Goal: Information Seeking & Learning: Learn about a topic

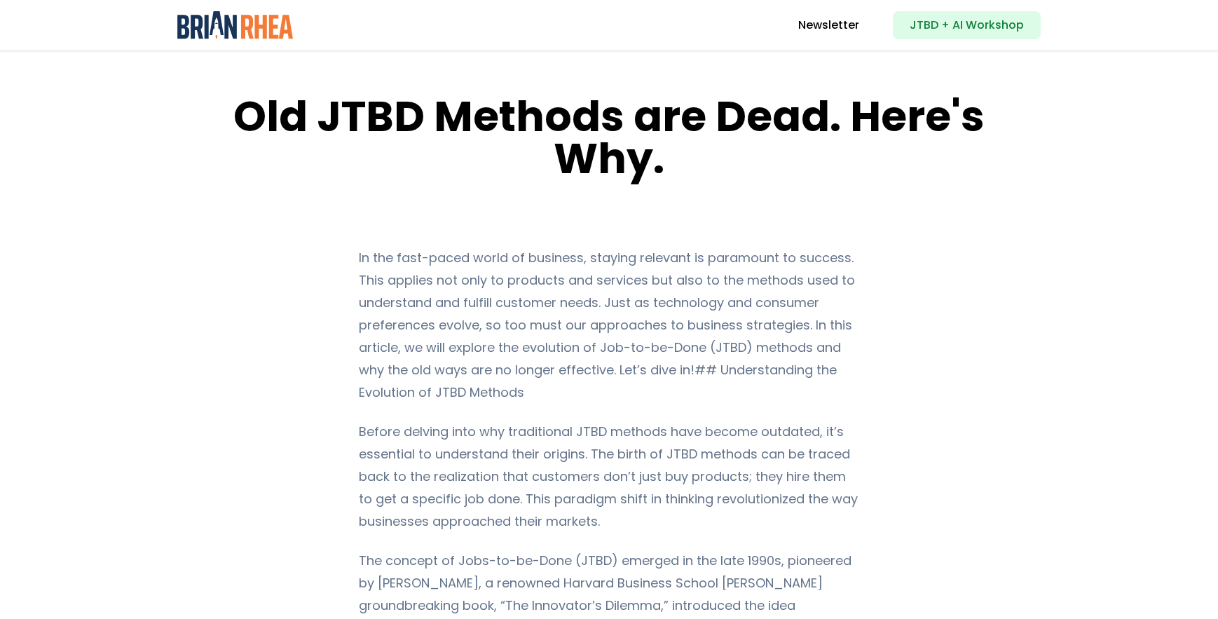
click at [431, 118] on h1 "Old JTBD Methods are Dead. Here's Why." at bounding box center [609, 137] width 812 height 84
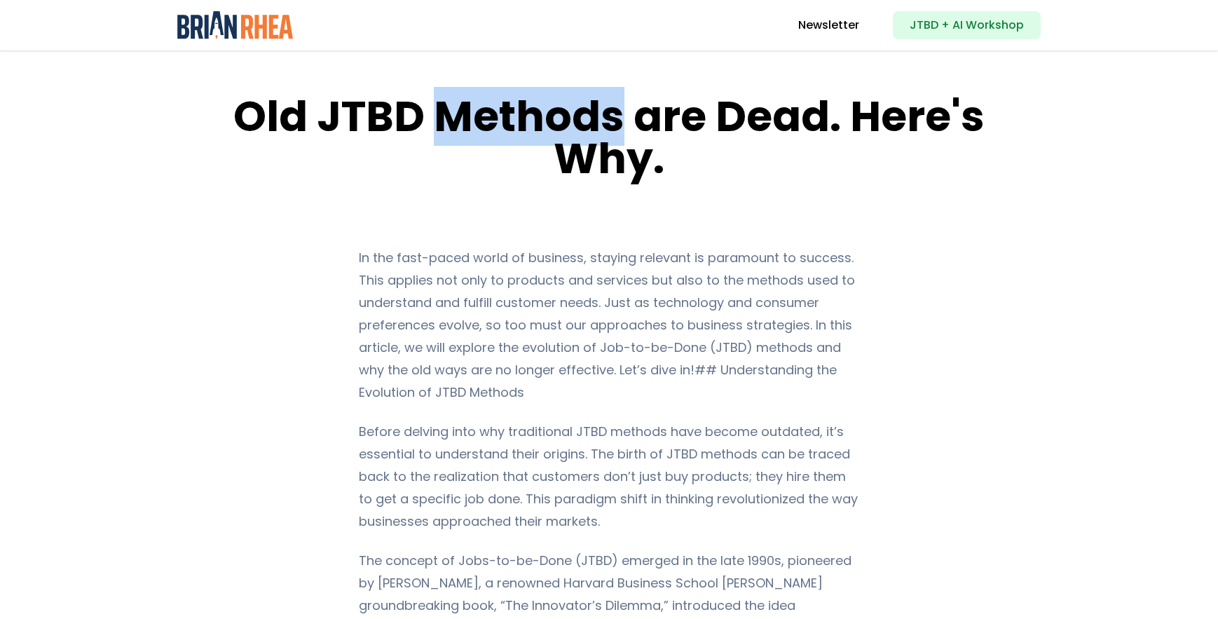
click at [431, 118] on h1 "Old JTBD Methods are Dead. Here's Why." at bounding box center [609, 137] width 812 height 84
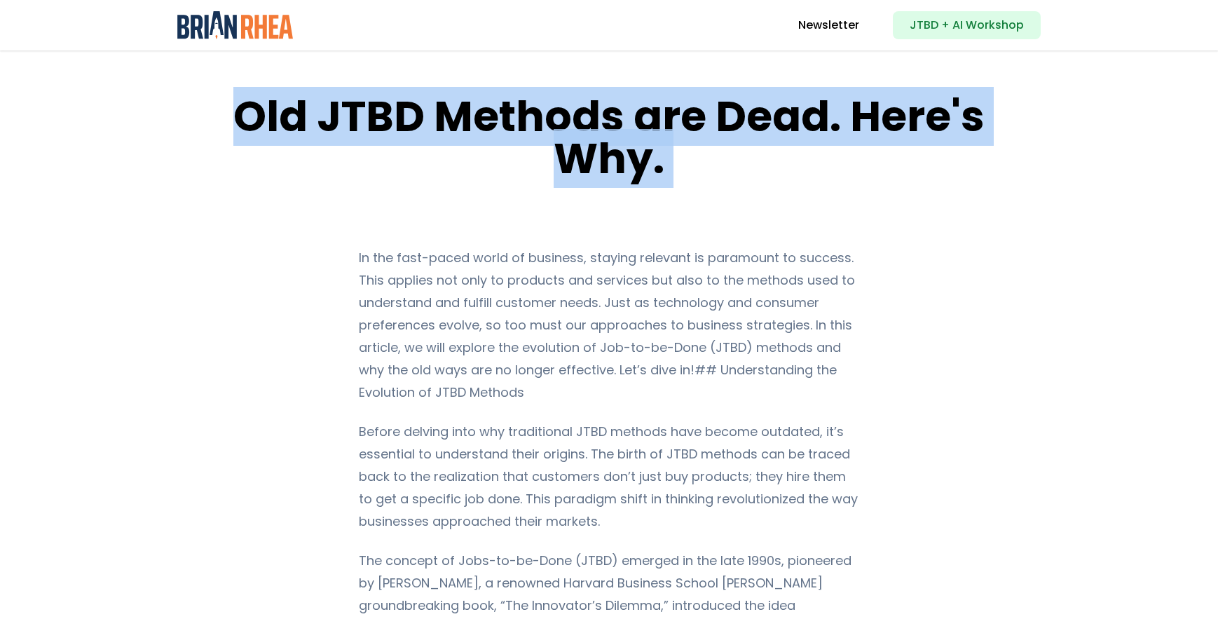
click at [431, 118] on h1 "Old JTBD Methods are Dead. Here's Why." at bounding box center [609, 137] width 812 height 84
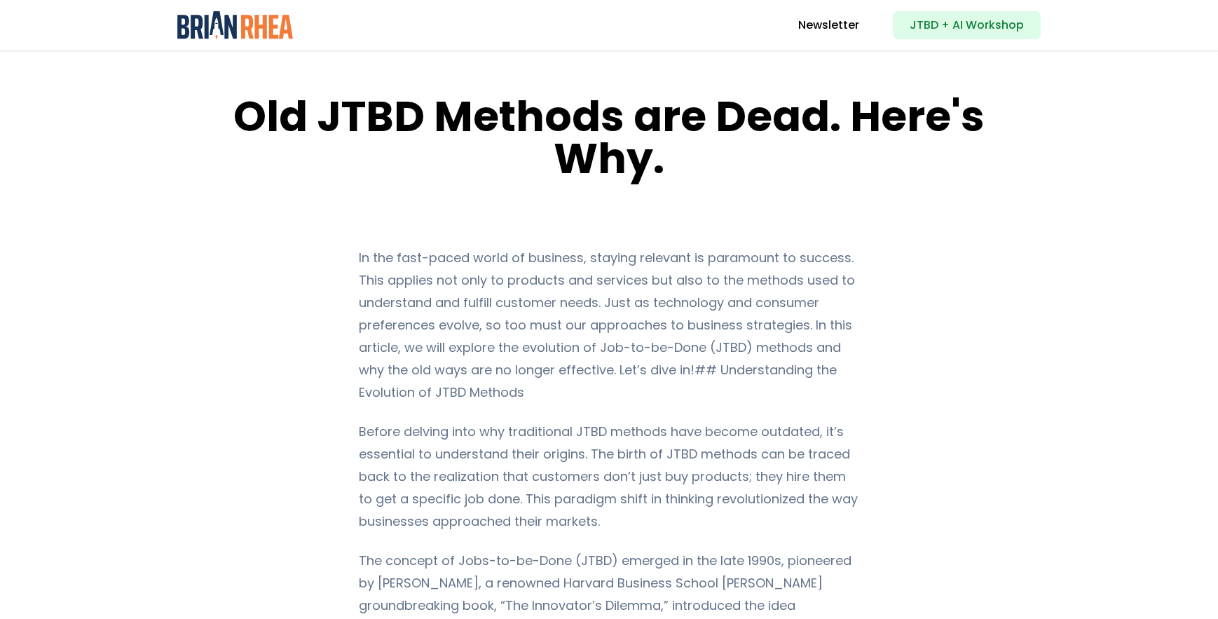
click at [484, 295] on p "In the fast-paced world of business, staying relevant is paramount to success. …" at bounding box center [609, 325] width 501 height 157
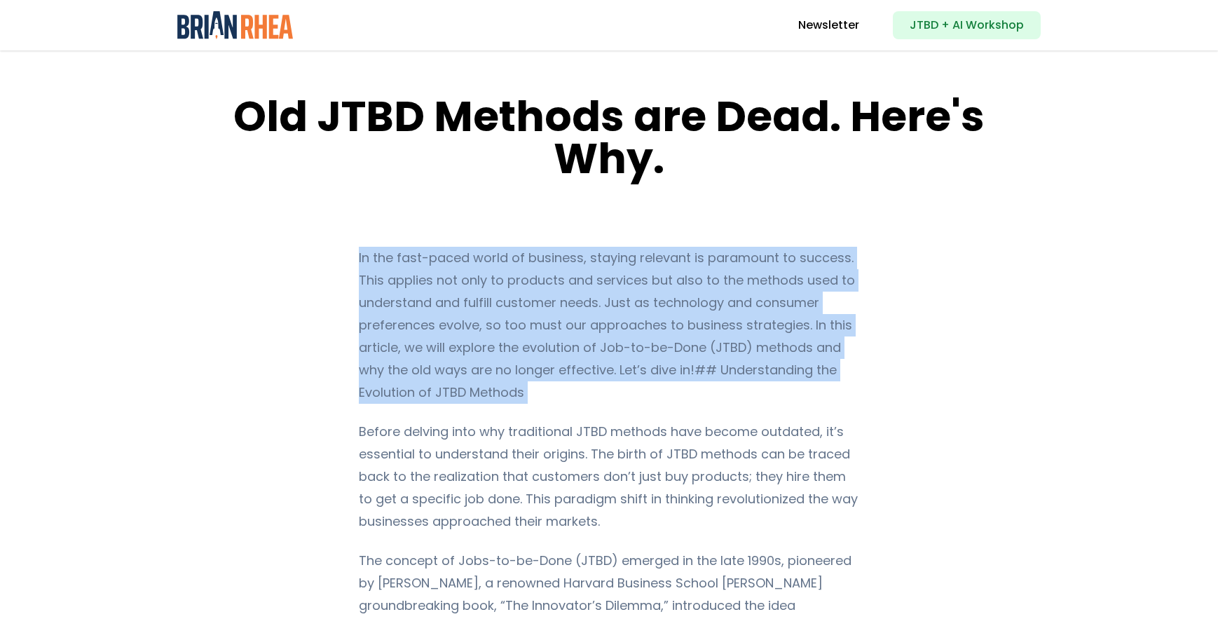
click at [484, 295] on p "In the fast-paced world of business, staying relevant is paramount to success. …" at bounding box center [609, 325] width 501 height 157
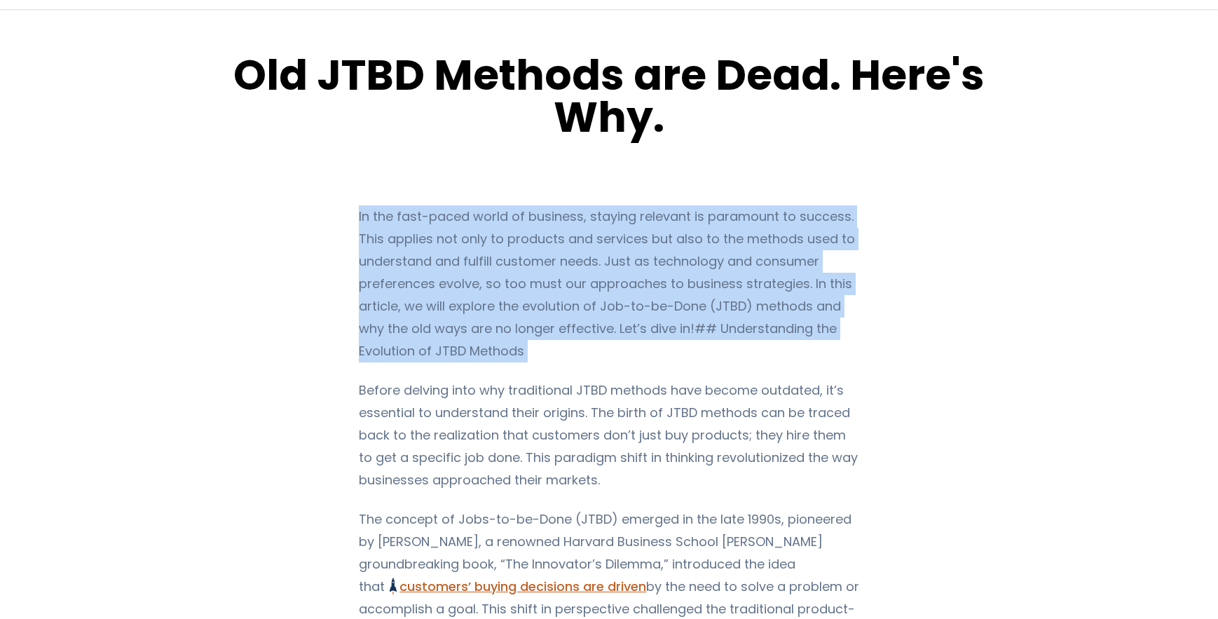
scroll to position [121, 0]
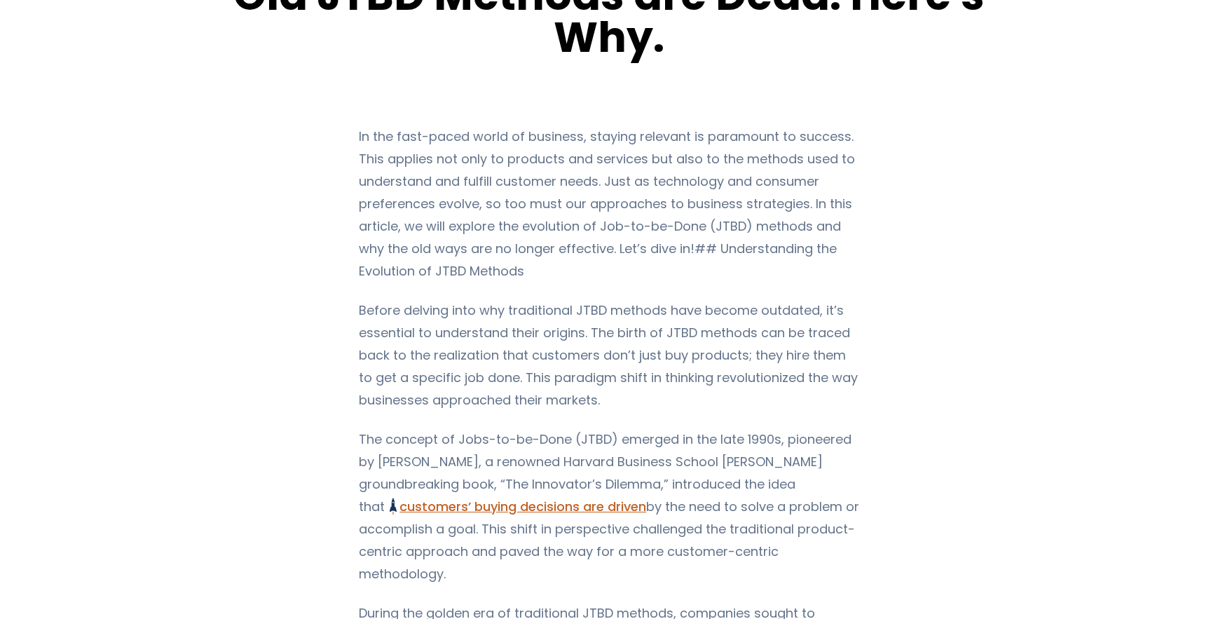
click at [430, 323] on p "Before delving into why traditional JTBD methods have become outdated, it’s ess…" at bounding box center [609, 355] width 501 height 112
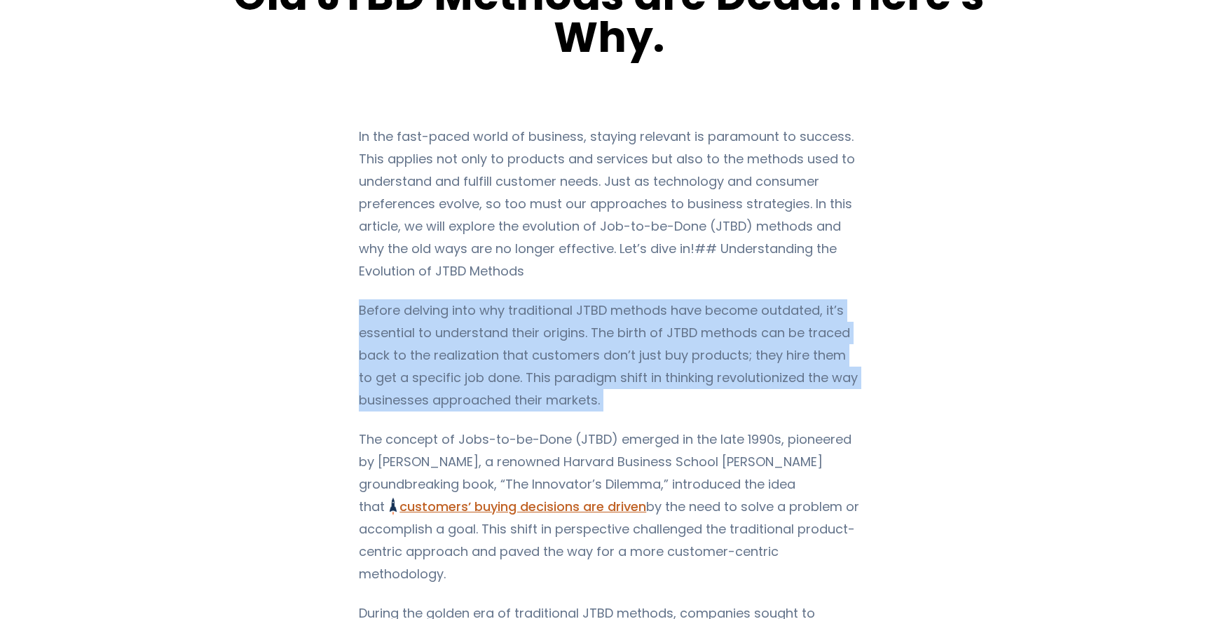
click at [430, 324] on p "Before delving into why traditional JTBD methods have become outdated, it’s ess…" at bounding box center [609, 355] width 501 height 112
click at [372, 376] on p "Before delving into why traditional JTBD methods have become outdated, it’s ess…" at bounding box center [609, 355] width 501 height 112
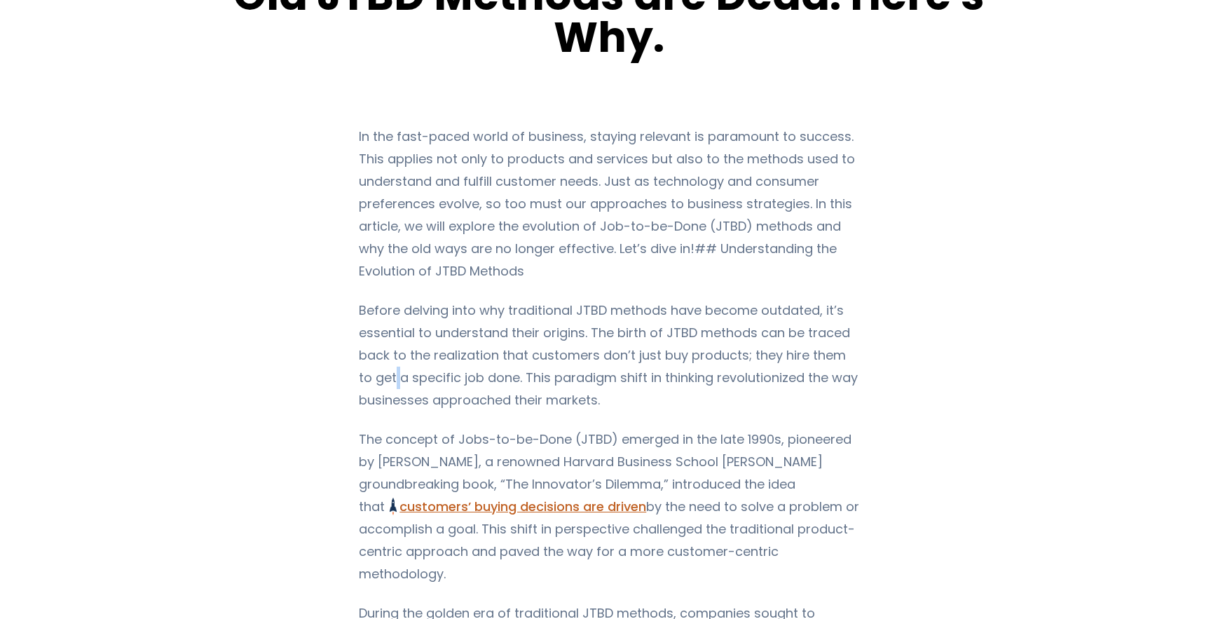
click at [372, 375] on p "Before delving into why traditional JTBD methods have become outdated, it’s ess…" at bounding box center [609, 355] width 501 height 112
click at [372, 373] on p "Before delving into why traditional JTBD methods have become outdated, it’s ess…" at bounding box center [609, 355] width 501 height 112
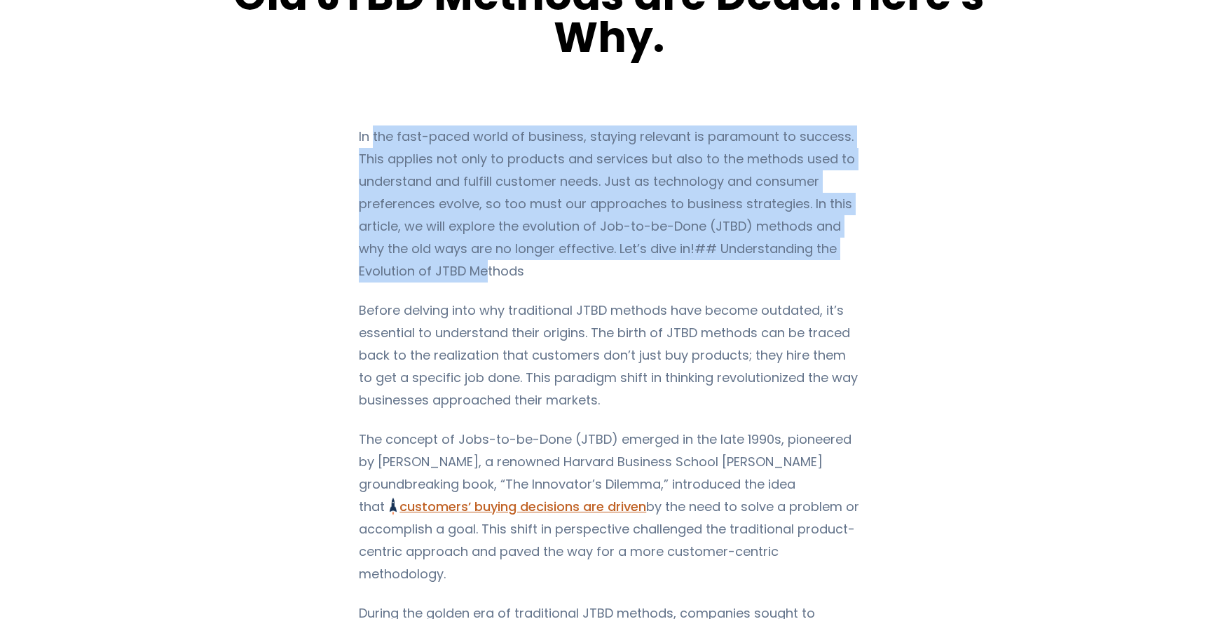
drag, startPoint x: 365, startPoint y: 136, endPoint x: 430, endPoint y: 244, distance: 126.1
click at [418, 267] on p "In the fast-paced world of business, staying relevant is paramount to success. …" at bounding box center [609, 203] width 501 height 157
click at [489, 161] on p "In the fast-paced world of business, staying relevant is paramount to success. …" at bounding box center [609, 203] width 501 height 157
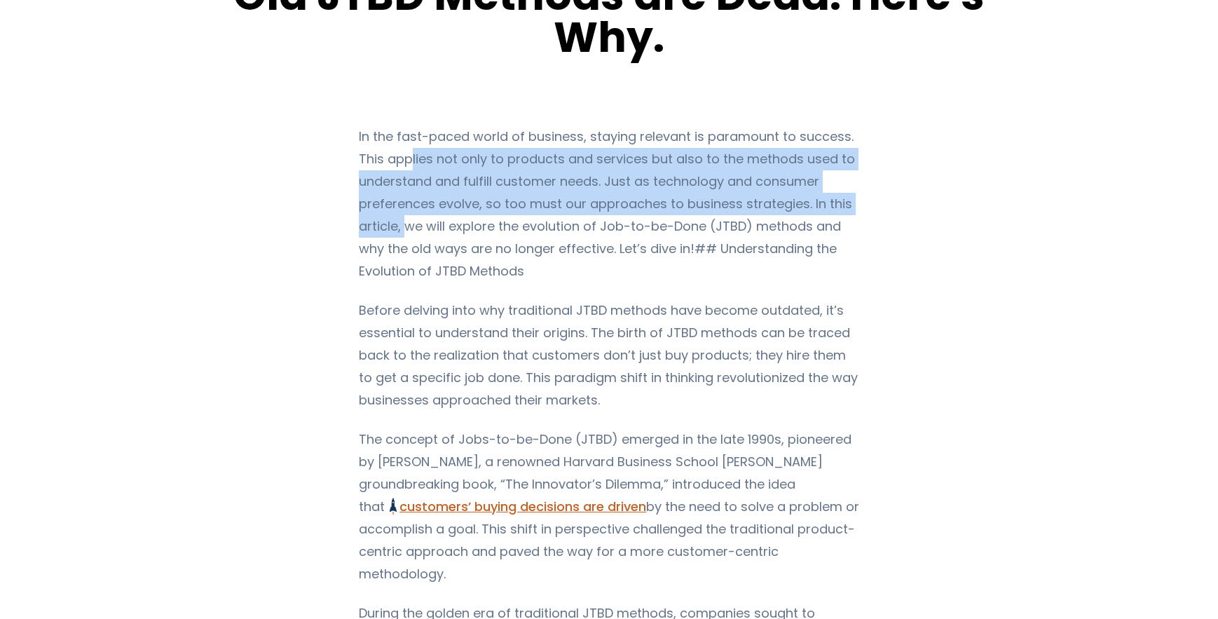
drag, startPoint x: 407, startPoint y: 157, endPoint x: 402, endPoint y: 224, distance: 66.8
click at [402, 224] on p "In the fast-paced world of business, staying relevant is paramount to success. …" at bounding box center [609, 203] width 501 height 157
click at [401, 220] on p "In the fast-paced world of business, staying relevant is paramount to success. …" at bounding box center [609, 203] width 501 height 157
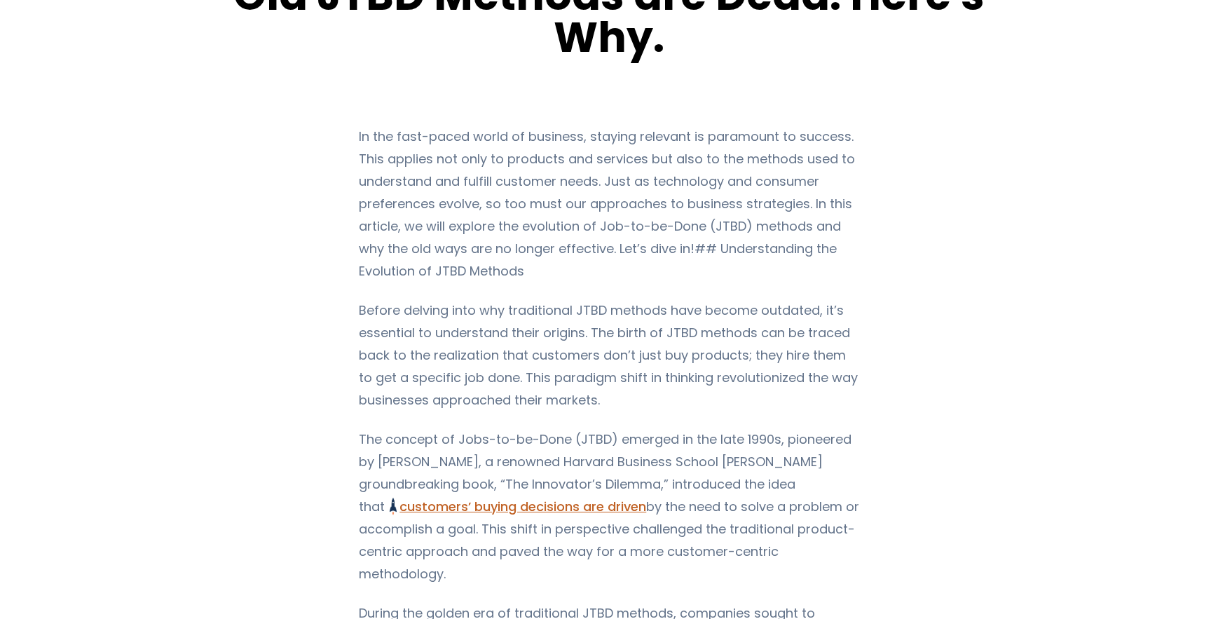
click at [410, 209] on p "In the fast-paced world of business, staying relevant is paramount to success. …" at bounding box center [609, 203] width 501 height 157
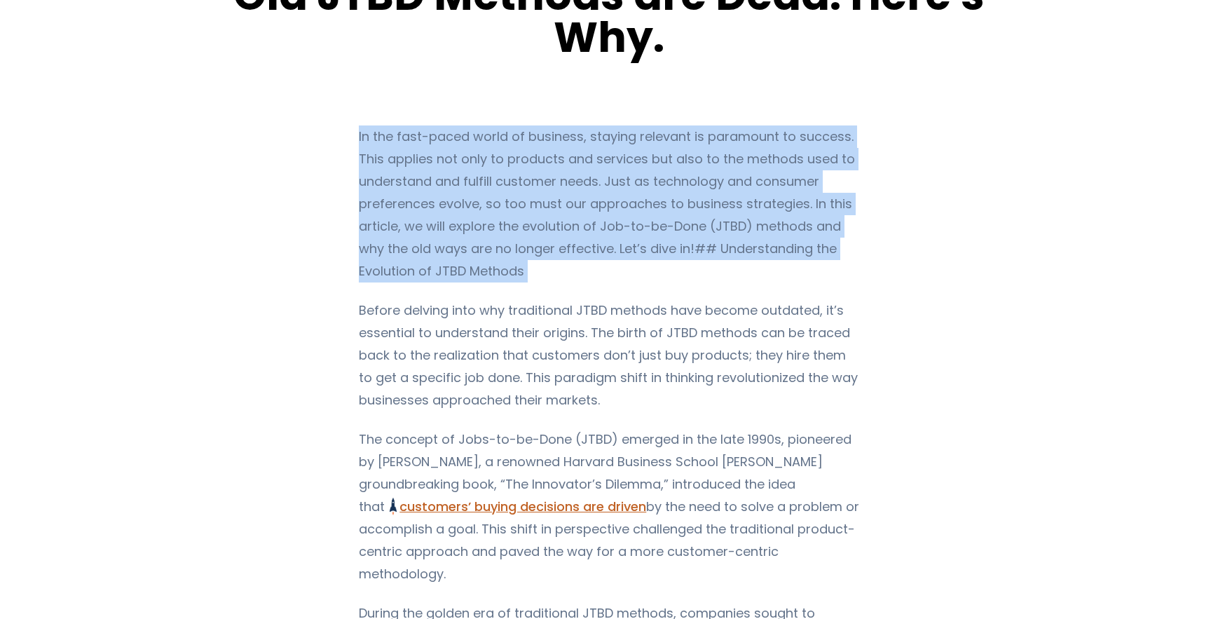
click at [410, 209] on p "In the fast-paced world of business, staying relevant is paramount to success. …" at bounding box center [609, 203] width 501 height 157
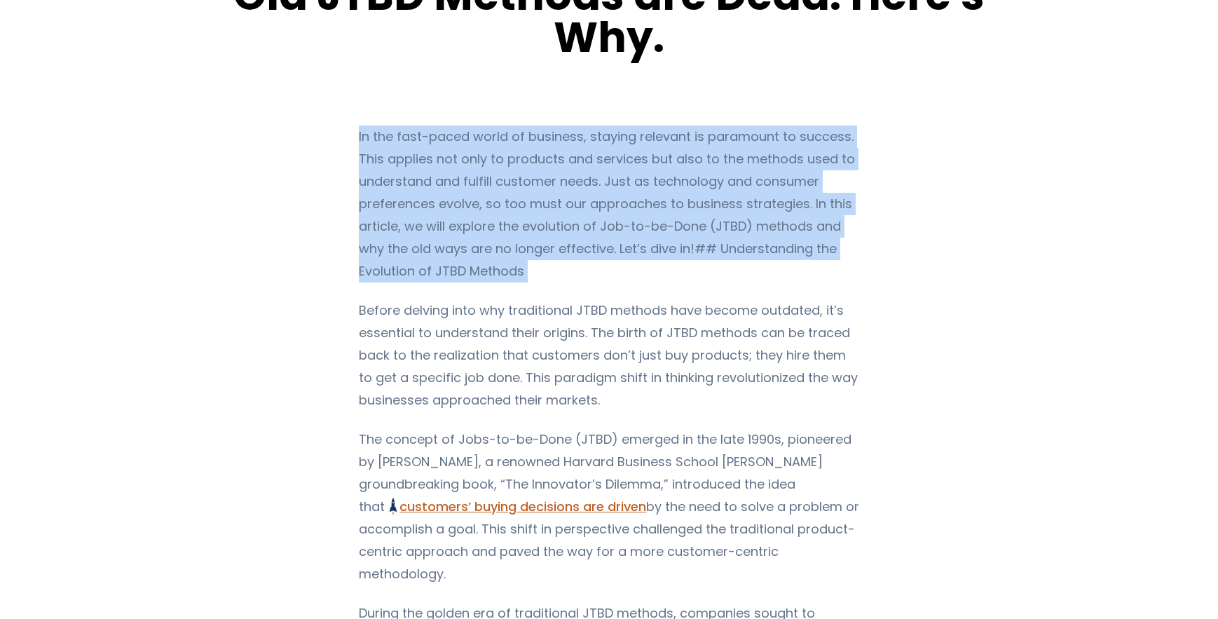
click at [388, 257] on p "In the fast-paced world of business, staying relevant is paramount to success. …" at bounding box center [609, 203] width 501 height 157
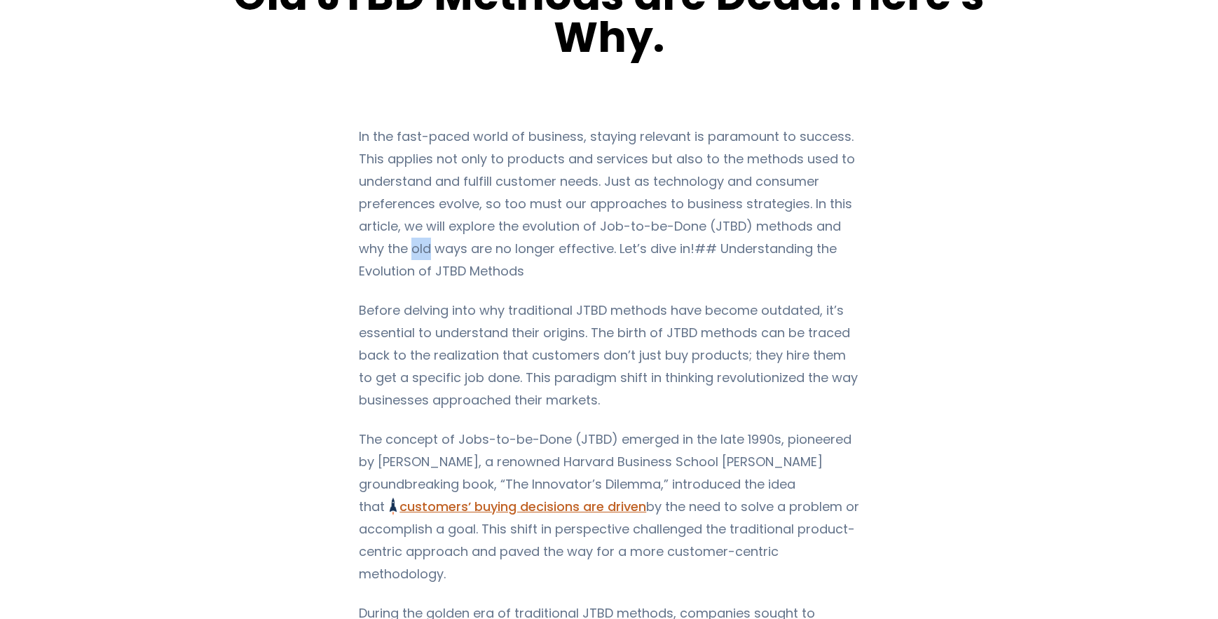
click at [388, 257] on p "In the fast-paced world of business, staying relevant is paramount to success. …" at bounding box center [609, 203] width 501 height 157
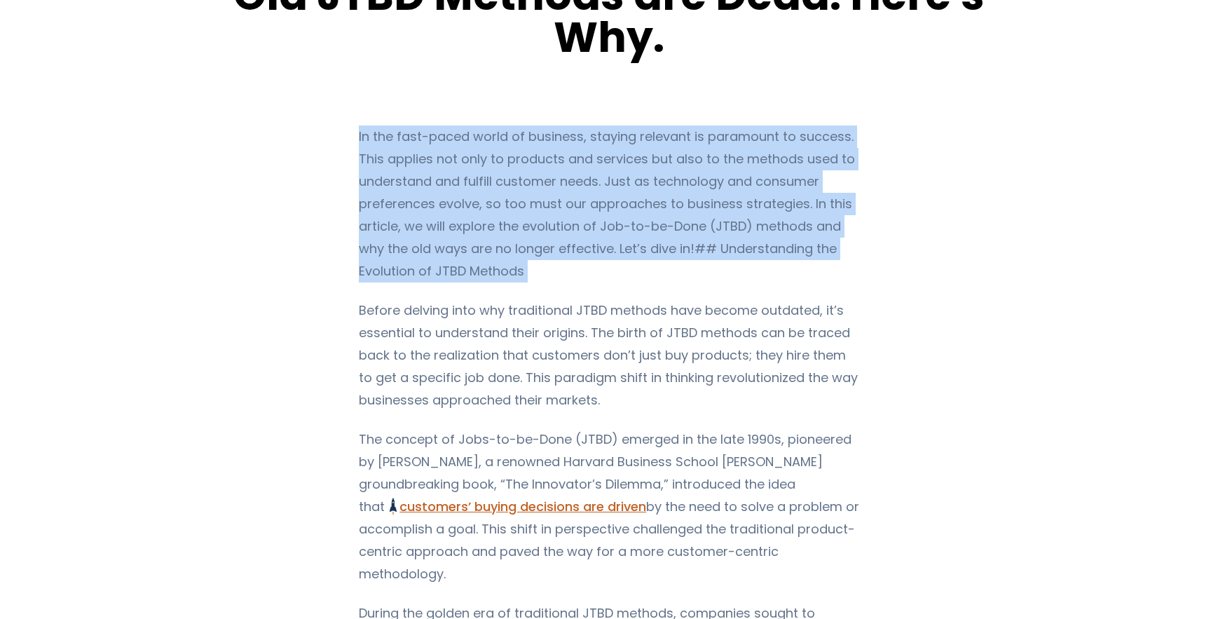
click at [388, 257] on p "In the fast-paced world of business, staying relevant is paramount to success. …" at bounding box center [609, 203] width 501 height 157
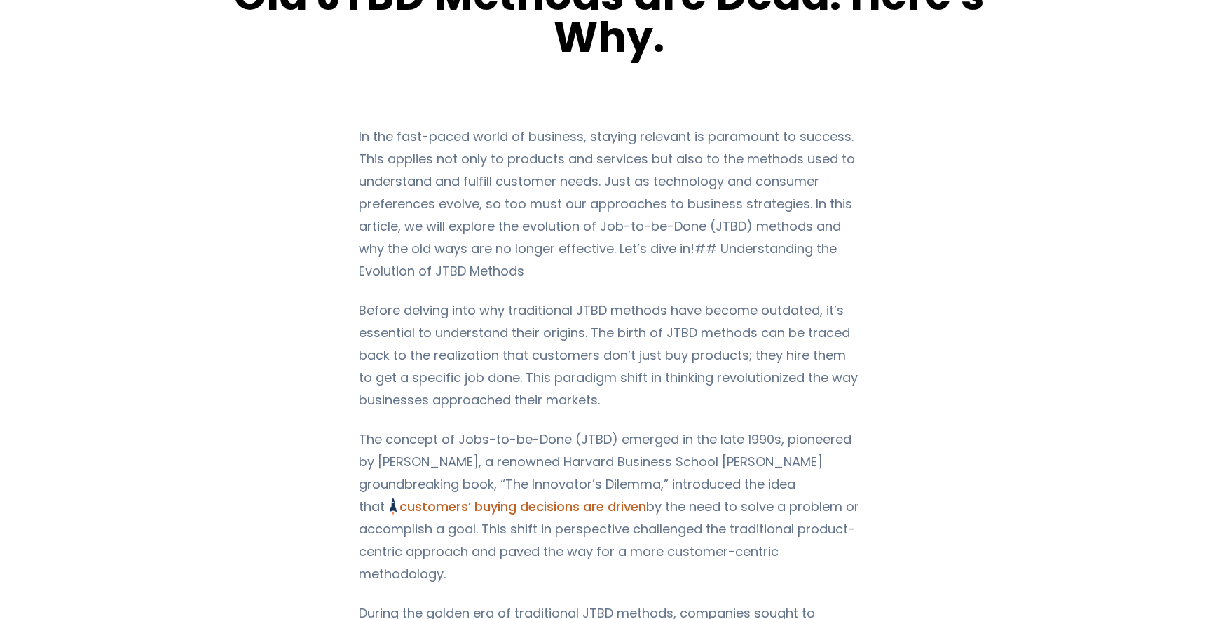
click at [420, 352] on p "Before delving into why traditional JTBD methods have become outdated, it’s ess…" at bounding box center [609, 355] width 501 height 112
click at [420, 351] on p "Before delving into why traditional JTBD methods have become outdated, it’s ess…" at bounding box center [609, 355] width 501 height 112
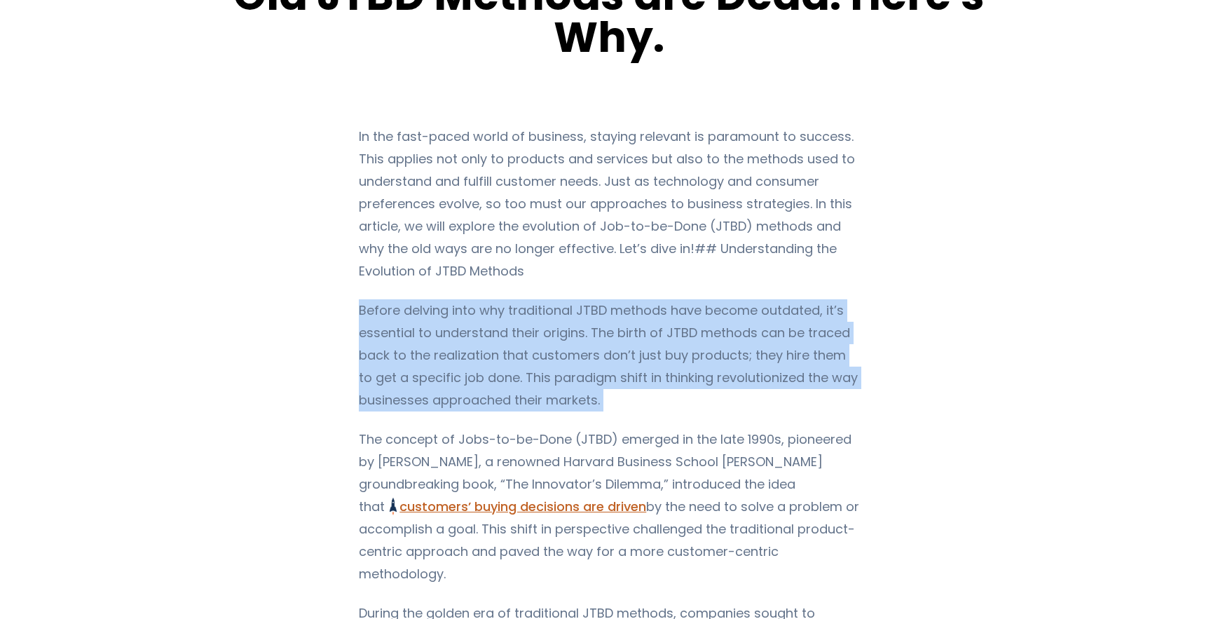
click at [420, 351] on p "Before delving into why traditional JTBD methods have become outdated, it’s ess…" at bounding box center [609, 355] width 501 height 112
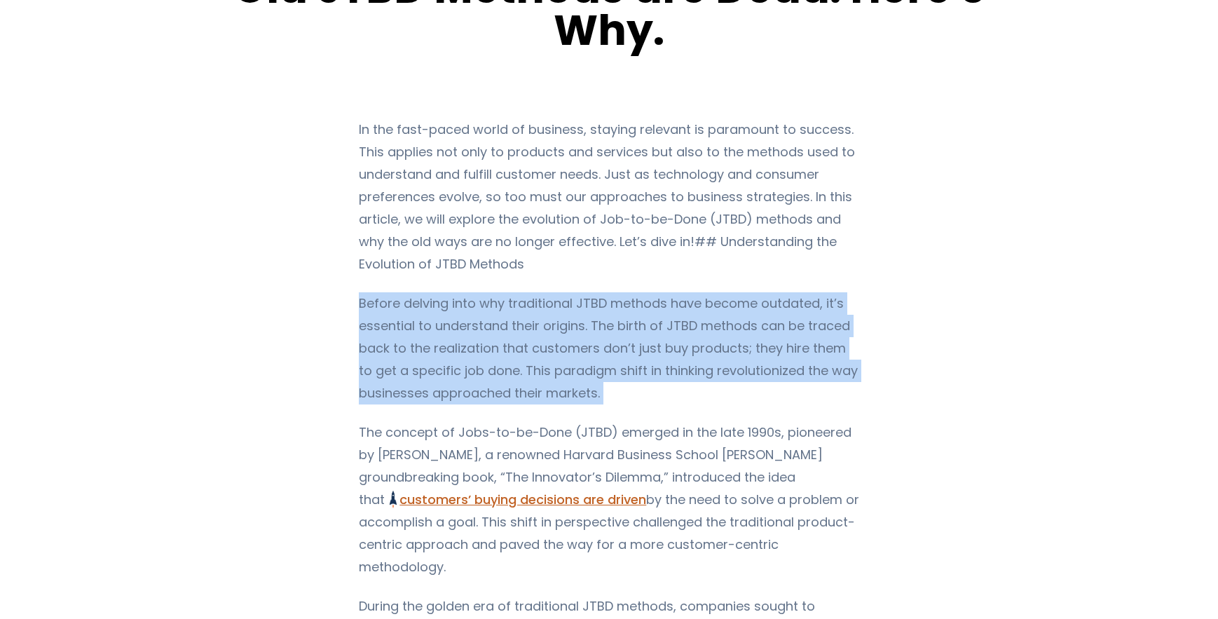
scroll to position [147, 0]
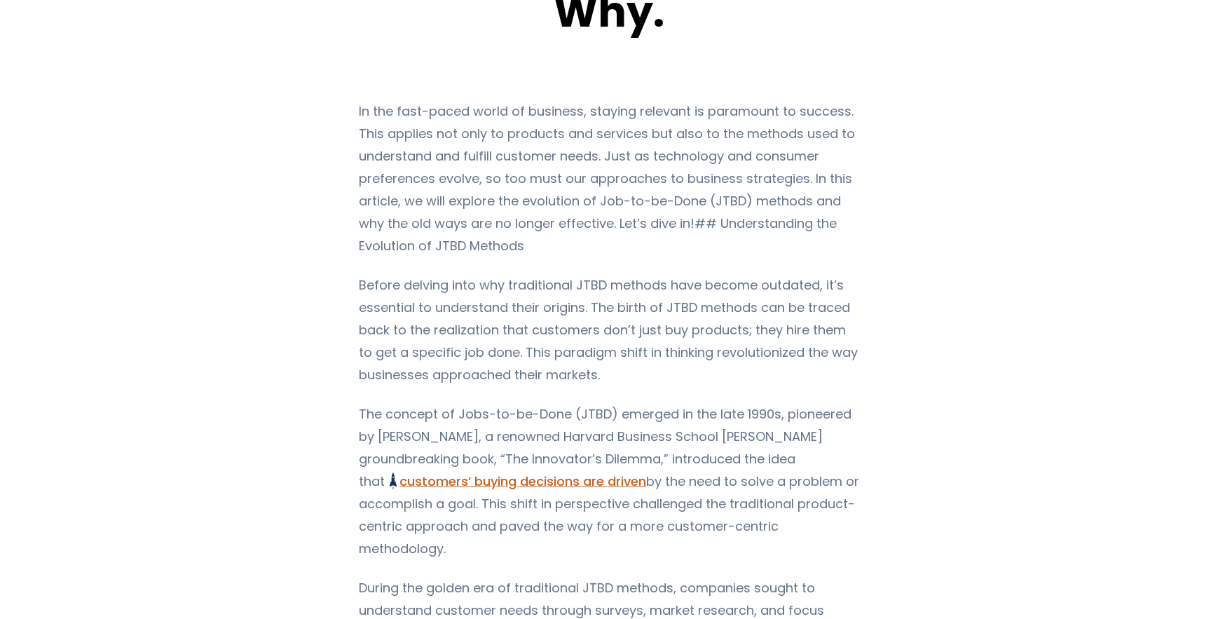
click at [468, 242] on p "In the fast-paced world of business, staying relevant is paramount to success. …" at bounding box center [609, 178] width 501 height 157
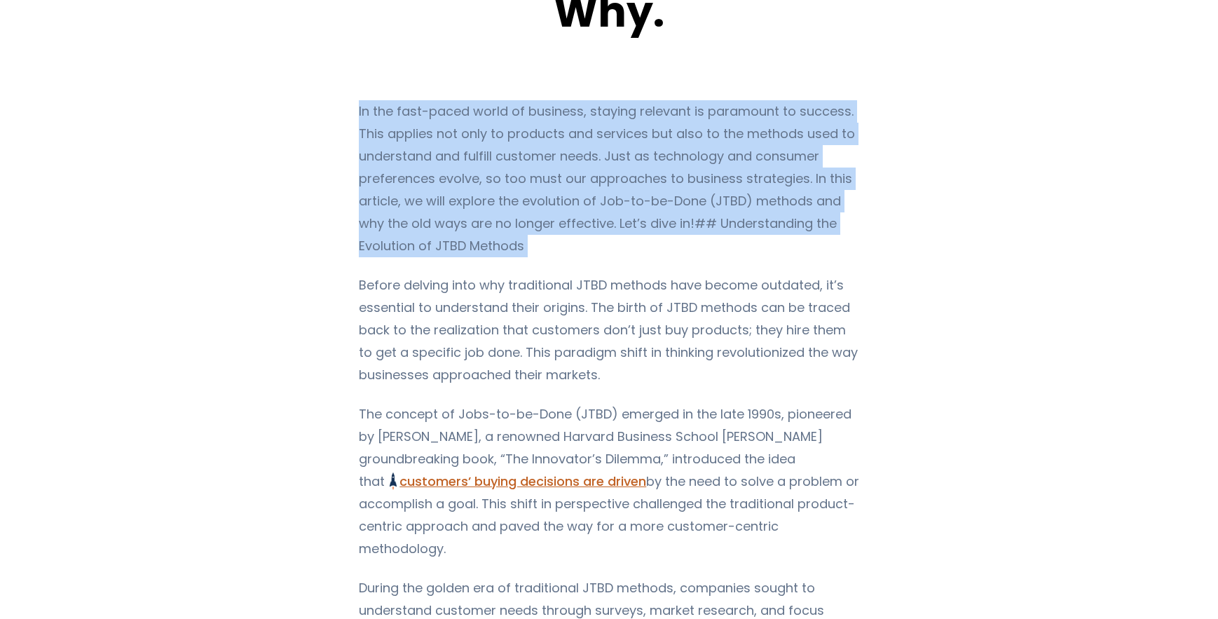
click at [468, 242] on p "In the fast-paced world of business, staying relevant is paramount to success. …" at bounding box center [609, 178] width 501 height 157
click at [416, 234] on p "In the fast-paced world of business, staying relevant is paramount to success. …" at bounding box center [609, 178] width 501 height 157
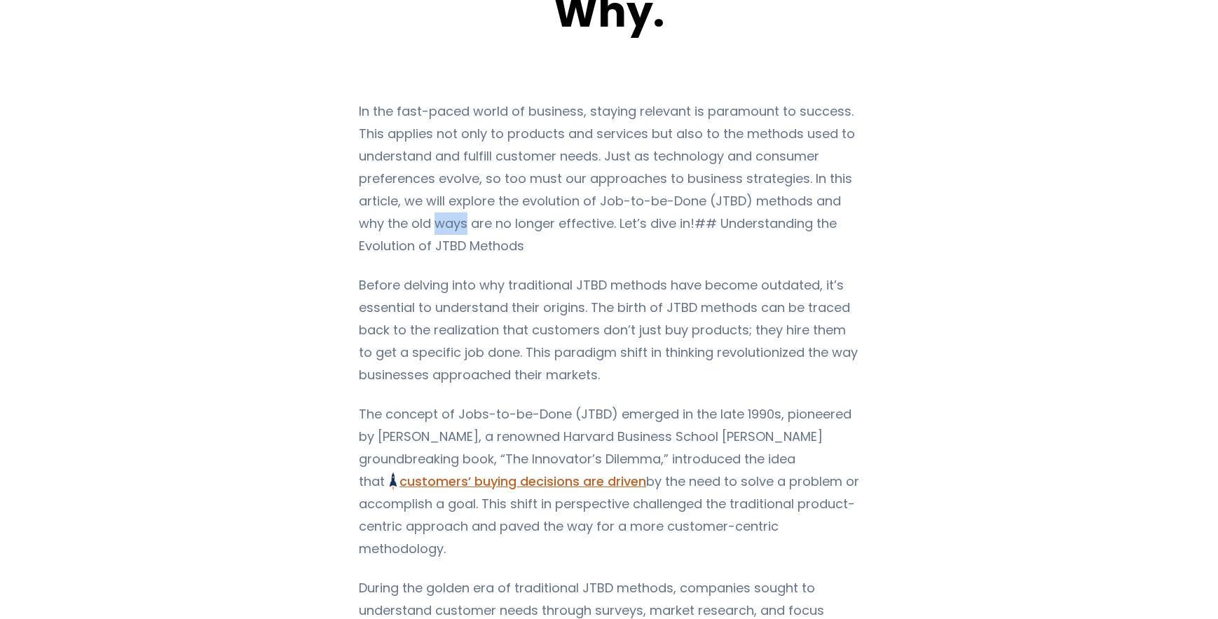
click at [416, 234] on p "In the fast-paced world of business, staying relevant is paramount to success. …" at bounding box center [609, 178] width 501 height 157
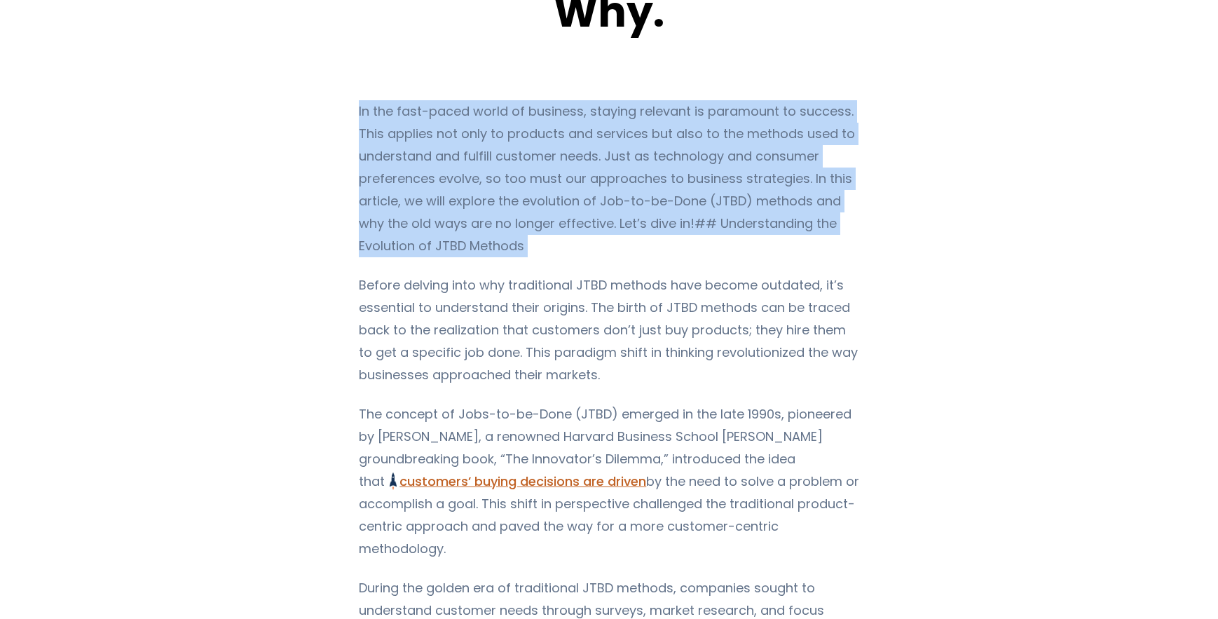
click at [416, 234] on p "In the fast-paced world of business, staying relevant is paramount to success. …" at bounding box center [609, 178] width 501 height 157
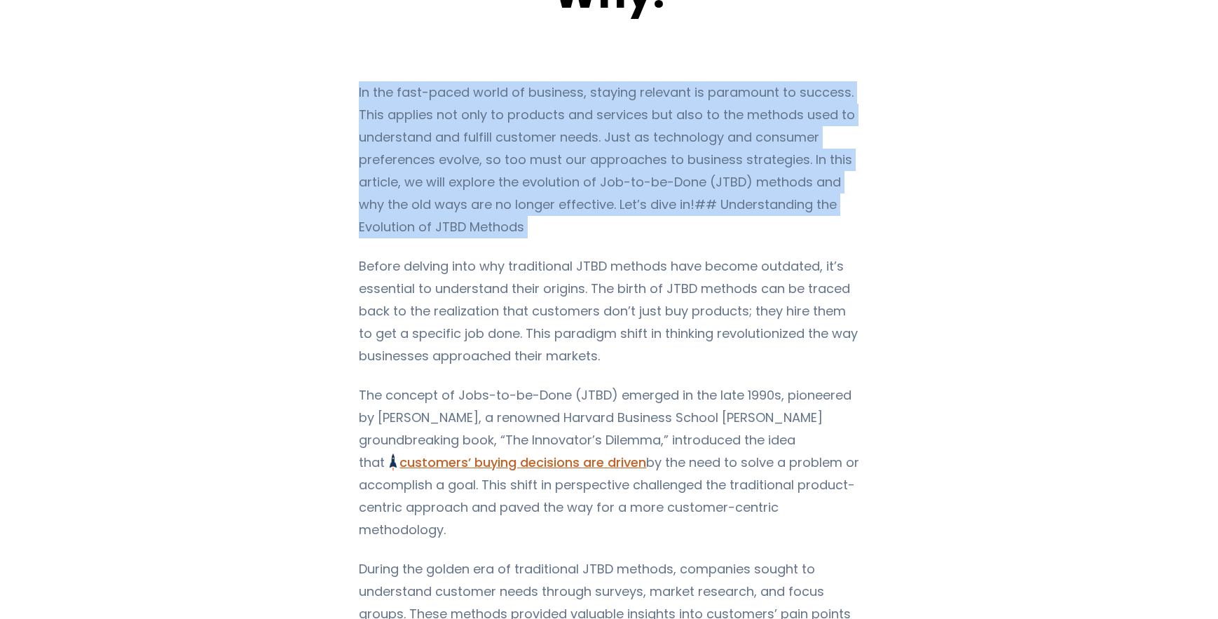
scroll to position [175, 0]
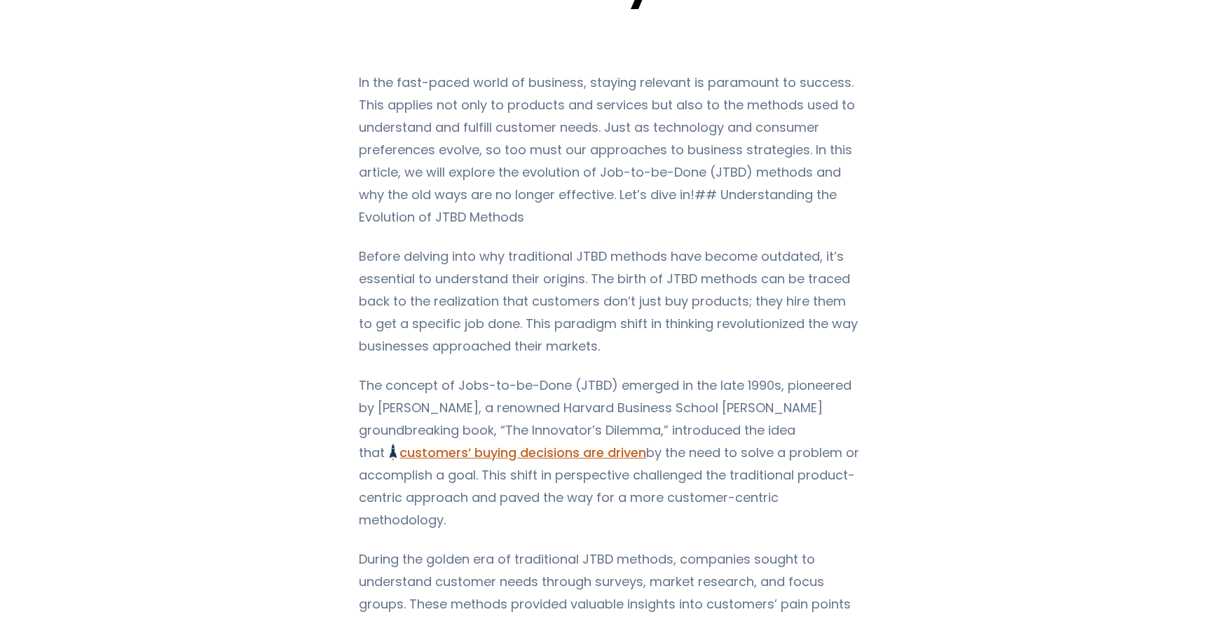
click at [365, 302] on p "Before delving into why traditional JTBD methods have become outdated, it’s ess…" at bounding box center [609, 301] width 501 height 112
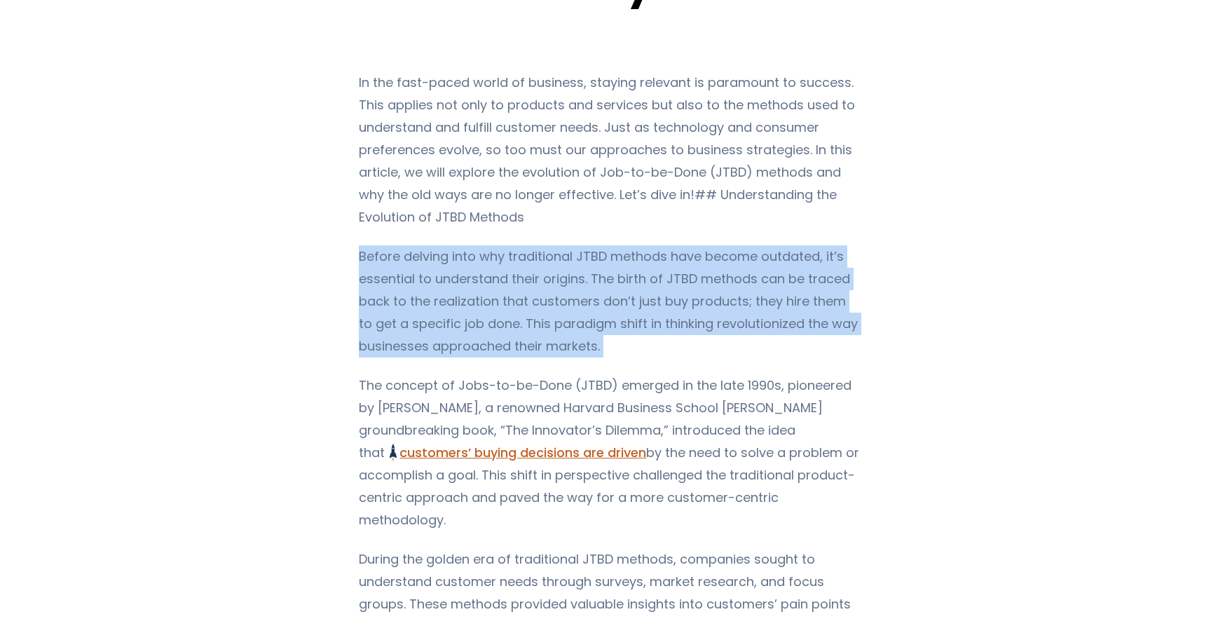
click at [365, 302] on p "Before delving into why traditional JTBD methods have become outdated, it’s ess…" at bounding box center [609, 301] width 501 height 112
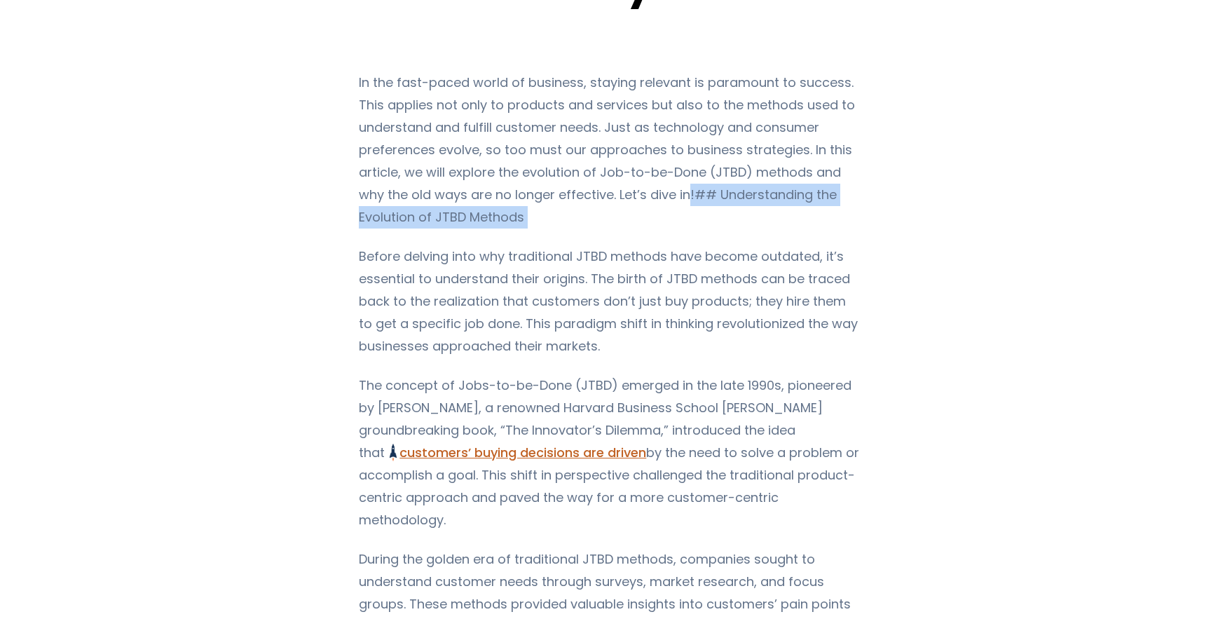
drag, startPoint x: 653, startPoint y: 193, endPoint x: 665, endPoint y: 235, distance: 43.2
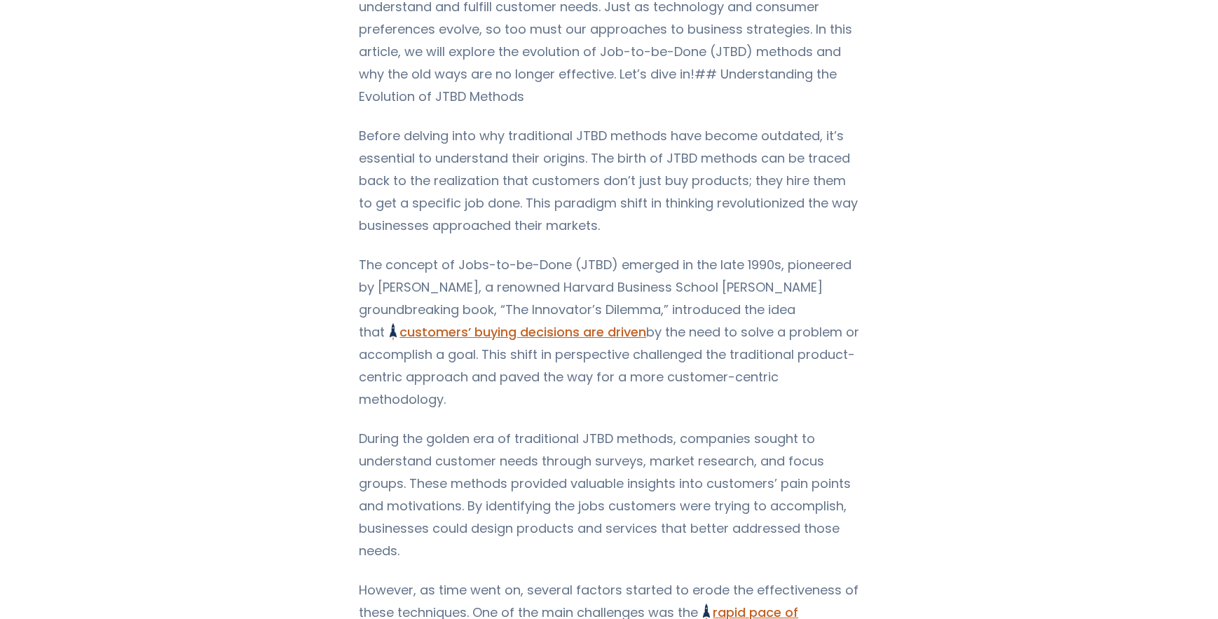
scroll to position [296, 0]
click at [389, 177] on p "Before delving into why traditional JTBD methods have become outdated, it’s ess…" at bounding box center [609, 181] width 501 height 112
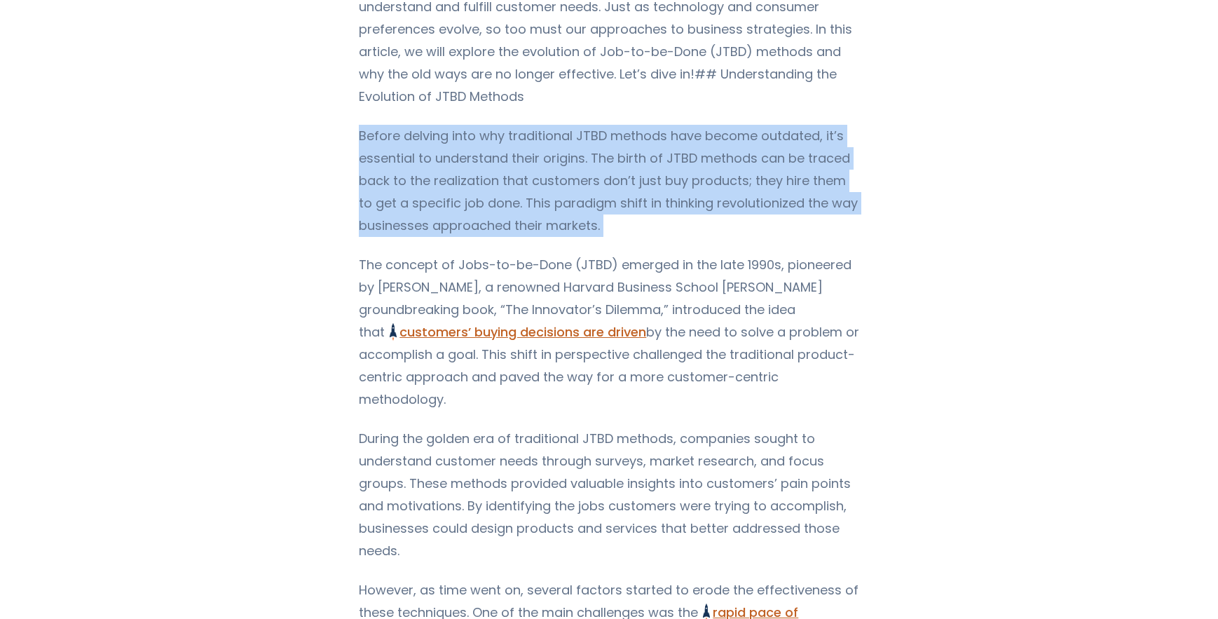
click at [389, 177] on p "Before delving into why traditional JTBD methods have become outdated, it’s ess…" at bounding box center [609, 181] width 501 height 112
click at [402, 182] on p "Before delving into why traditional JTBD methods have become outdated, it’s ess…" at bounding box center [609, 181] width 501 height 112
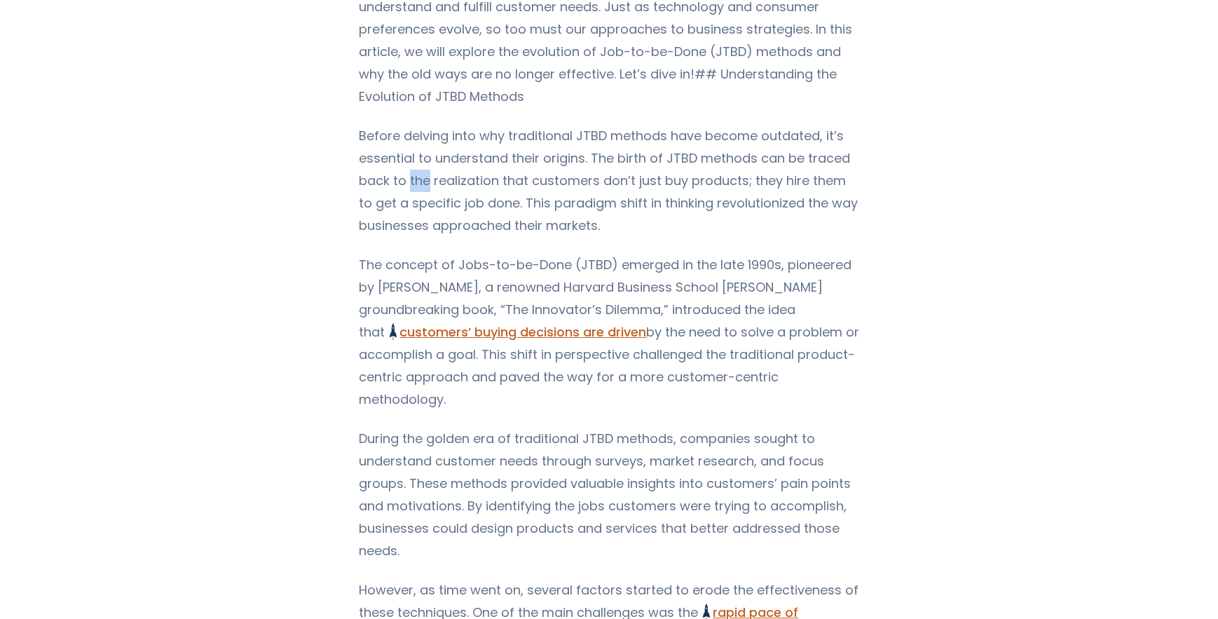
click at [402, 182] on p "Before delving into why traditional JTBD methods have become outdated, it’s ess…" at bounding box center [609, 181] width 501 height 112
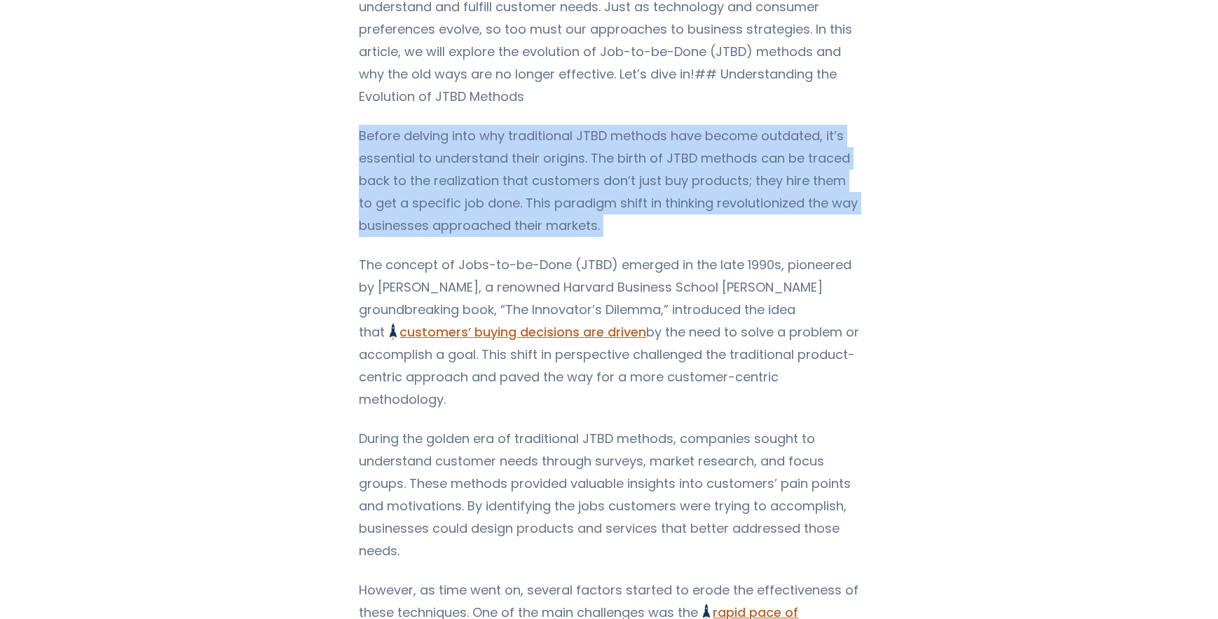
click at [402, 182] on p "Before delving into why traditional JTBD methods have become outdated, it’s ess…" at bounding box center [609, 181] width 501 height 112
click at [729, 128] on p "Before delving into why traditional JTBD methods have become outdated, it’s ess…" at bounding box center [609, 181] width 501 height 112
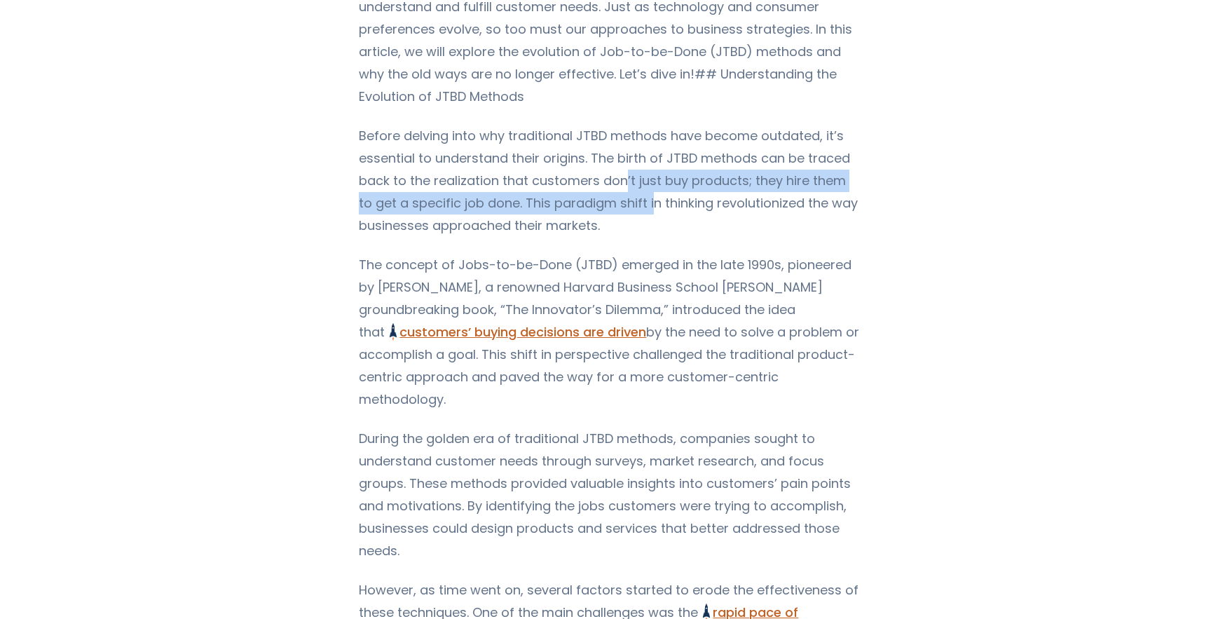
drag, startPoint x: 618, startPoint y: 170, endPoint x: 629, endPoint y: 198, distance: 29.6
click at [629, 198] on p "Before delving into why traditional JTBD methods have become outdated, it’s ess…" at bounding box center [609, 181] width 501 height 112
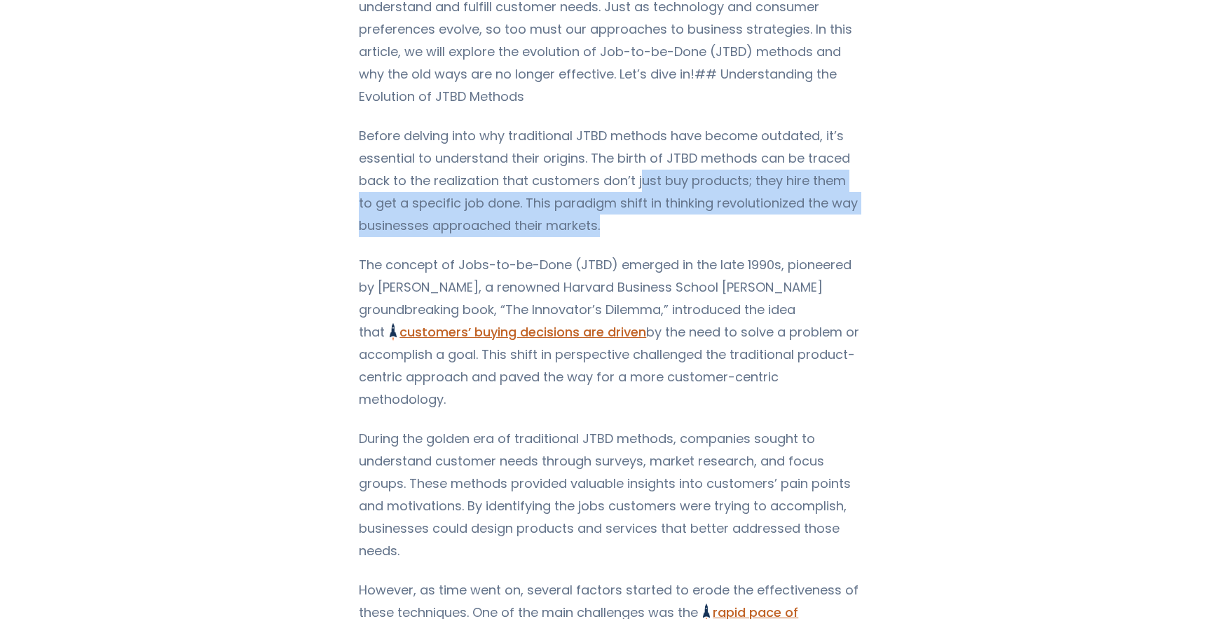
drag, startPoint x: 634, startPoint y: 185, endPoint x: 649, endPoint y: 218, distance: 36.1
click at [649, 218] on p "Before delving into why traditional JTBD methods have become outdated, it’s ess…" at bounding box center [609, 181] width 501 height 112
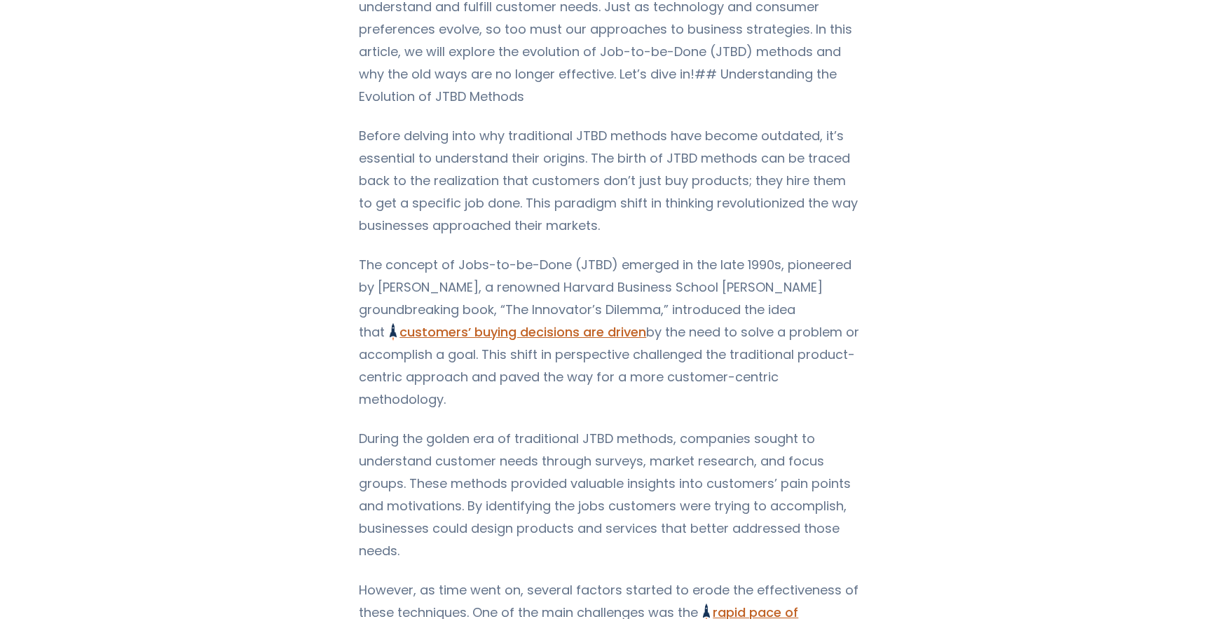
click at [571, 159] on p "Before delving into why traditional JTBD methods have become outdated, it’s ess…" at bounding box center [609, 181] width 501 height 112
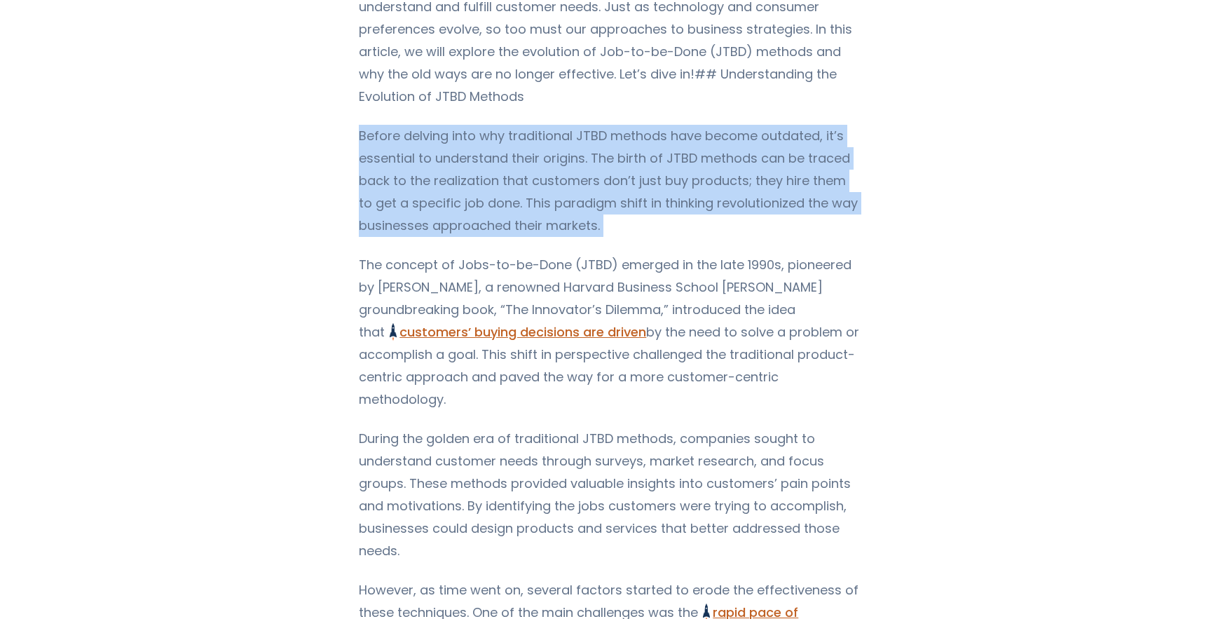
click at [571, 159] on p "Before delving into why traditional JTBD methods have become outdated, it’s ess…" at bounding box center [609, 181] width 501 height 112
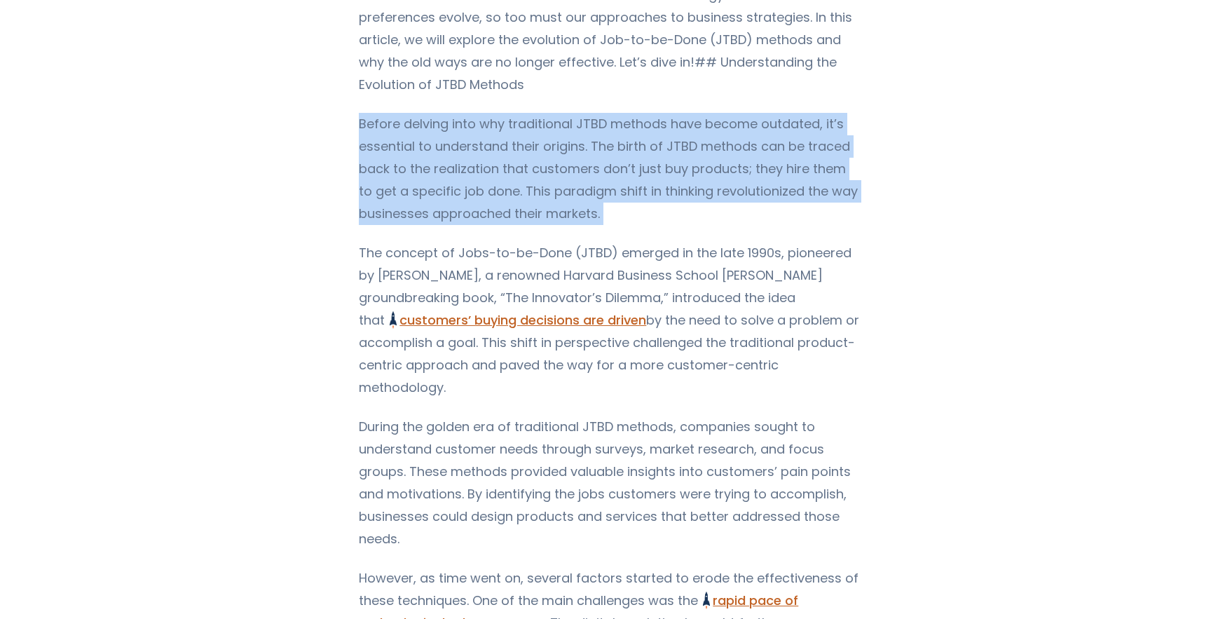
scroll to position [319, 0]
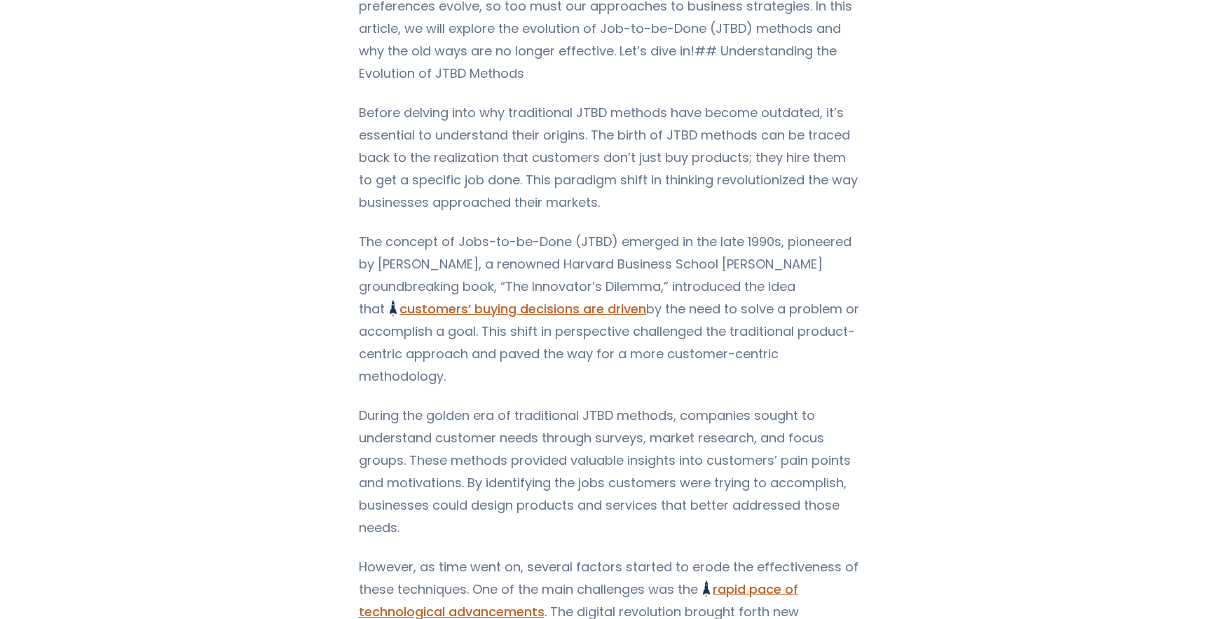
click at [359, 278] on p "The concept of Jobs-to-be-Done (JTBD) emerged in the late 1990s, pioneered by […" at bounding box center [609, 309] width 501 height 157
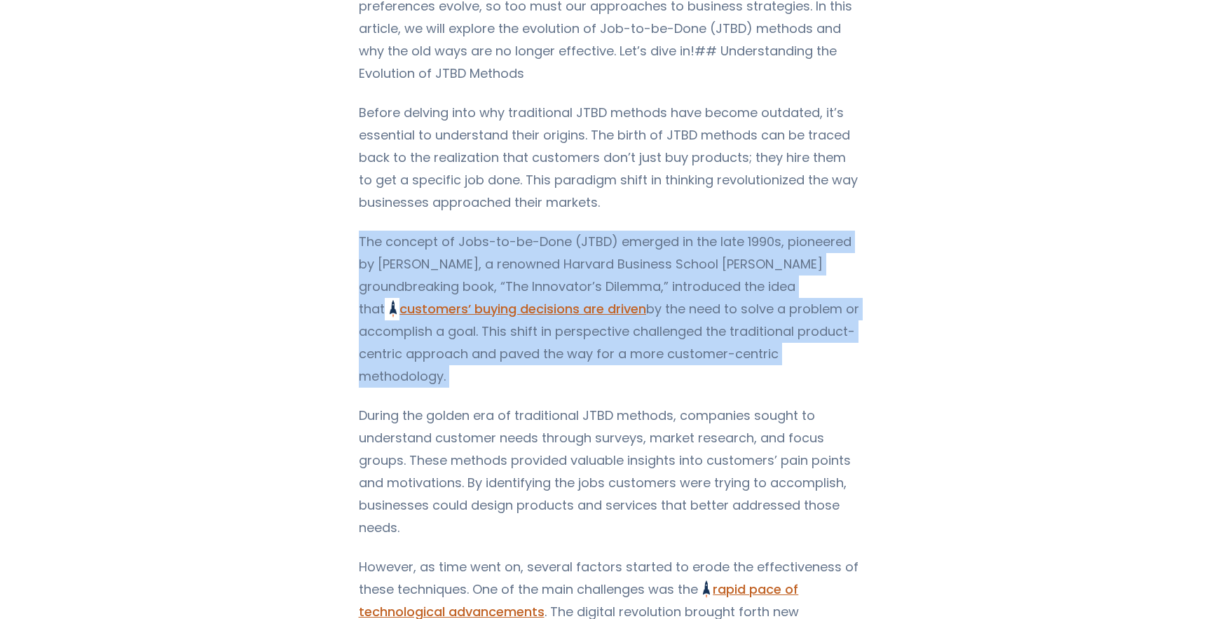
click at [359, 278] on p "The concept of Jobs-to-be-Done (JTBD) emerged in the late 1990s, pioneered by […" at bounding box center [609, 309] width 501 height 157
click at [359, 274] on p "The concept of Jobs-to-be-Done (JTBD) emerged in the late 1990s, pioneered by […" at bounding box center [609, 309] width 501 height 157
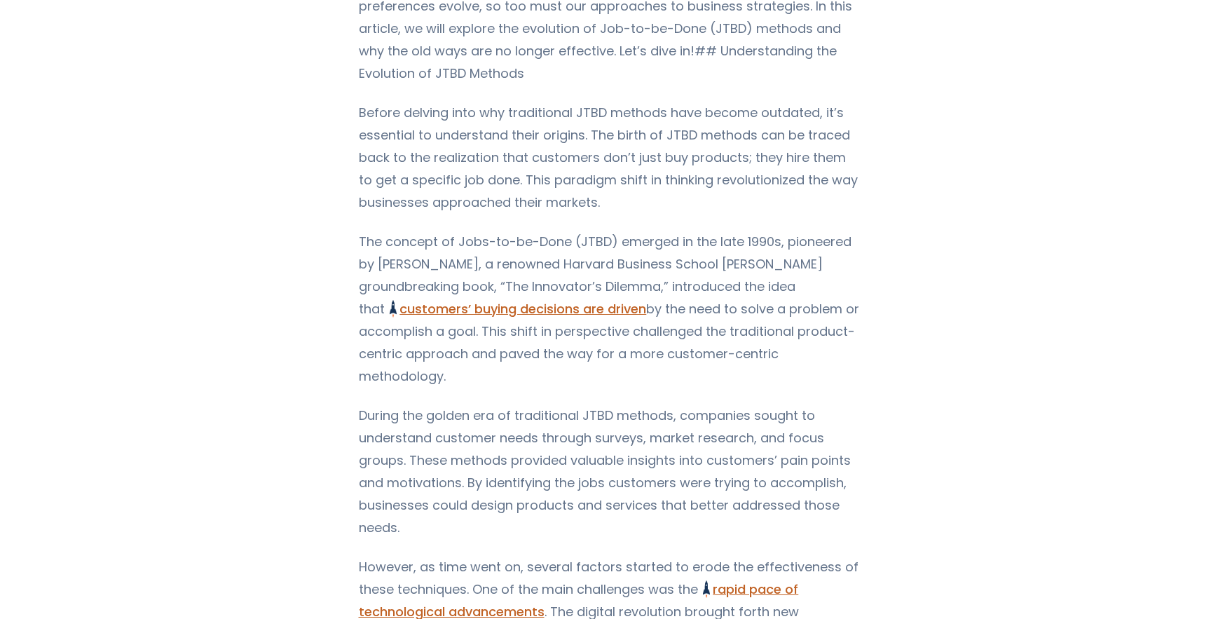
click at [368, 250] on p "The concept of Jobs-to-be-Done (JTBD) emerged in the late 1990s, pioneered by […" at bounding box center [609, 309] width 501 height 157
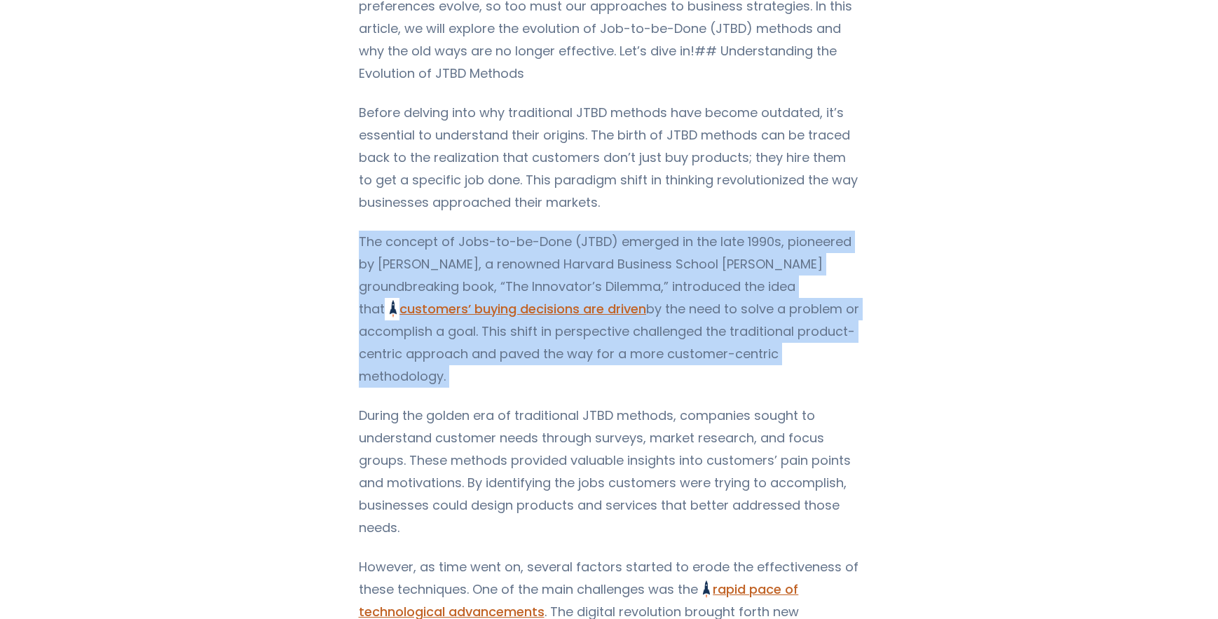
click at [368, 250] on p "The concept of Jobs-to-be-Done (JTBD) emerged in the late 1990s, pioneered by […" at bounding box center [609, 309] width 501 height 157
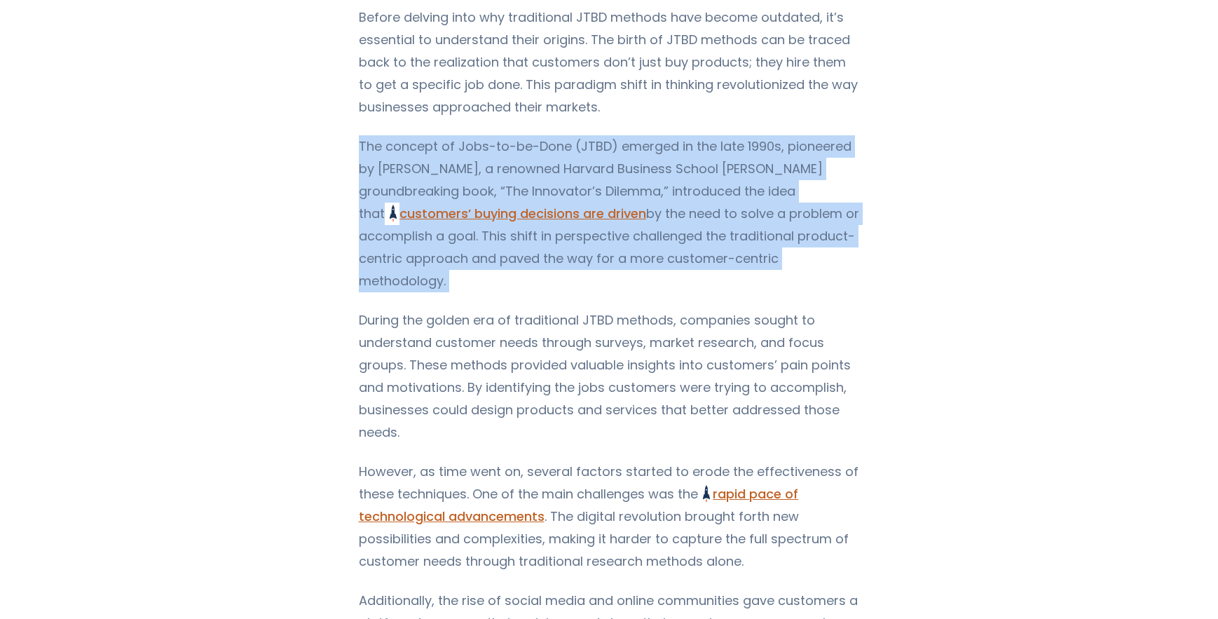
scroll to position [485, 0]
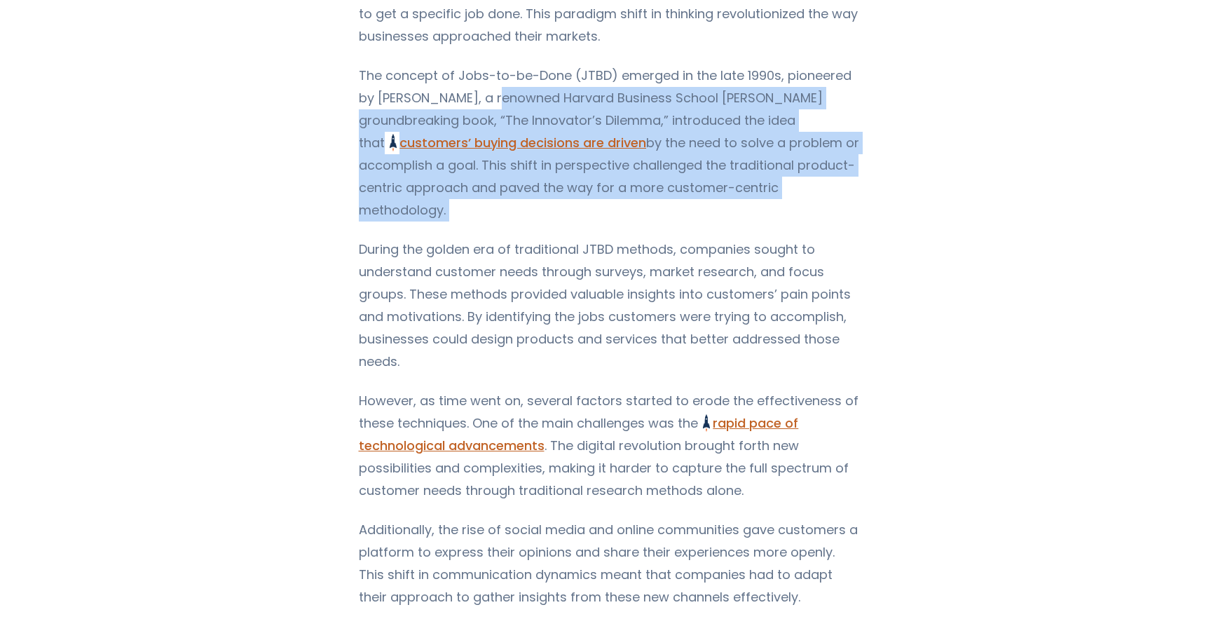
click at [468, 95] on p "The concept of Jobs-to-be-Done (JTBD) emerged in the late 1990s, pioneered by […" at bounding box center [609, 142] width 501 height 157
click at [640, 100] on p "The concept of Jobs-to-be-Done (JTBD) emerged in the late 1990s, pioneered by […" at bounding box center [609, 142] width 501 height 157
click at [758, 114] on p "The concept of Jobs-to-be-Done (JTBD) emerged in the late 1990s, pioneered by […" at bounding box center [609, 142] width 501 height 157
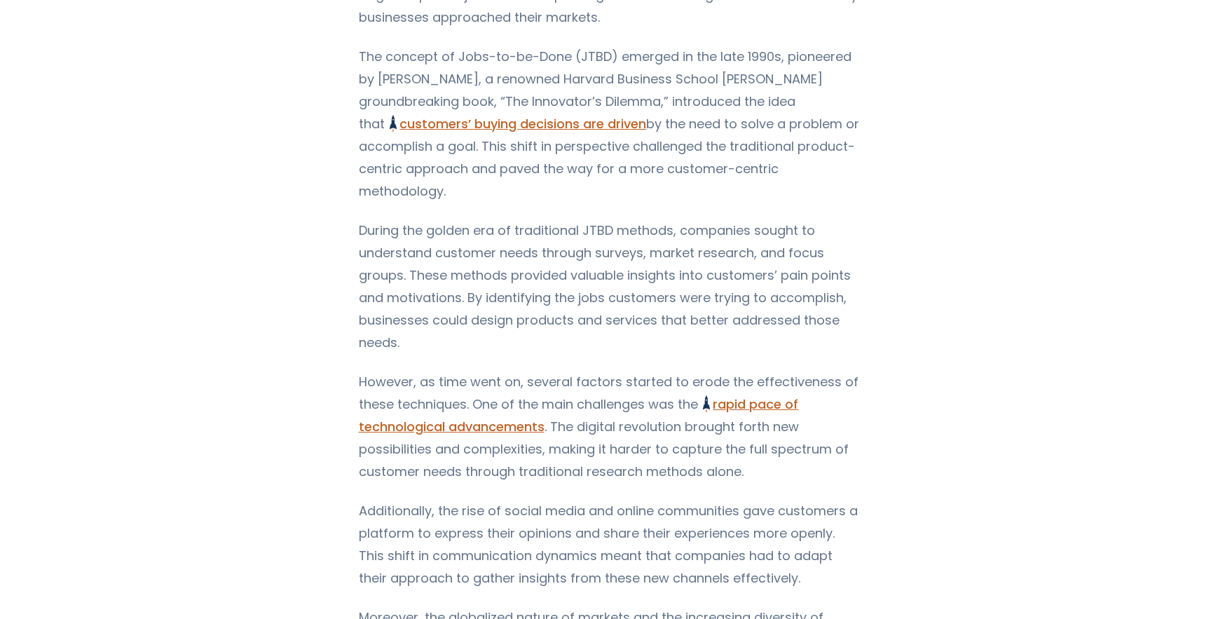
scroll to position [514, 0]
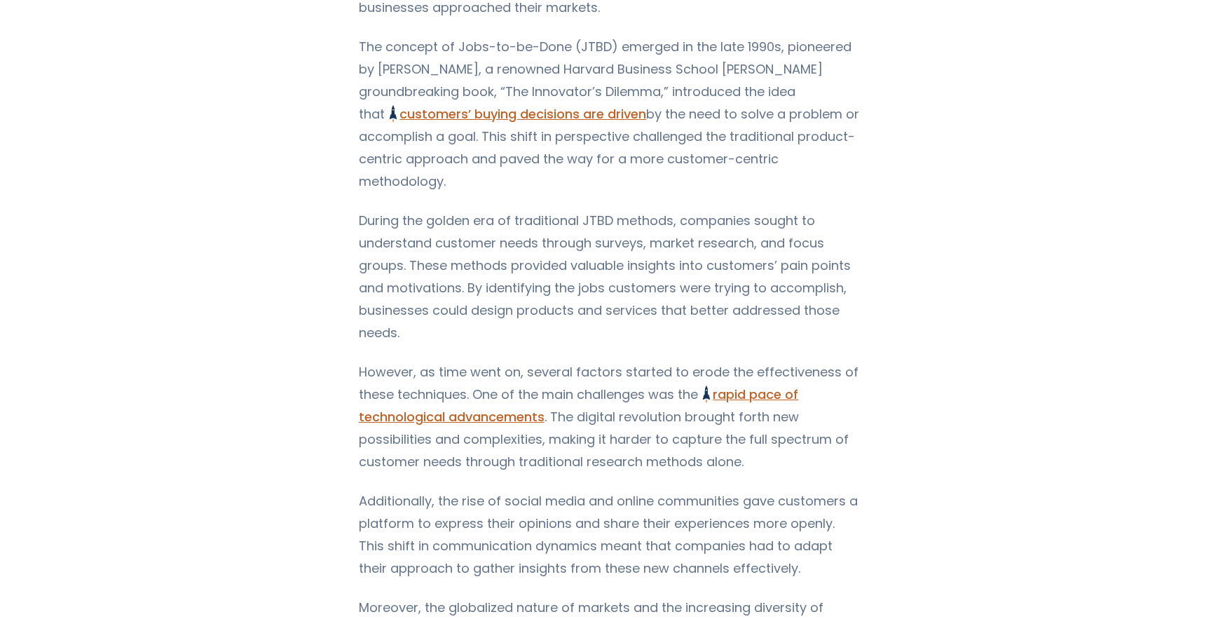
click at [360, 230] on p "During the golden era of traditional JTBD methods, companies sought to understa…" at bounding box center [609, 277] width 501 height 135
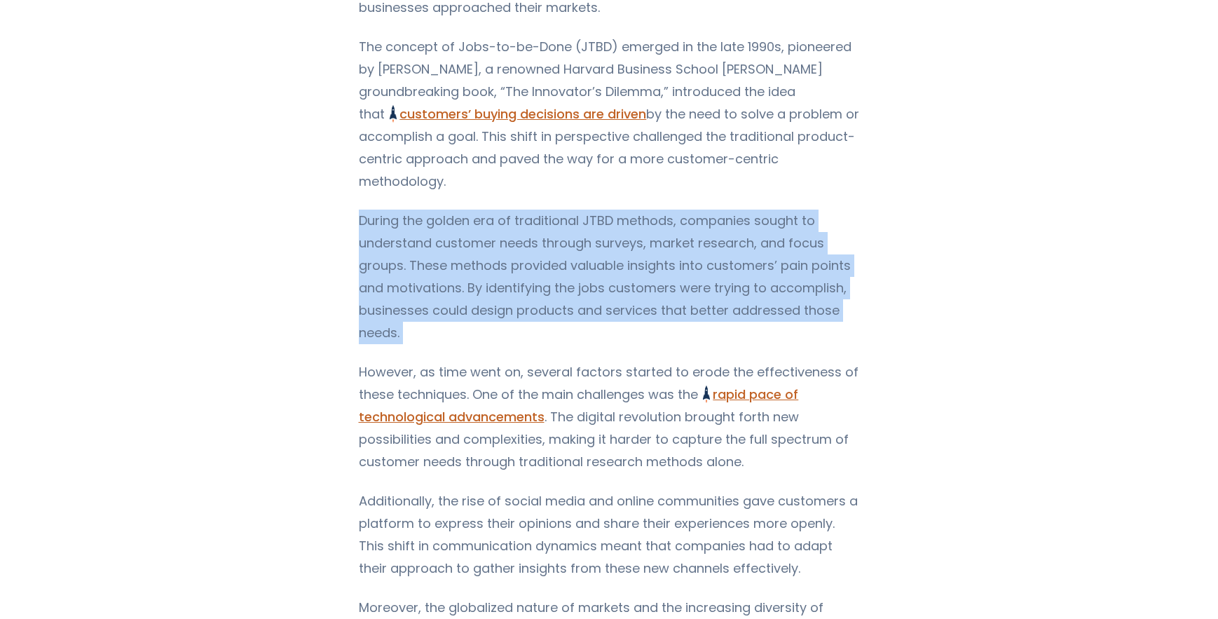
click at [360, 230] on p "During the golden era of traditional JTBD methods, companies sought to understa…" at bounding box center [609, 277] width 501 height 135
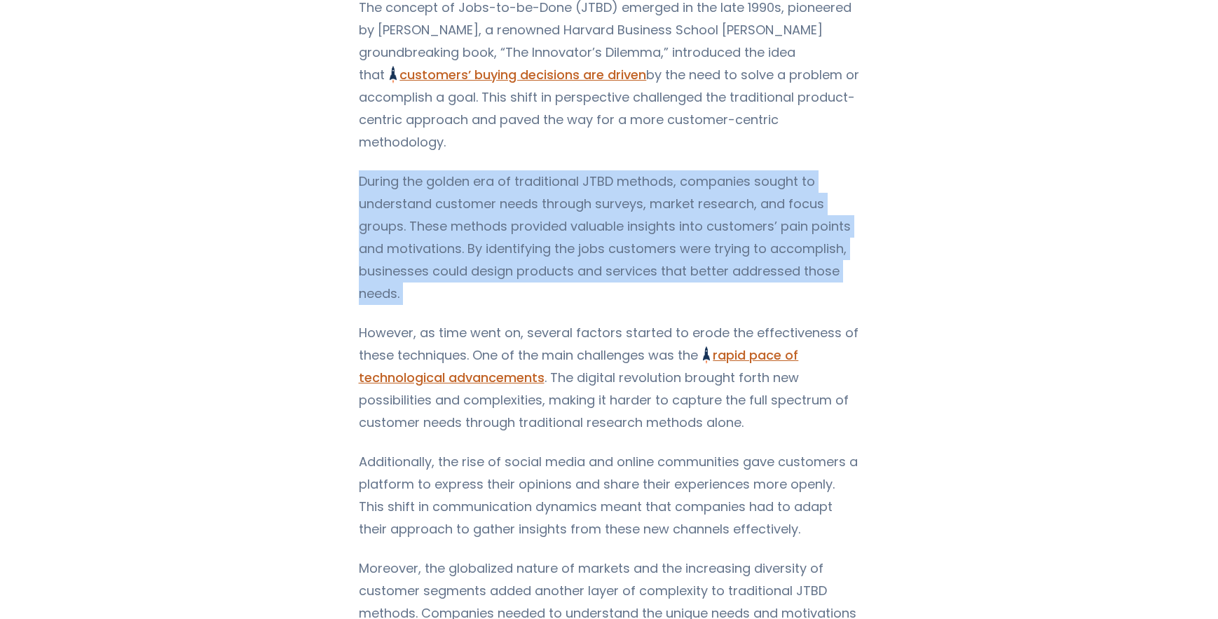
scroll to position [629, 0]
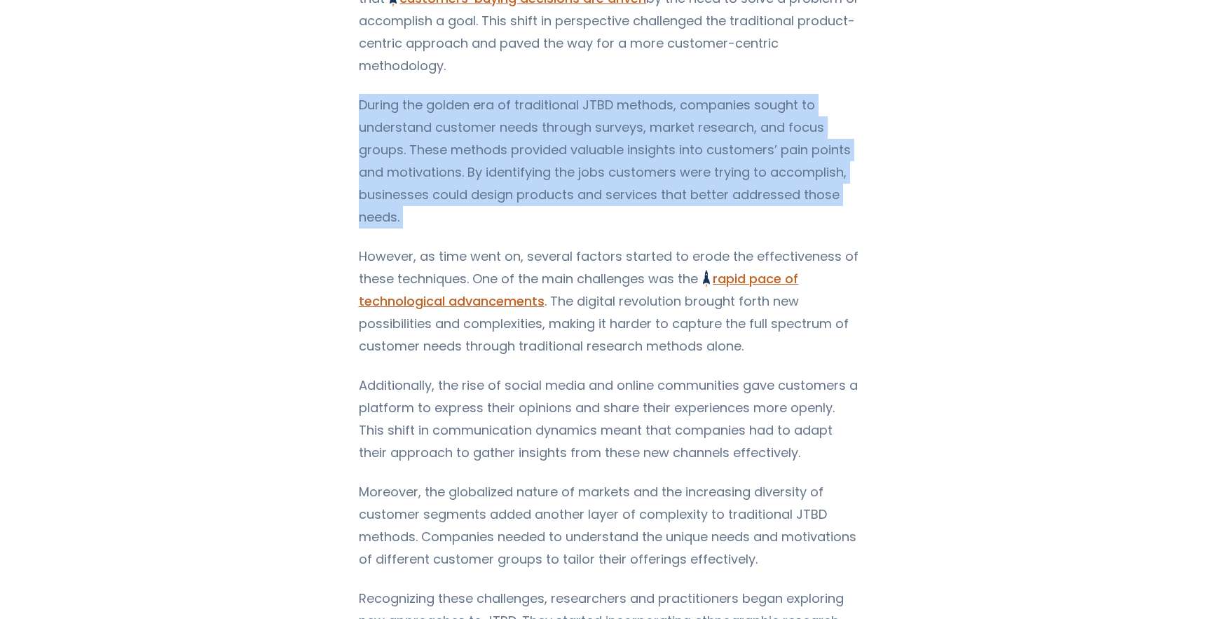
click at [412, 144] on p "During the golden era of traditional JTBD methods, companies sought to understa…" at bounding box center [609, 161] width 501 height 135
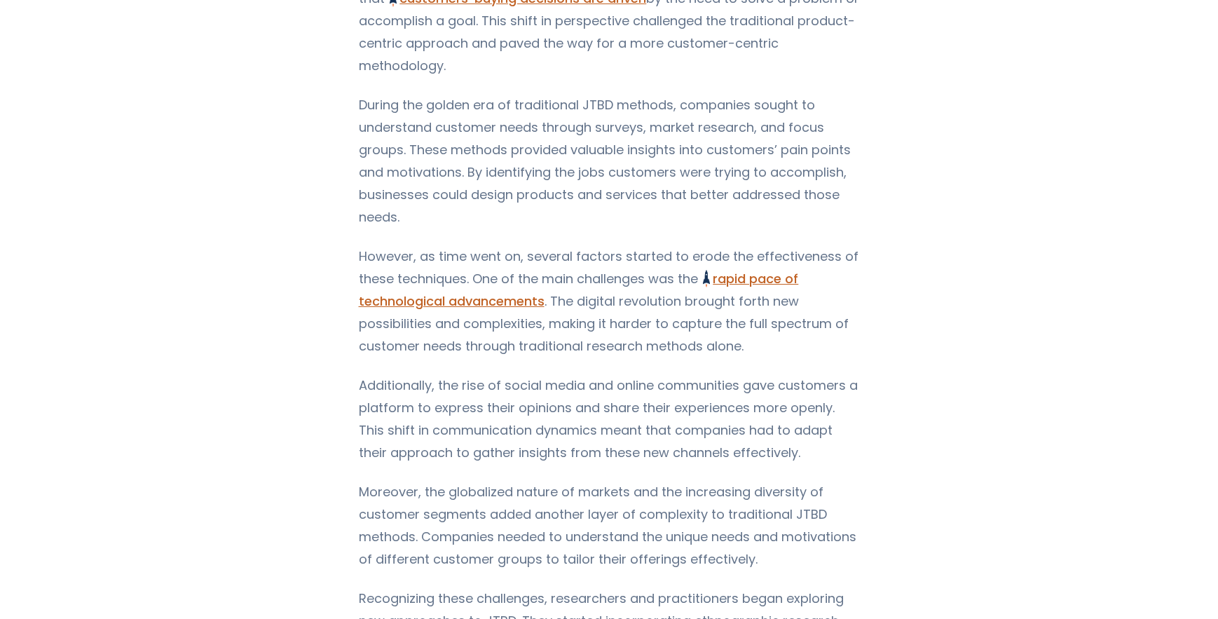
click at [412, 144] on p "During the golden era of traditional JTBD methods, companies sought to understa…" at bounding box center [609, 161] width 501 height 135
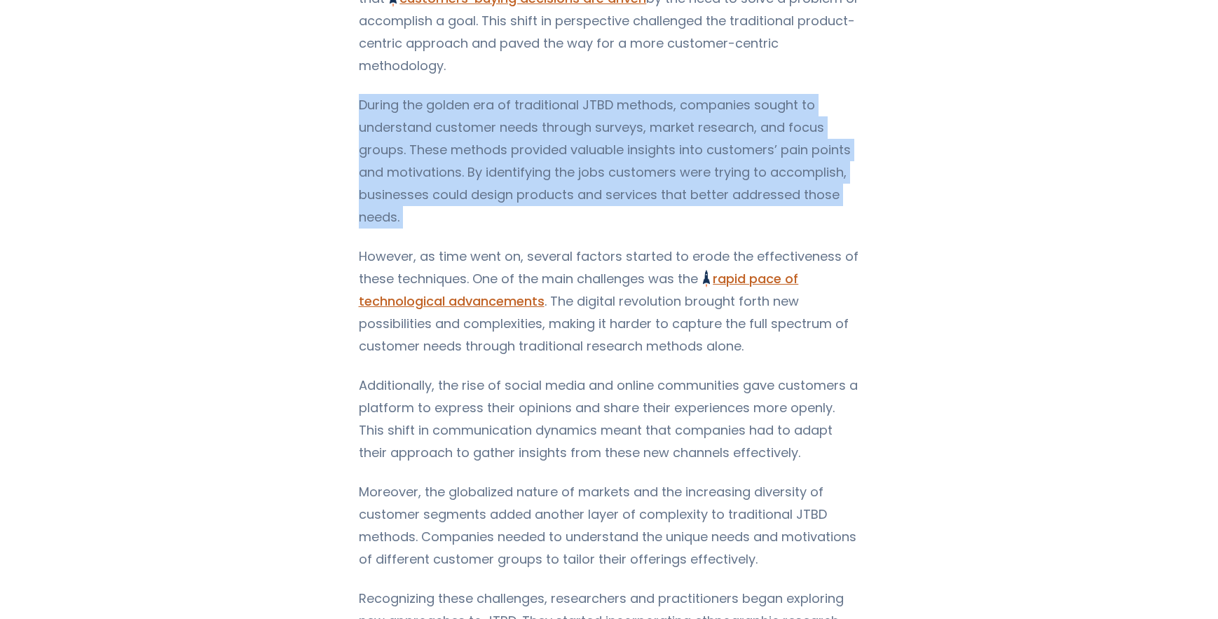
click at [412, 144] on p "During the golden era of traditional JTBD methods, companies sought to understa…" at bounding box center [609, 161] width 501 height 135
click at [428, 152] on p "During the golden era of traditional JTBD methods, companies sought to understa…" at bounding box center [609, 161] width 501 height 135
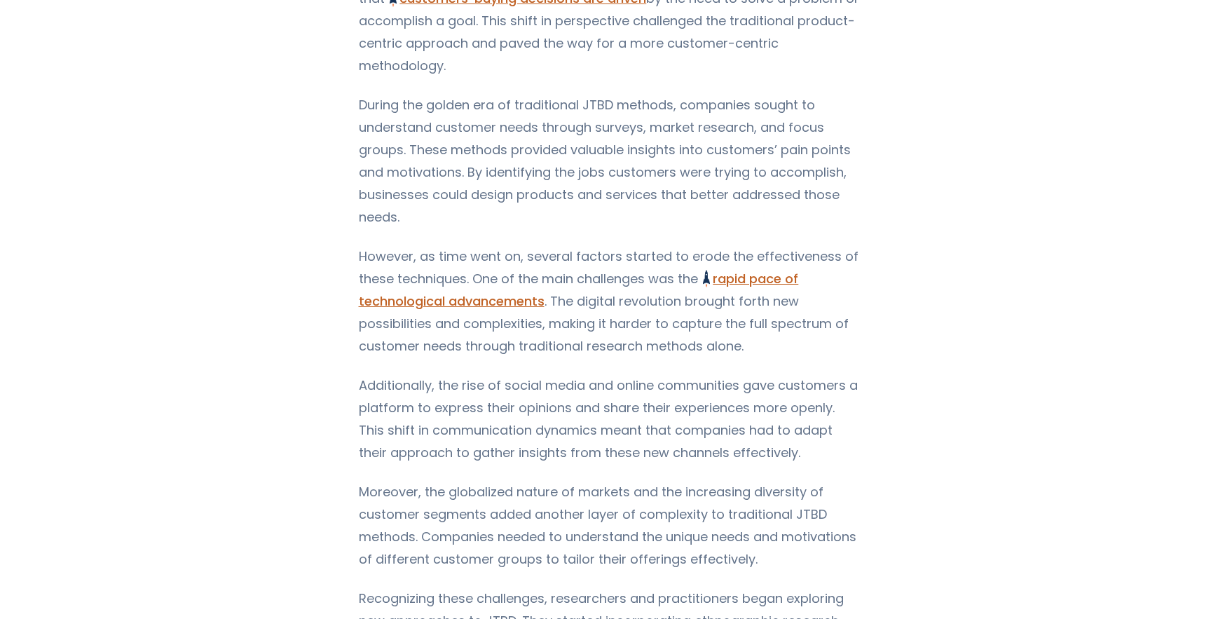
click at [400, 265] on p "However, as time went on, several factors started to erode the effectiveness of…" at bounding box center [609, 301] width 501 height 112
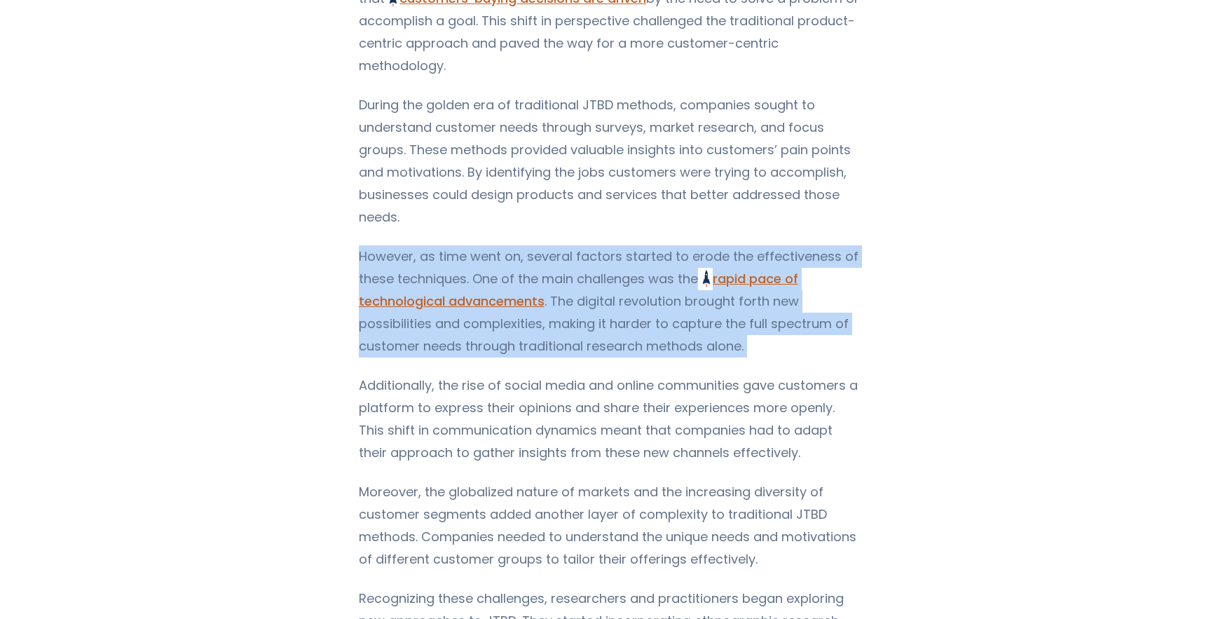
click at [400, 265] on p "However, as time went on, several factors started to erode the effectiveness of…" at bounding box center [609, 301] width 501 height 112
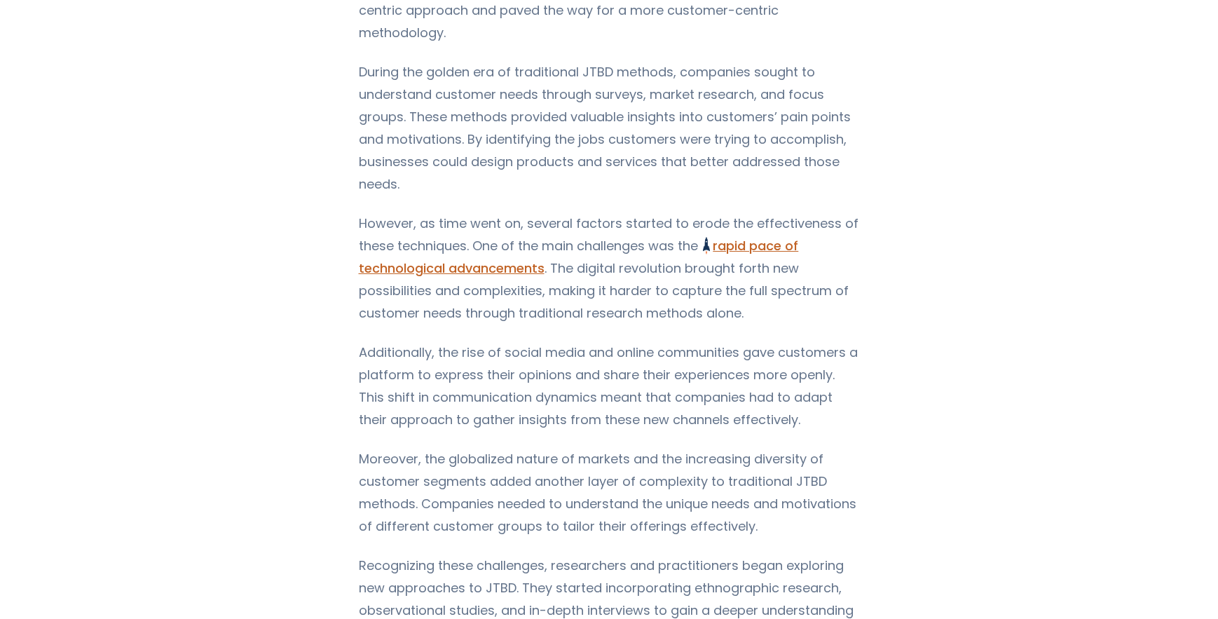
click at [589, 224] on p "However, as time went on, several factors started to erode the effectiveness of…" at bounding box center [609, 268] width 501 height 112
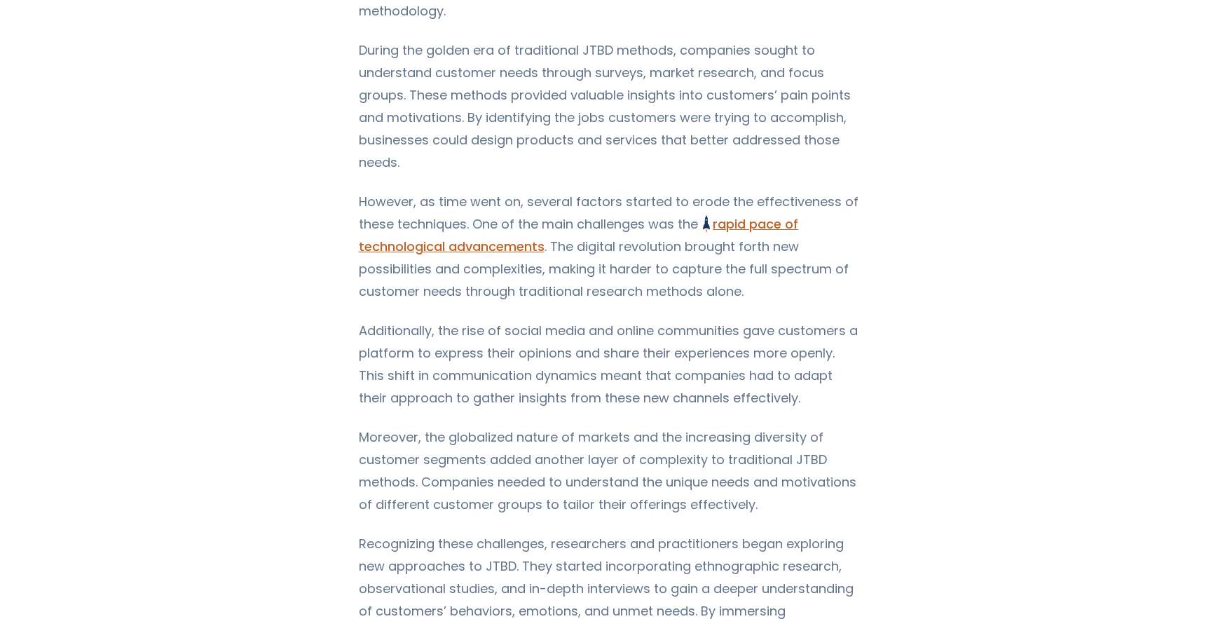
scroll to position [695, 0]
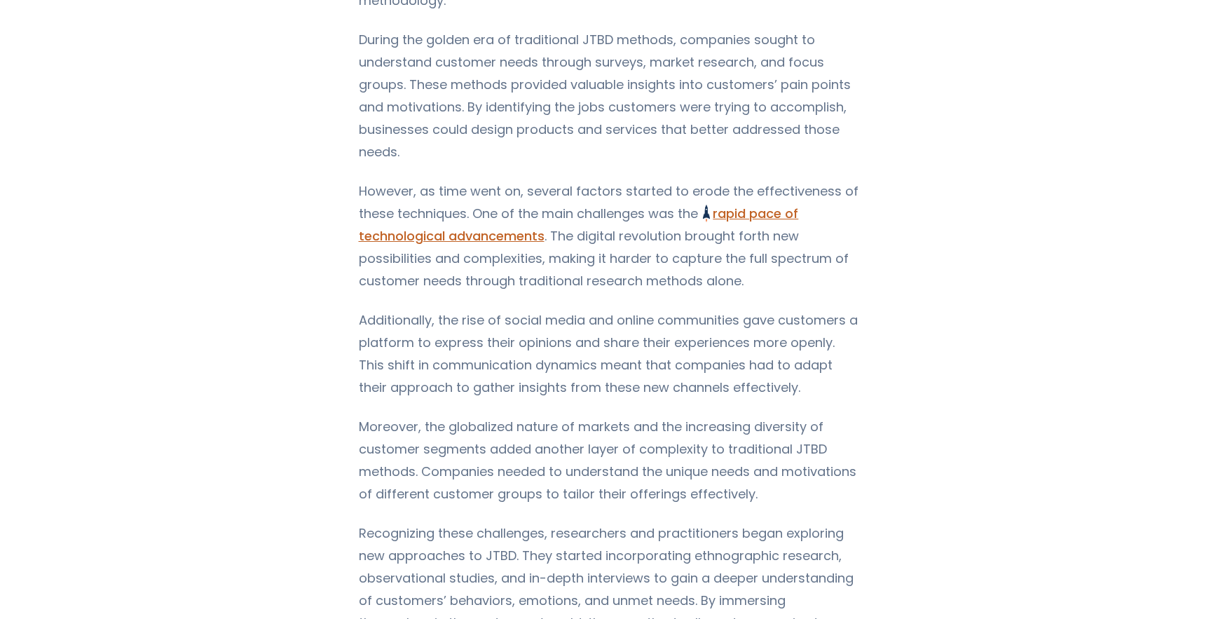
click at [604, 219] on p "However, as time went on, several factors started to erode the effectiveness of…" at bounding box center [609, 236] width 501 height 112
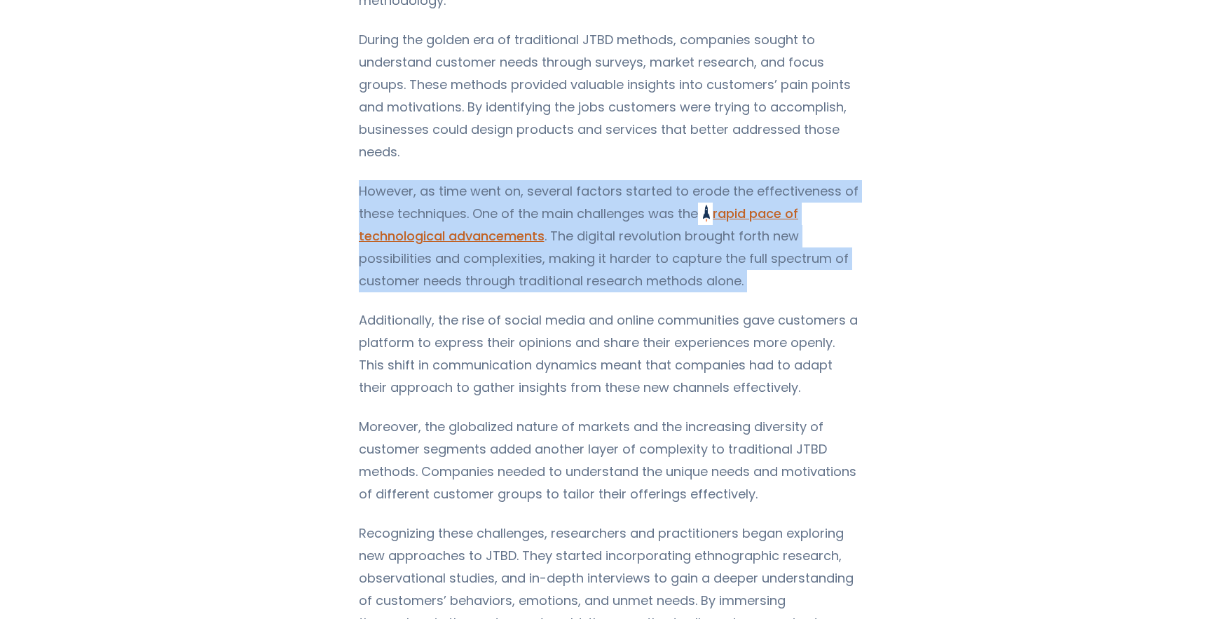
click at [604, 219] on p "However, as time went on, several factors started to erode the effectiveness of…" at bounding box center [609, 236] width 501 height 112
click at [590, 241] on p "However, as time went on, several factors started to erode the effectiveness of…" at bounding box center [609, 236] width 501 height 112
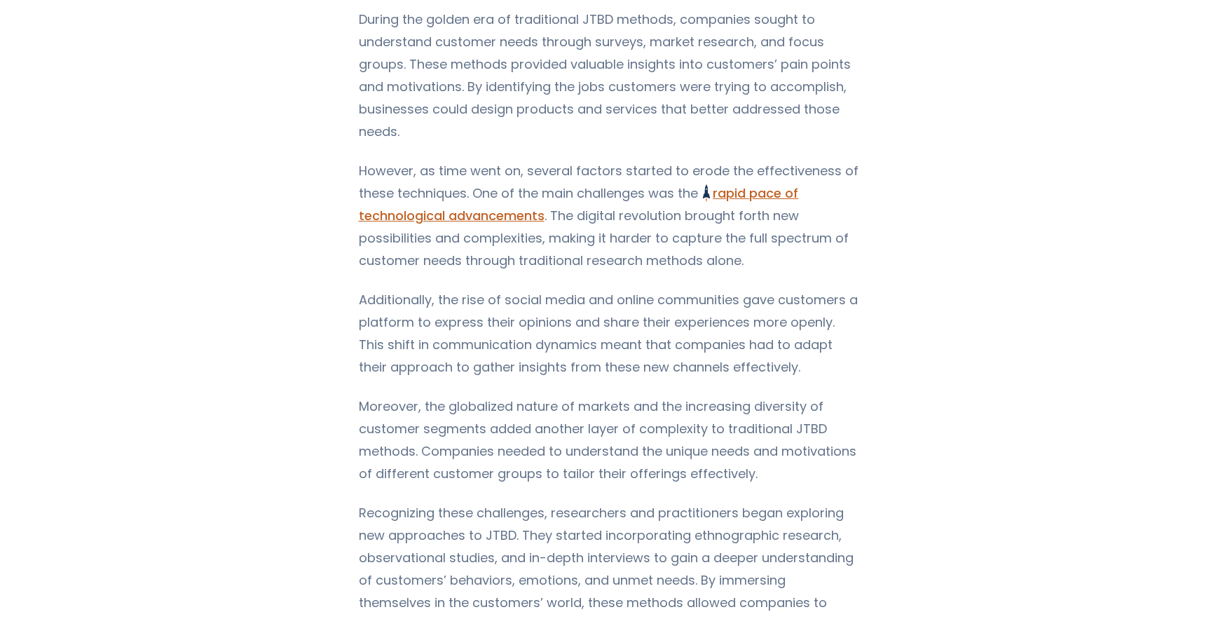
scroll to position [724, 0]
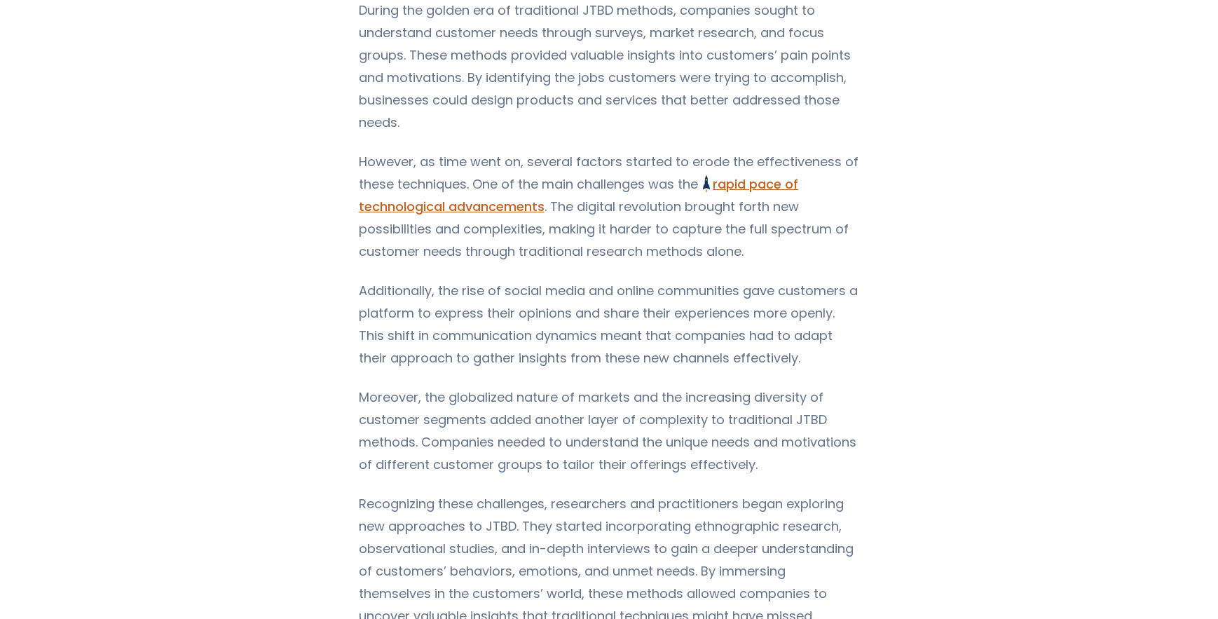
click at [597, 221] on p "However, as time went on, several factors started to erode the effectiveness of…" at bounding box center [609, 207] width 501 height 112
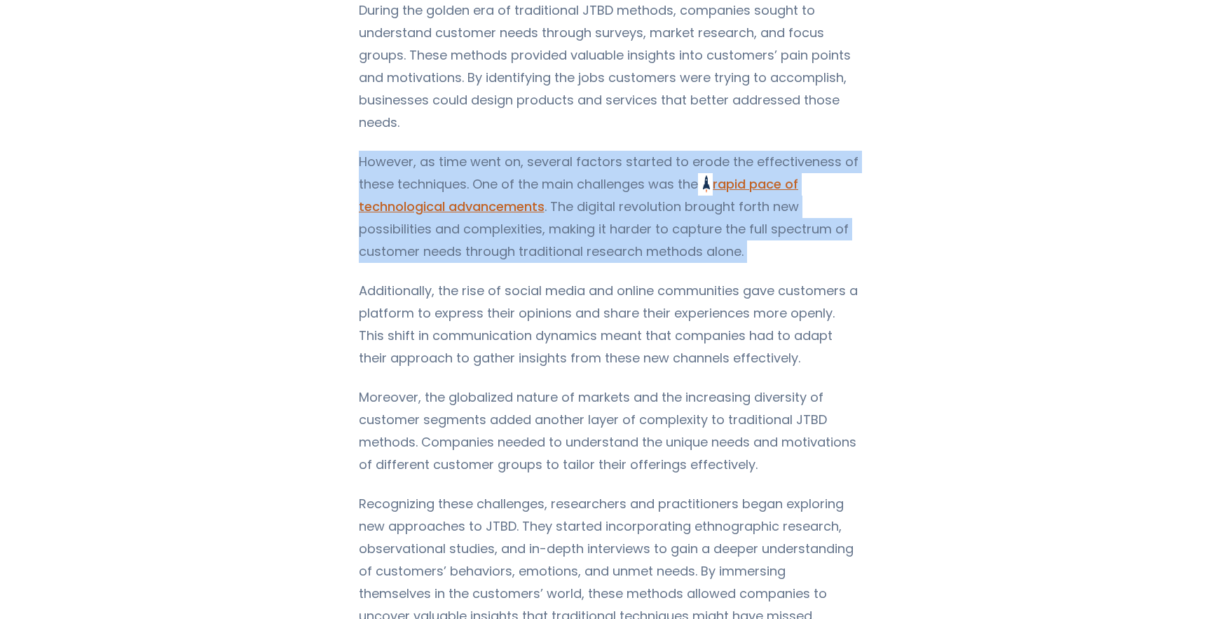
click at [597, 221] on p "However, as time went on, several factors started to erode the effectiveness of…" at bounding box center [609, 207] width 501 height 112
click at [592, 190] on p "However, as time went on, several factors started to erode the effectiveness of…" at bounding box center [609, 207] width 501 height 112
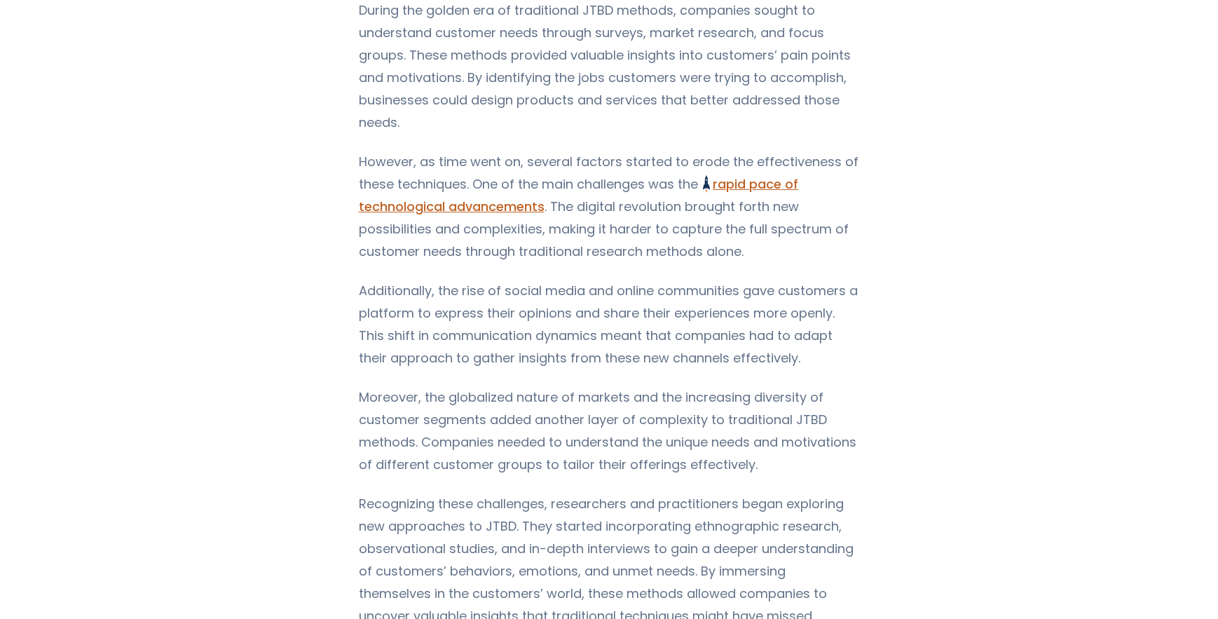
click at [641, 218] on p "However, as time went on, several factors started to erode the effectiveness of…" at bounding box center [609, 207] width 501 height 112
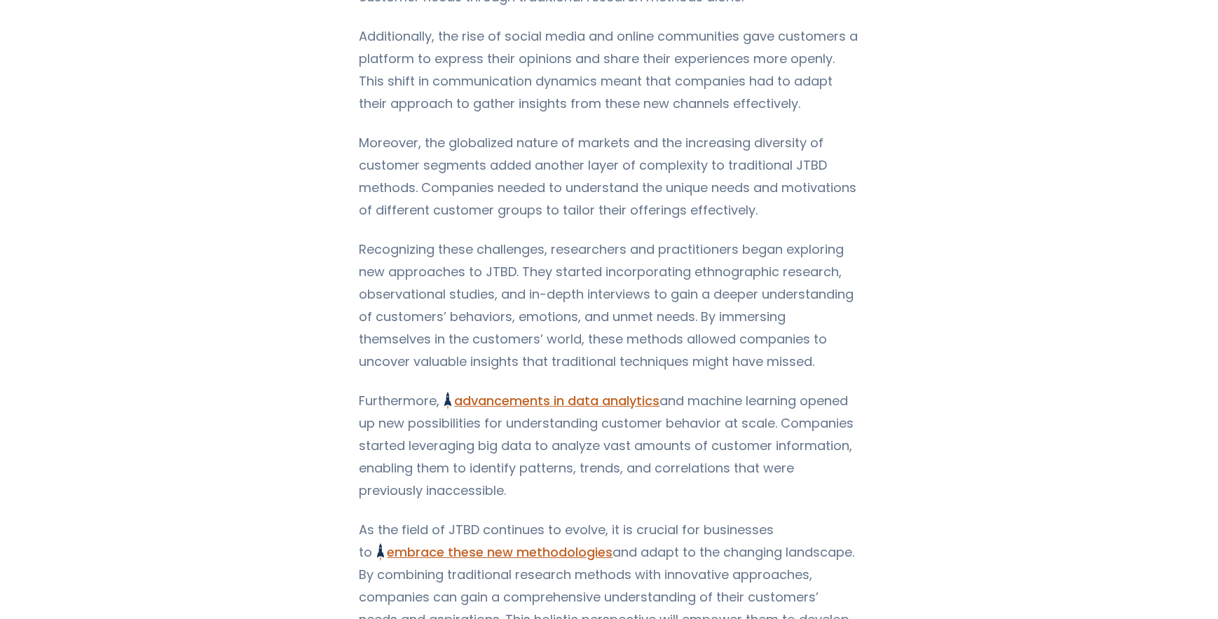
scroll to position [913, 0]
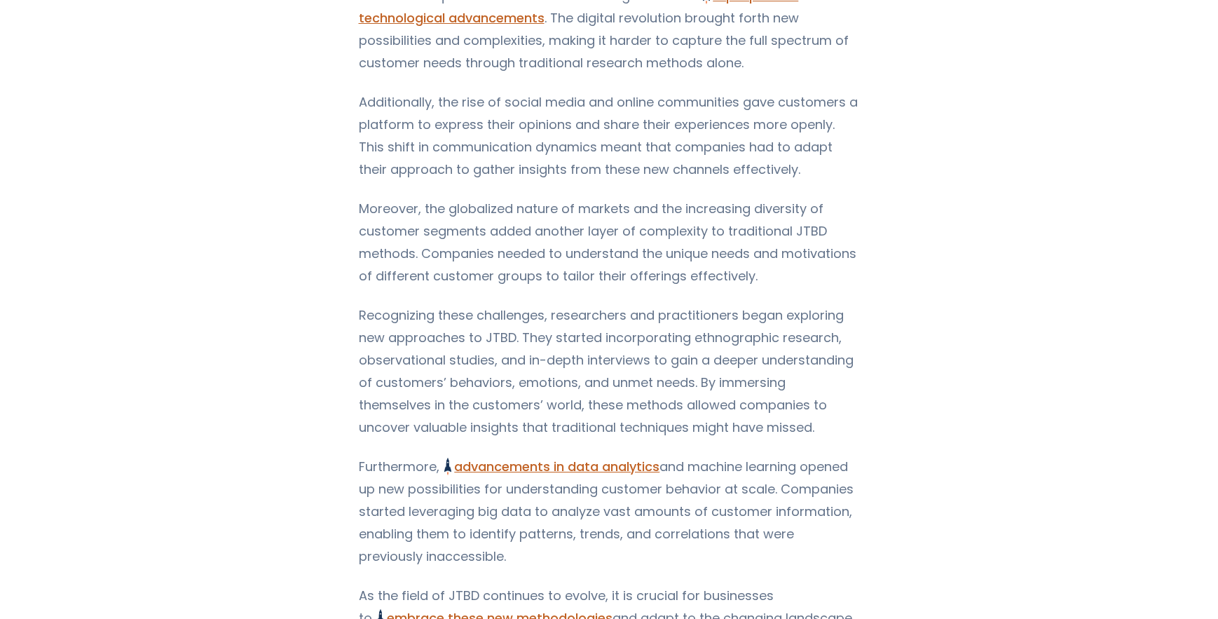
click at [498, 283] on p "Moreover, the globalized nature of markets and the increasing diversity of cust…" at bounding box center [609, 243] width 501 height 90
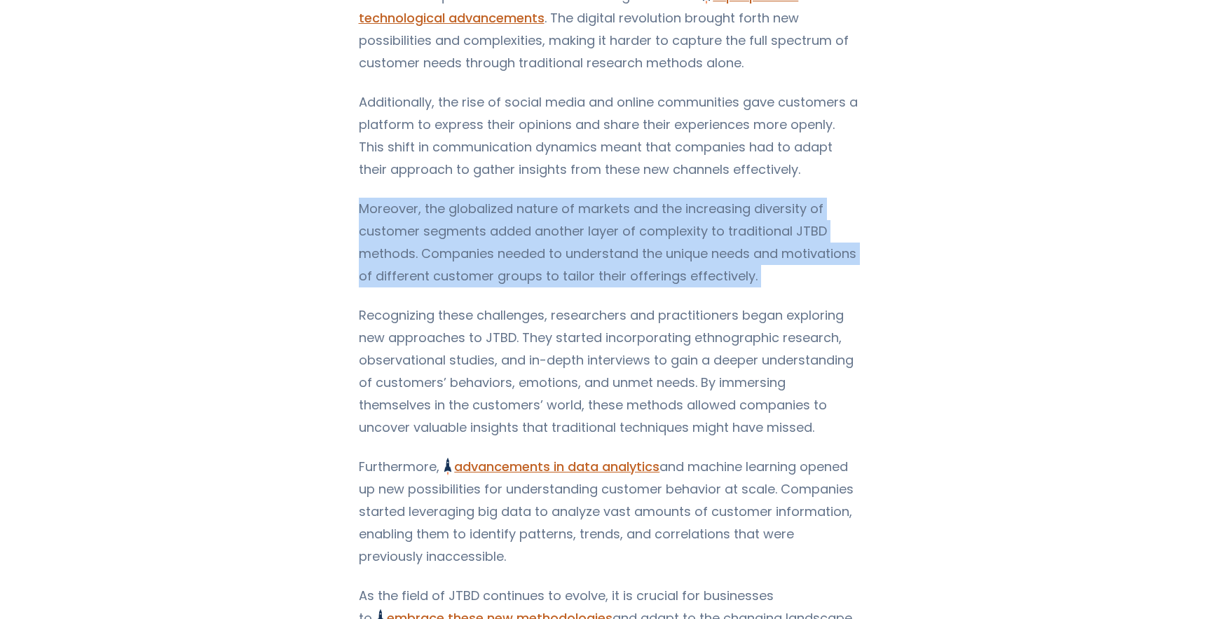
click at [498, 283] on p "Moreover, the globalized nature of markets and the increasing diversity of cust…" at bounding box center [609, 243] width 501 height 90
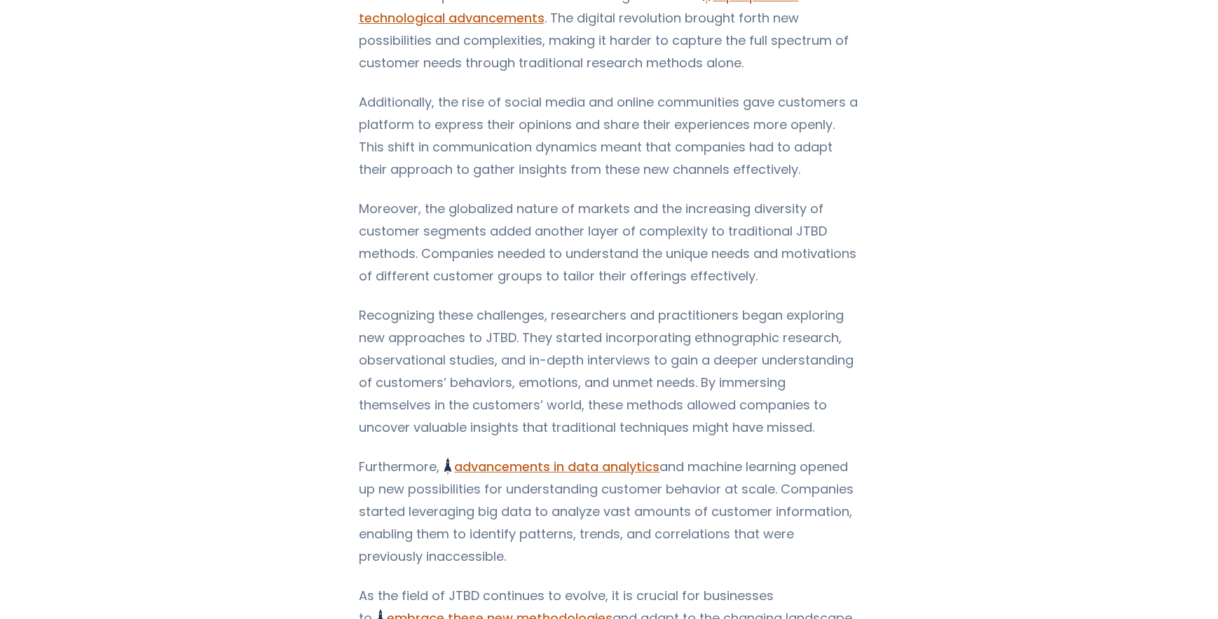
click at [470, 165] on p "Additionally, the rise of social media and online communities gave customers a …" at bounding box center [609, 136] width 501 height 90
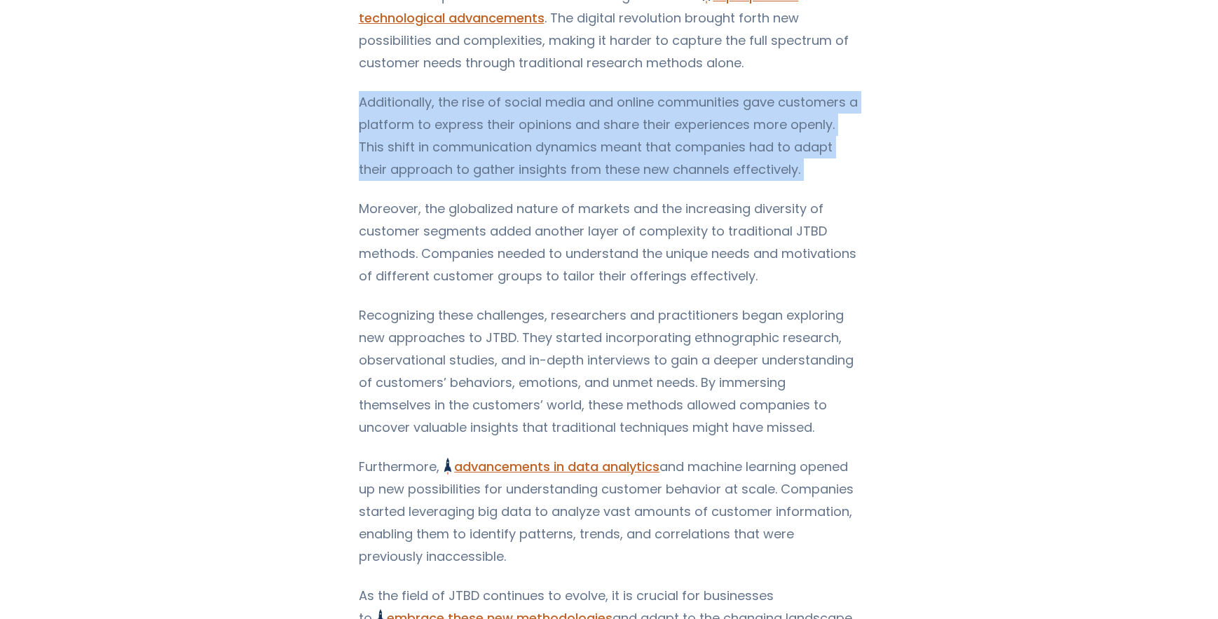
click at [470, 165] on p "Additionally, the rise of social media and online communities gave customers a …" at bounding box center [609, 136] width 501 height 90
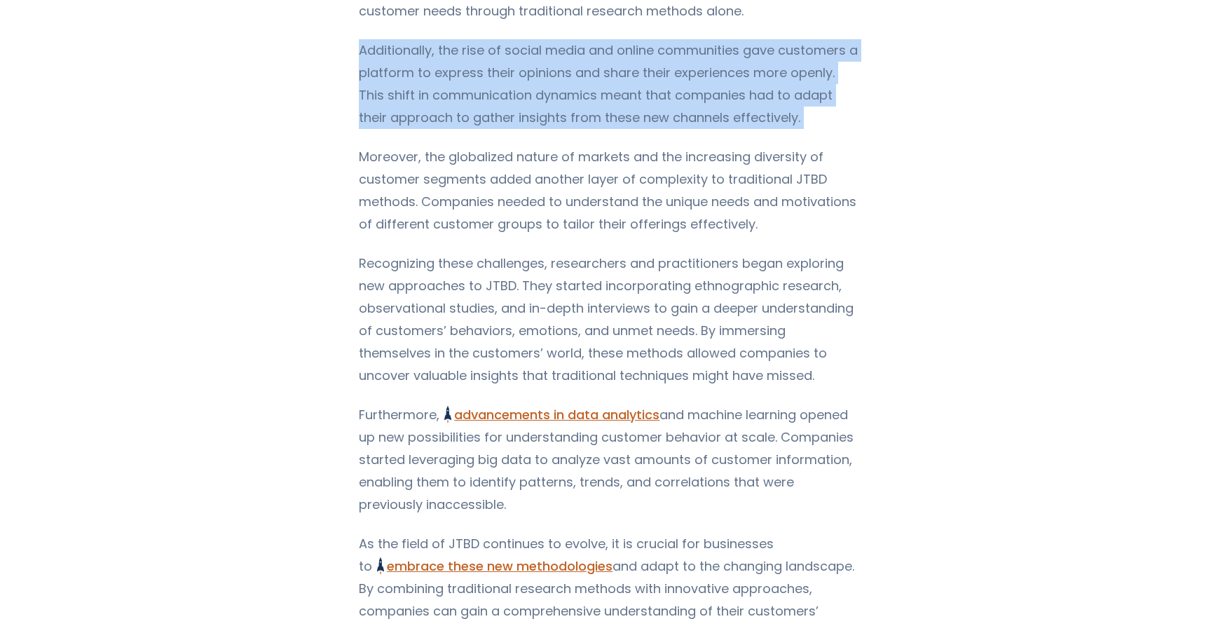
scroll to position [1048, 0]
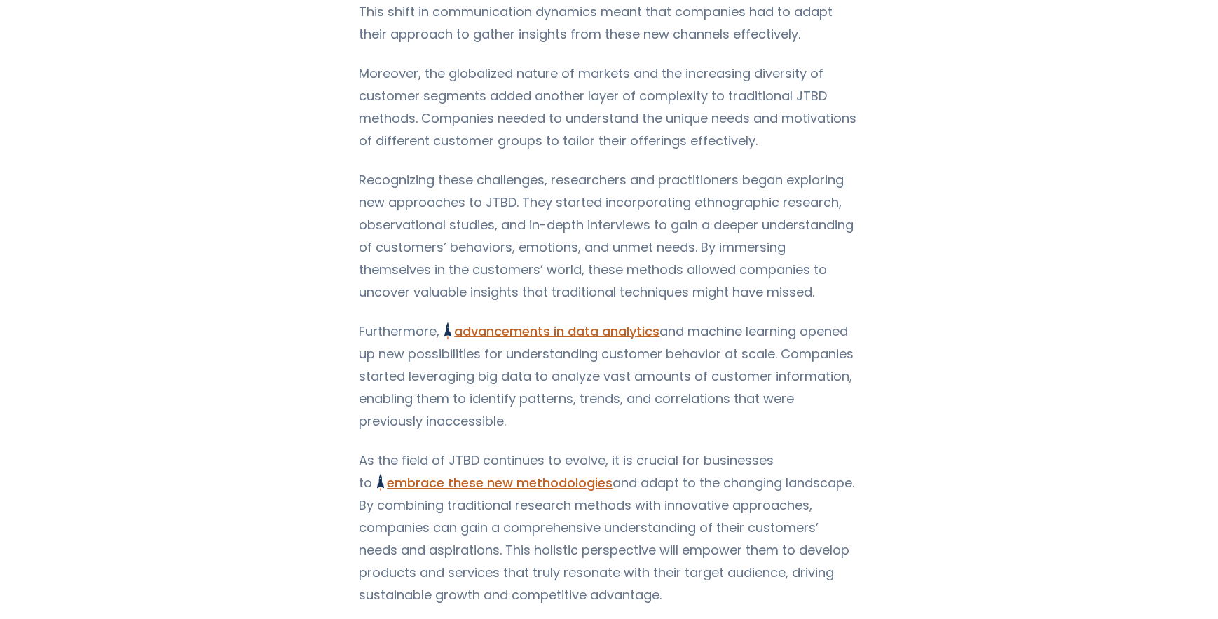
click at [389, 402] on p "Furthermore, advancements in data analytics Understanding the JTBD Framework fo…" at bounding box center [609, 376] width 501 height 112
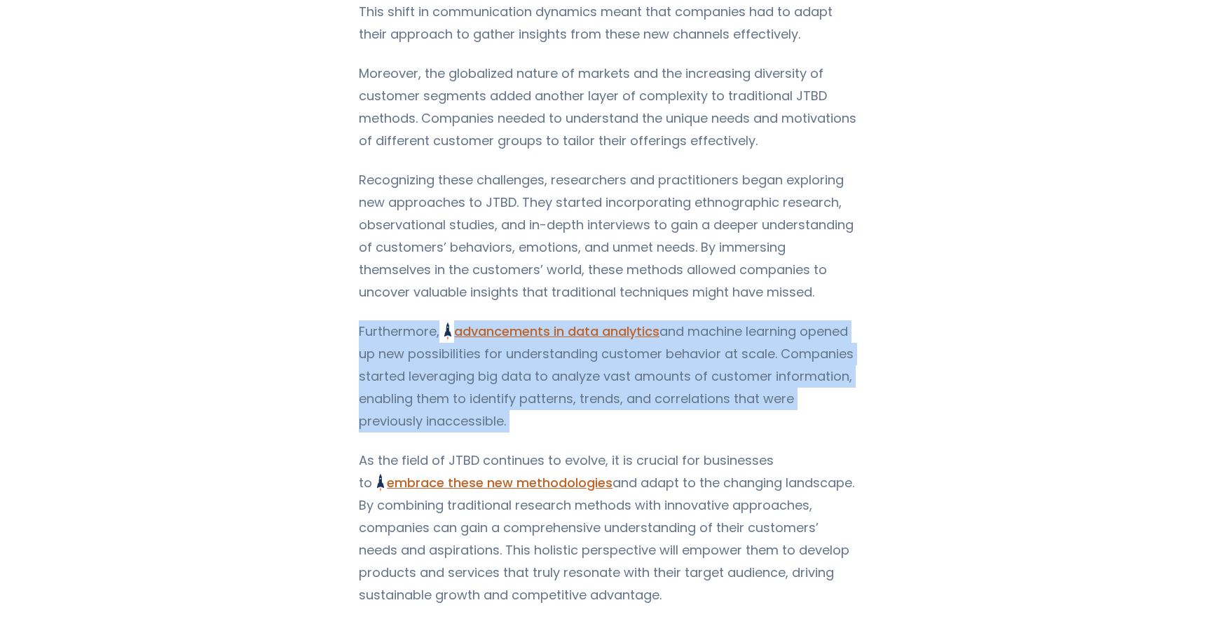
click at [389, 402] on p "Furthermore, advancements in data analytics Understanding the JTBD Framework fo…" at bounding box center [609, 376] width 501 height 112
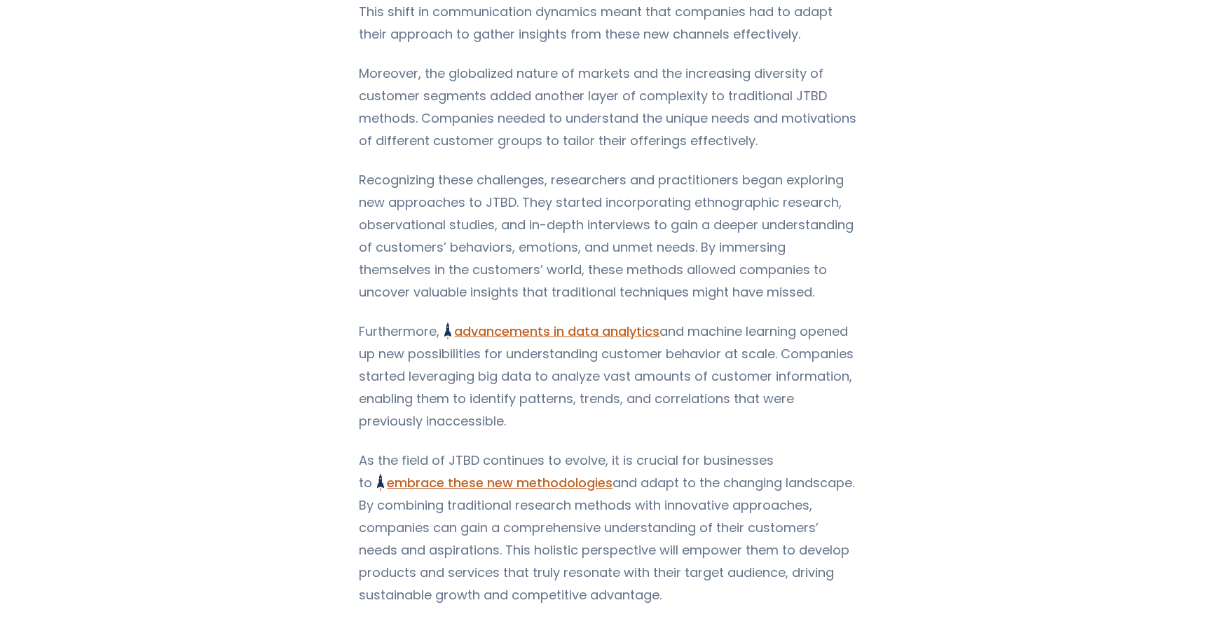
click at [430, 189] on p "Recognizing these challenges, researchers and practitioners began exploring new…" at bounding box center [609, 236] width 501 height 135
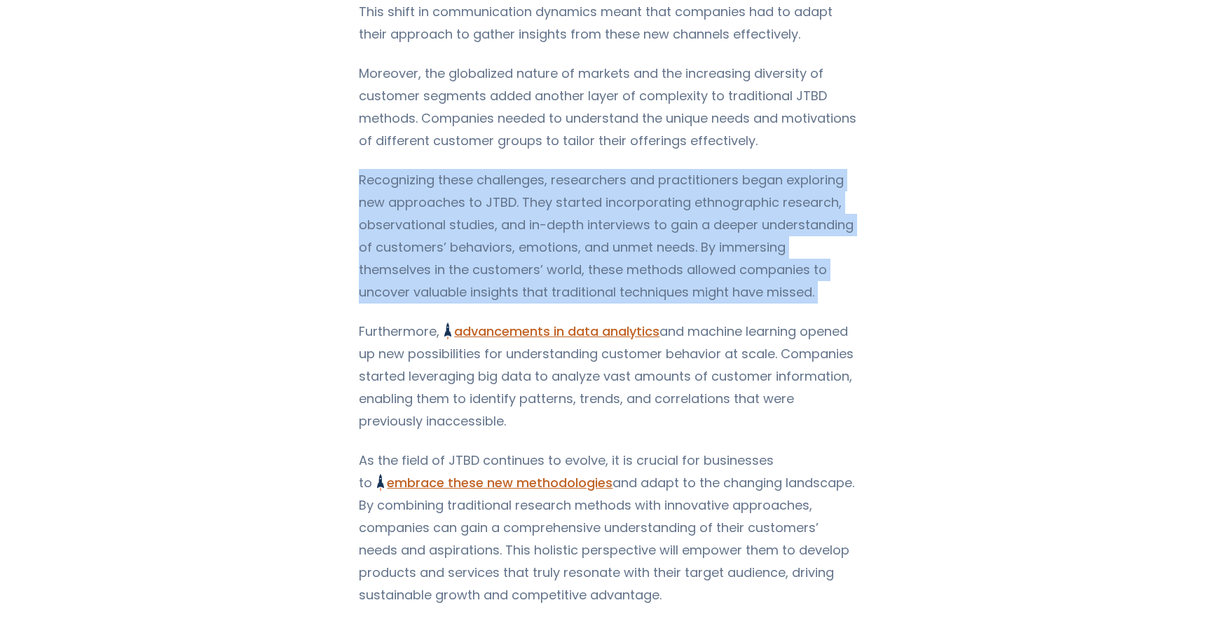
click at [430, 189] on p "Recognizing these challenges, researchers and practitioners began exploring new…" at bounding box center [609, 236] width 501 height 135
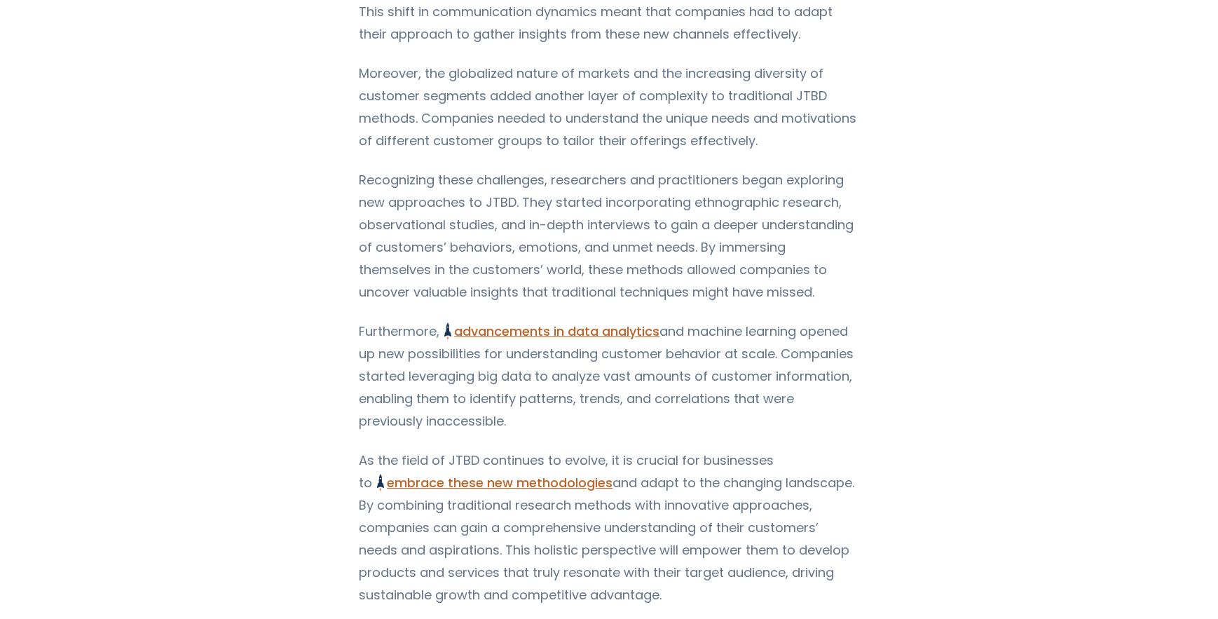
click at [468, 145] on p "Moreover, the globalized nature of markets and the increasing diversity of cust…" at bounding box center [609, 107] width 501 height 90
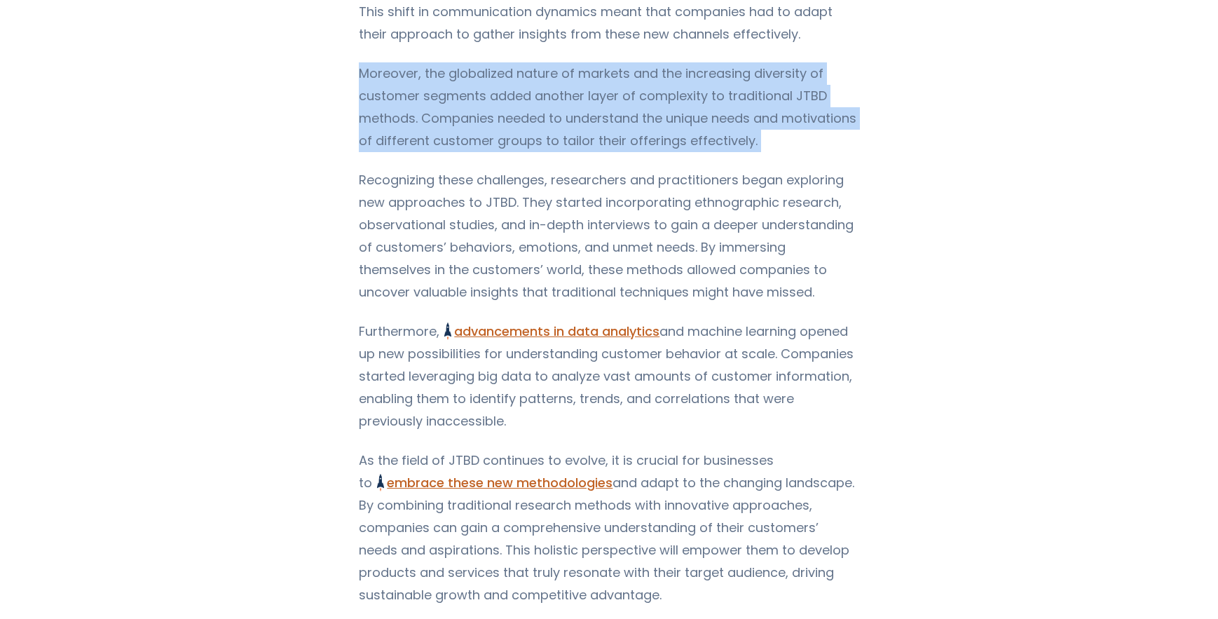
click at [468, 145] on p "Moreover, the globalized nature of markets and the increasing diversity of cust…" at bounding box center [609, 107] width 501 height 90
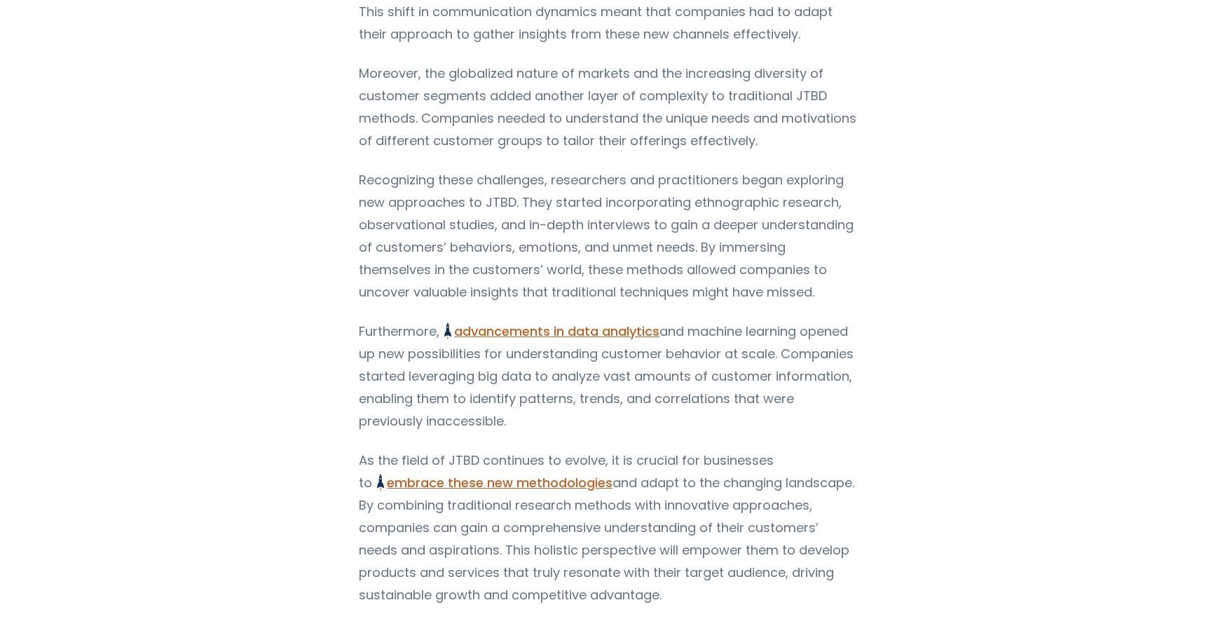
click at [389, 219] on p "Recognizing these challenges, researchers and practitioners began exploring new…" at bounding box center [609, 236] width 501 height 135
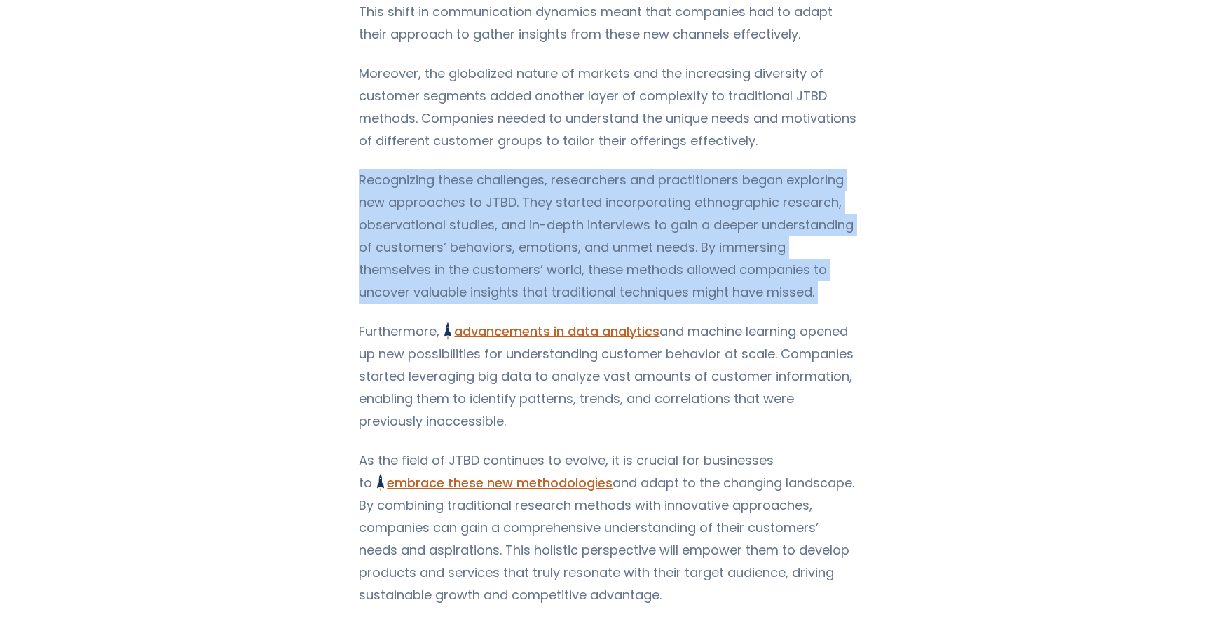
click at [389, 219] on p "Recognizing these challenges, researchers and practitioners began exploring new…" at bounding box center [609, 236] width 501 height 135
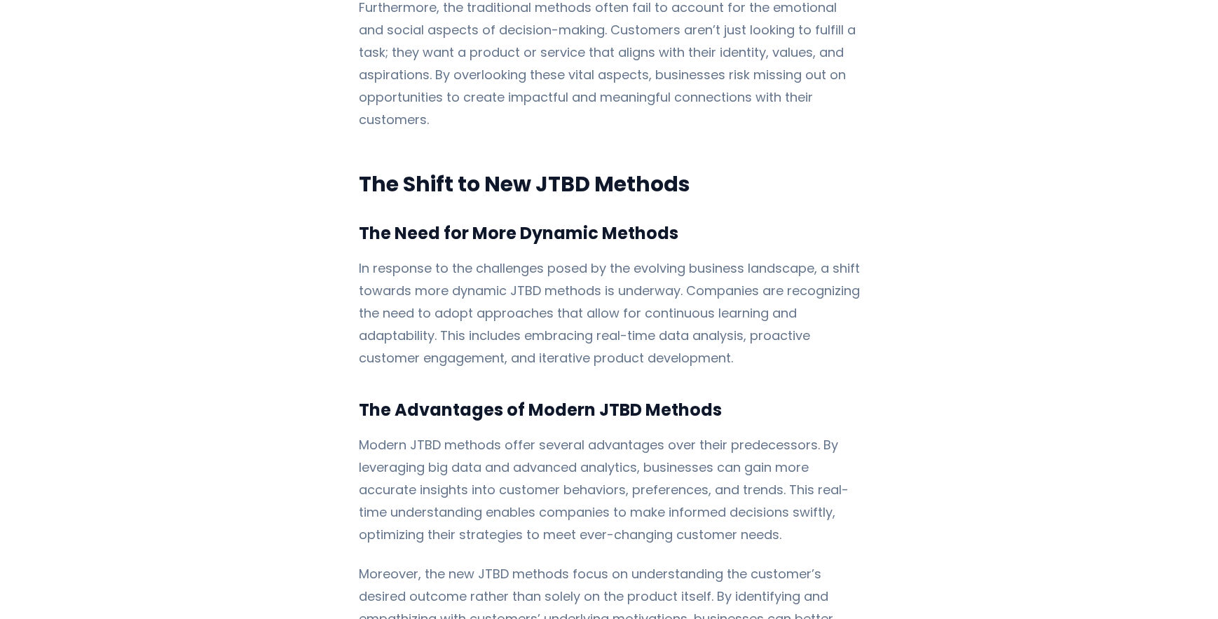
scroll to position [2144, 0]
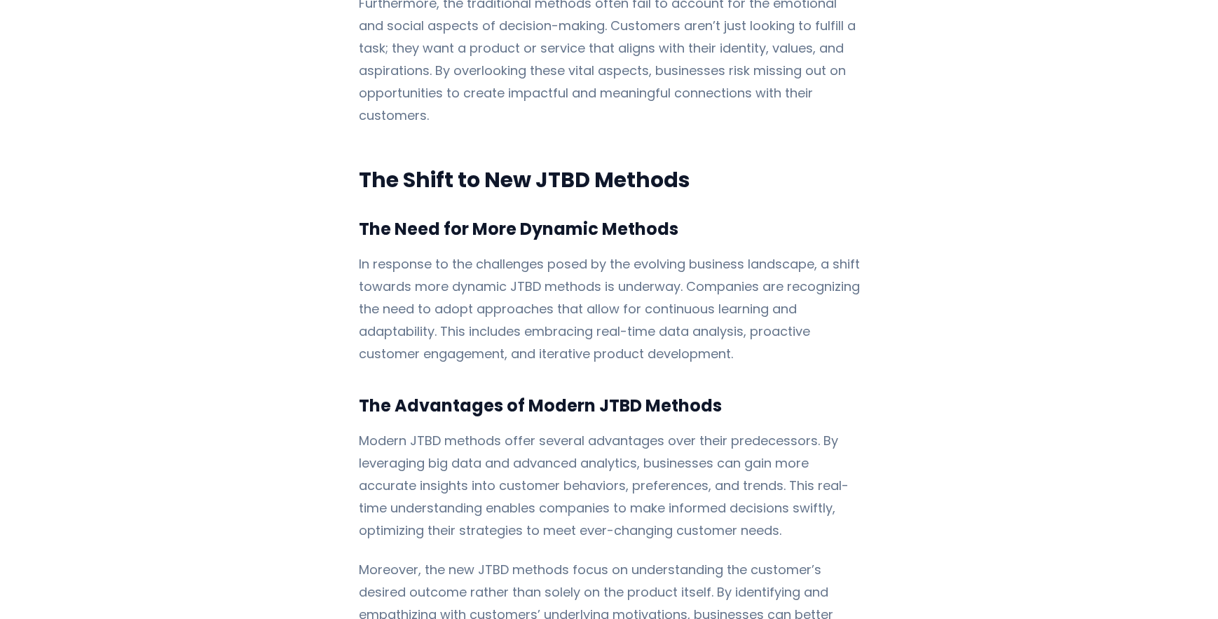
click at [388, 217] on h3 "The Need for More Dynamic Methods" at bounding box center [609, 229] width 501 height 25
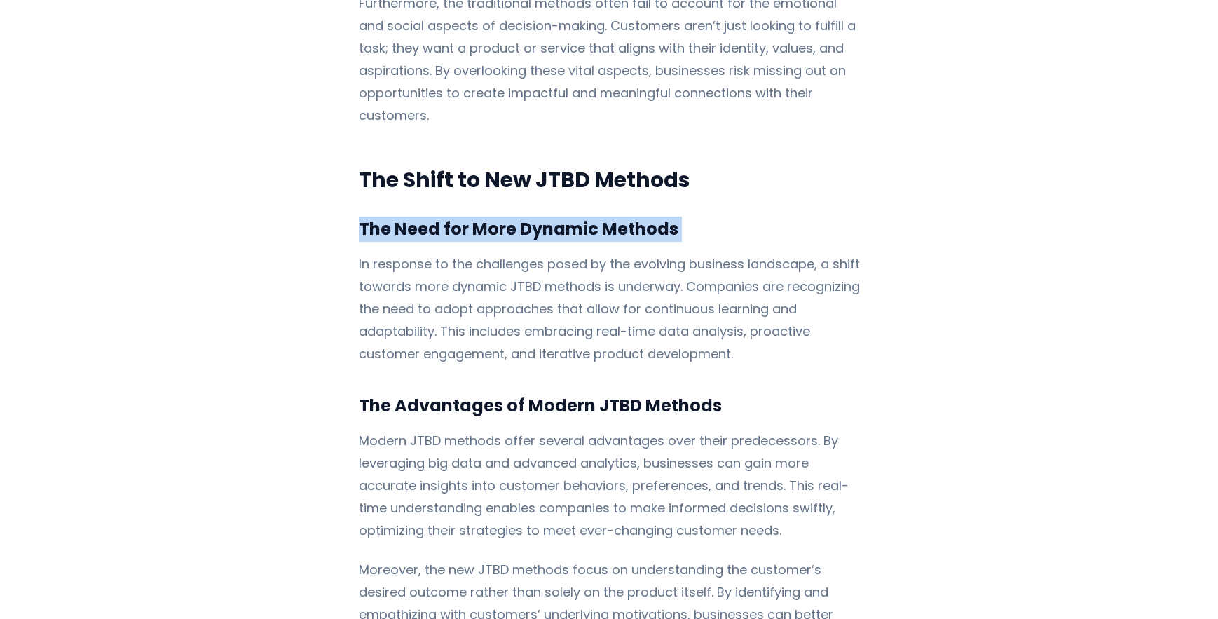
click at [388, 217] on h3 "The Need for More Dynamic Methods" at bounding box center [609, 229] width 501 height 25
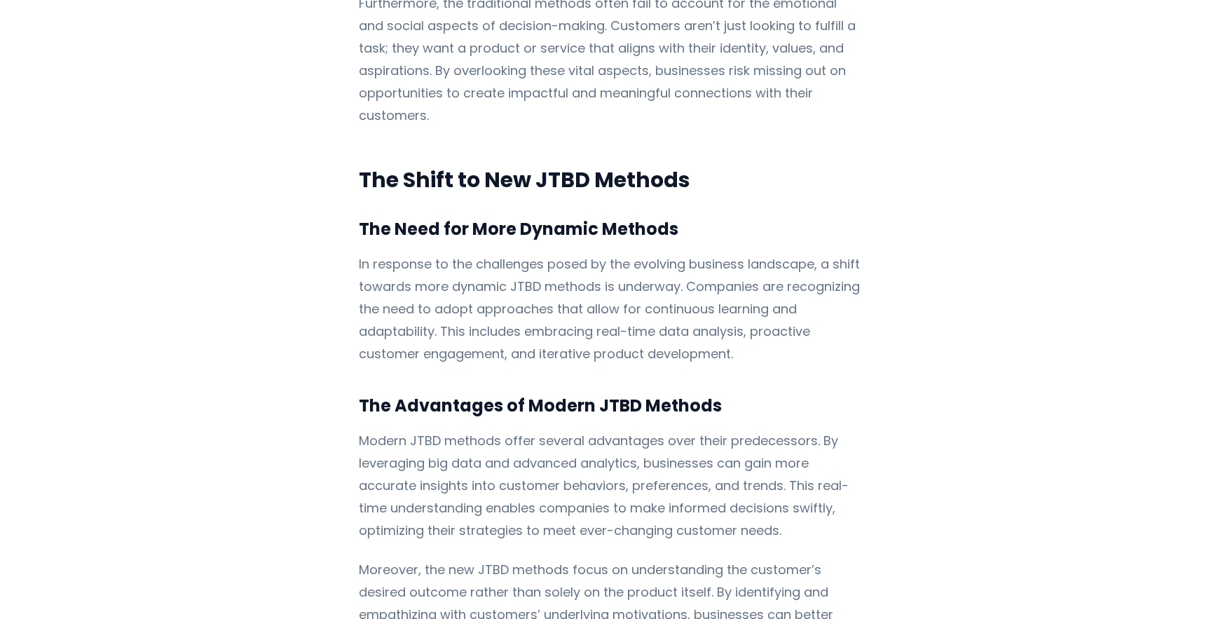
click at [394, 278] on p "In response to the challenges posed by the evolving business landscape, a shift…" at bounding box center [609, 309] width 501 height 112
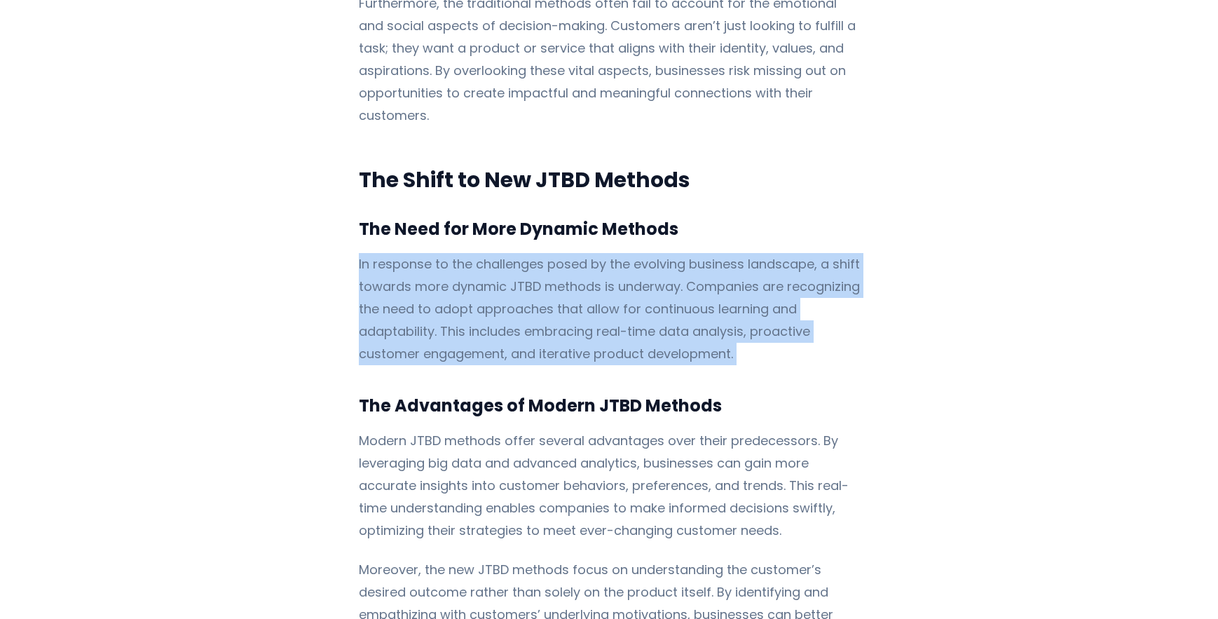
click at [394, 278] on p "In response to the challenges posed by the evolving business landscape, a shift…" at bounding box center [609, 309] width 501 height 112
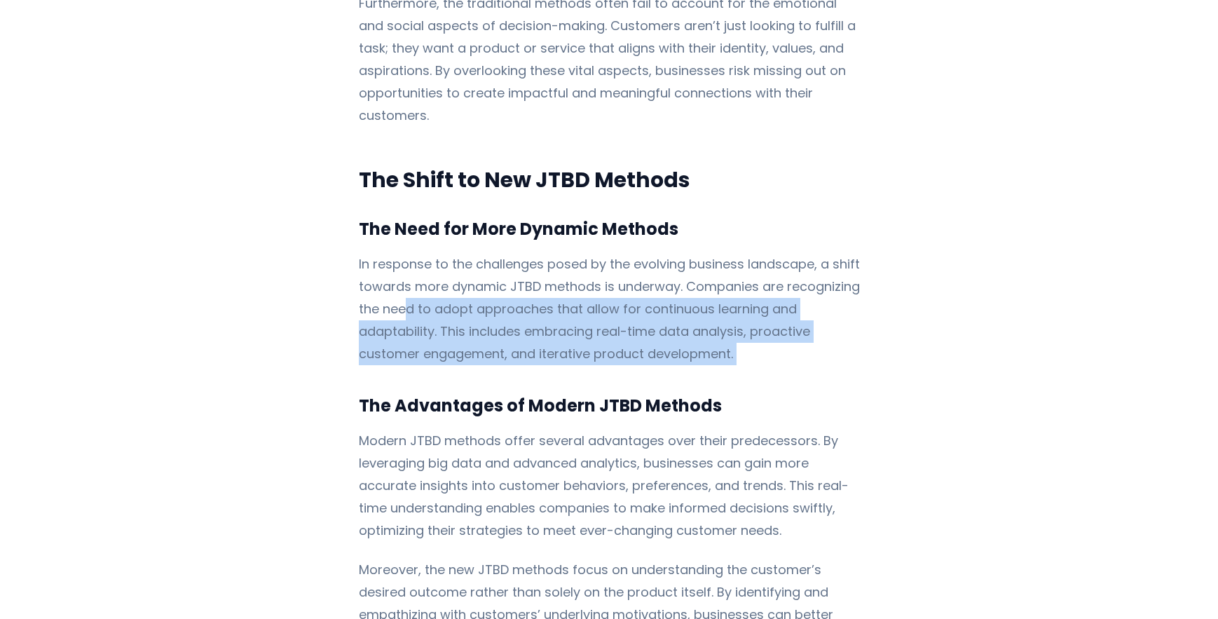
click at [397, 275] on p "In response to the challenges posed by the evolving business landscape, a shift…" at bounding box center [609, 309] width 501 height 112
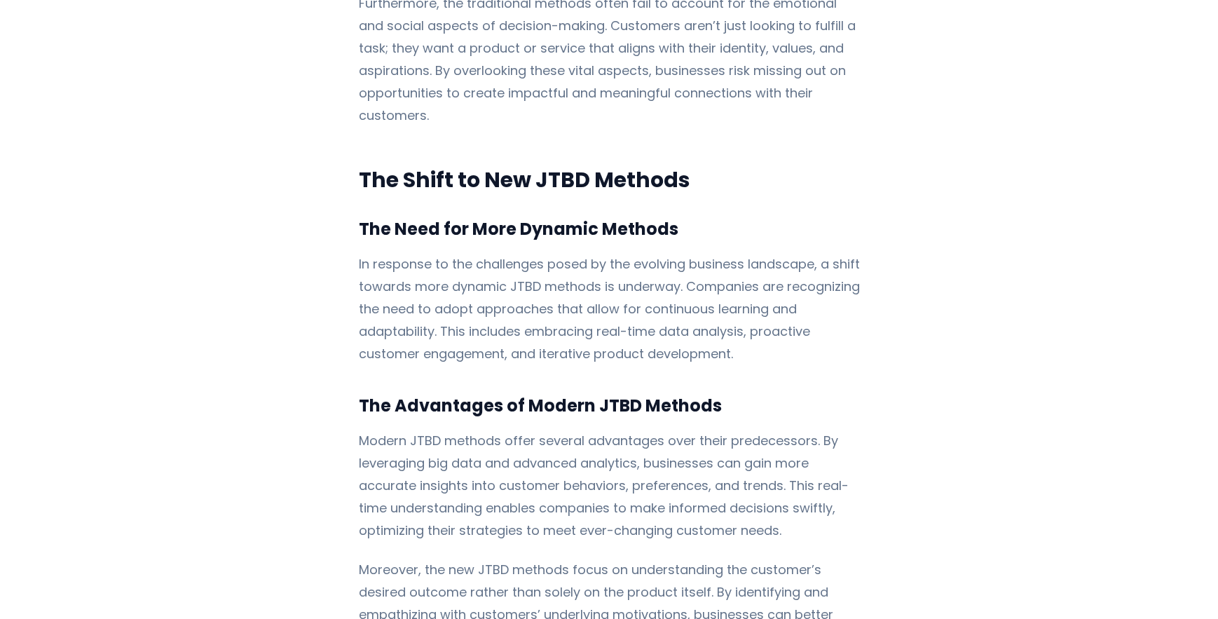
click at [386, 286] on p "In response to the challenges posed by the evolving business landscape, a shift…" at bounding box center [609, 309] width 501 height 112
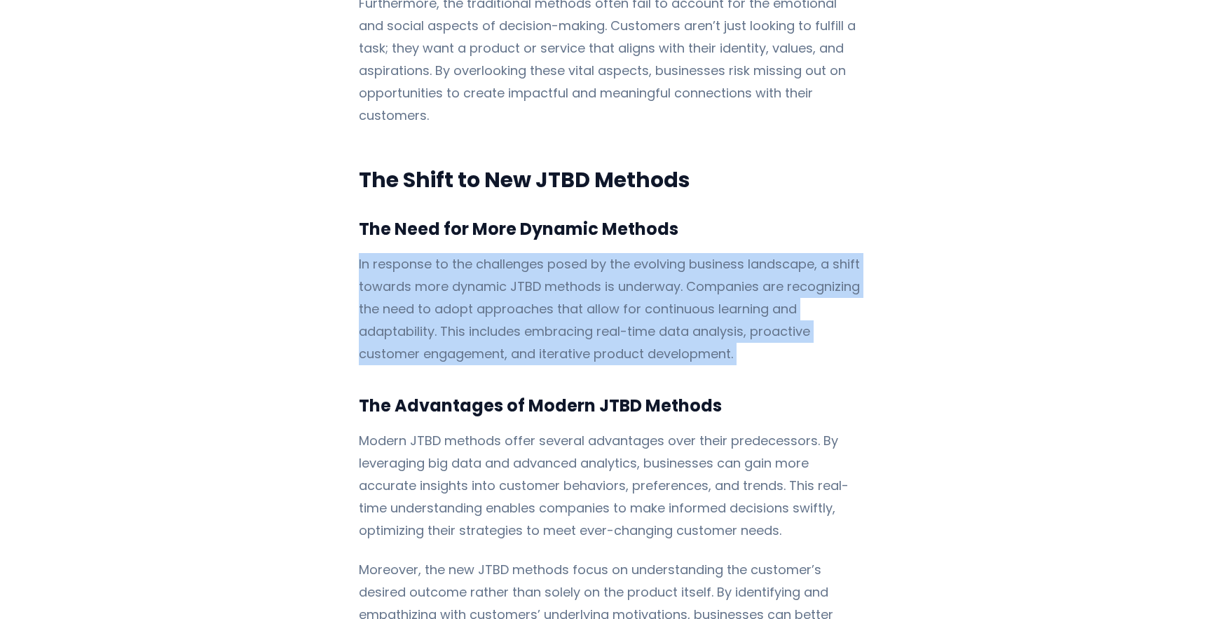
click at [386, 286] on p "In response to the challenges posed by the evolving business landscape, a shift…" at bounding box center [609, 309] width 501 height 112
click at [395, 287] on p "In response to the challenges posed by the evolving business landscape, a shift…" at bounding box center [609, 309] width 501 height 112
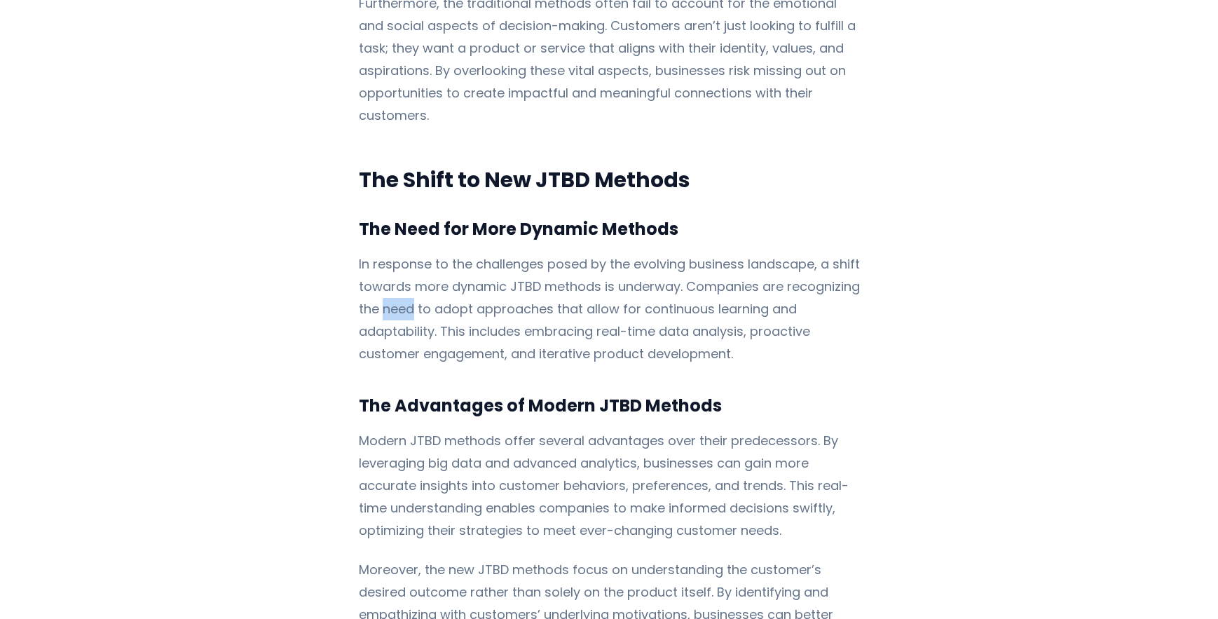
click at [395, 287] on p "In response to the challenges posed by the evolving business landscape, a shift…" at bounding box center [609, 309] width 501 height 112
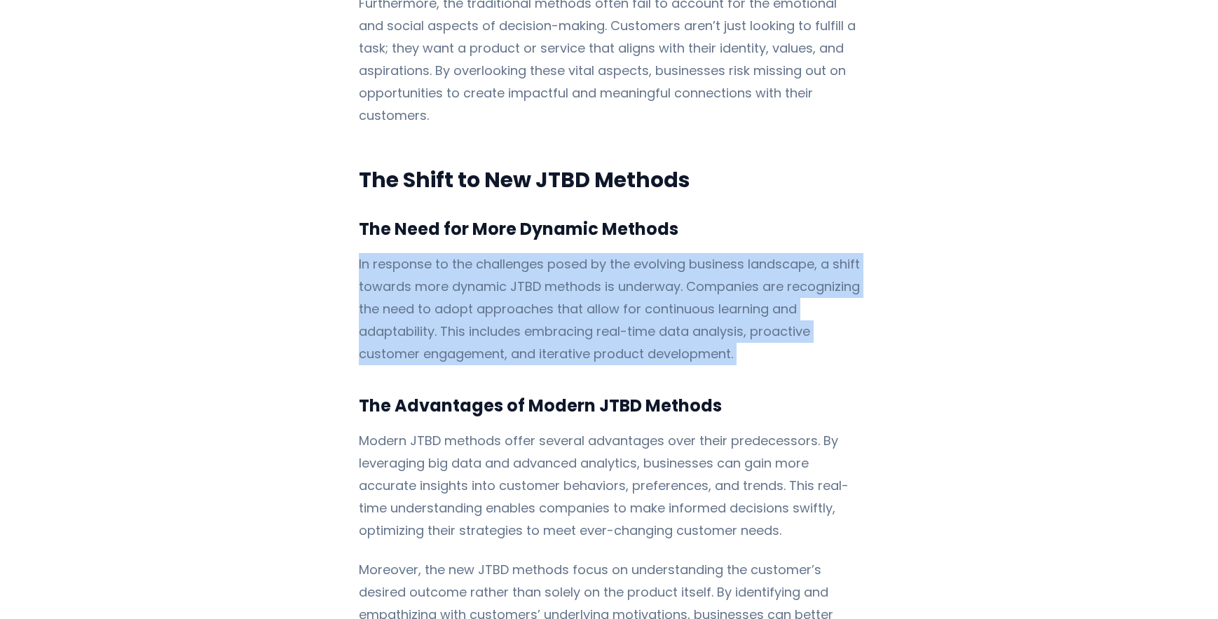
click at [395, 287] on p "In response to the challenges posed by the evolving business landscape, a shift…" at bounding box center [609, 309] width 501 height 112
click at [510, 311] on p "In response to the challenges posed by the evolving business landscape, a shift…" at bounding box center [609, 309] width 501 height 112
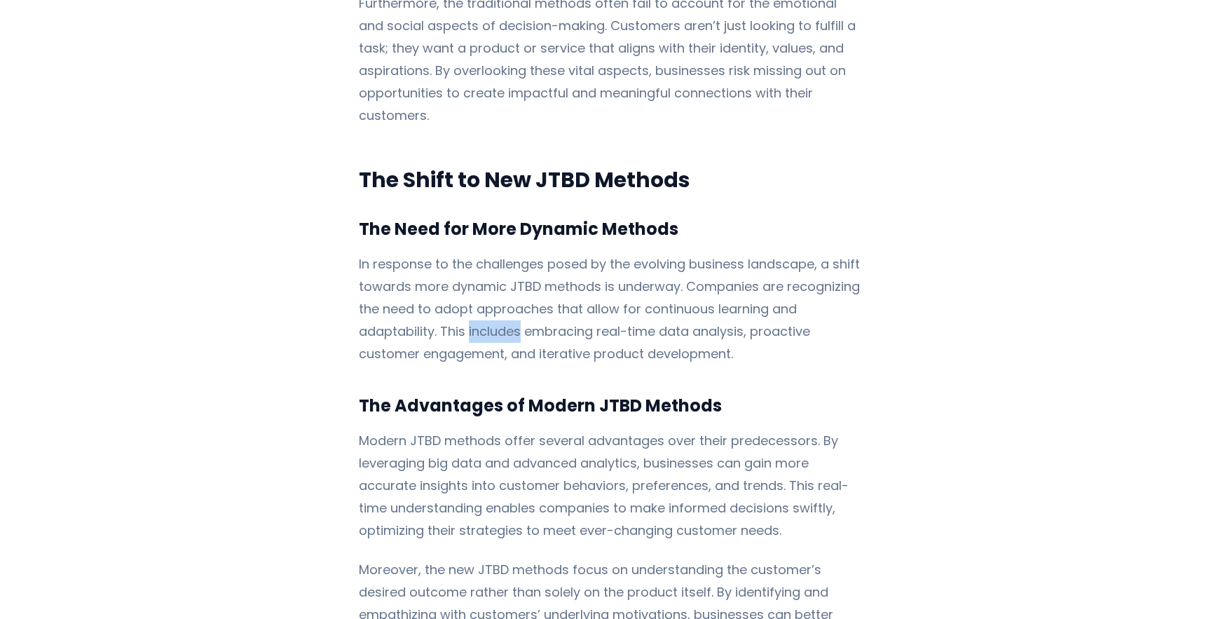
click at [510, 311] on p "In response to the challenges posed by the evolving business landscape, a shift…" at bounding box center [609, 309] width 501 height 112
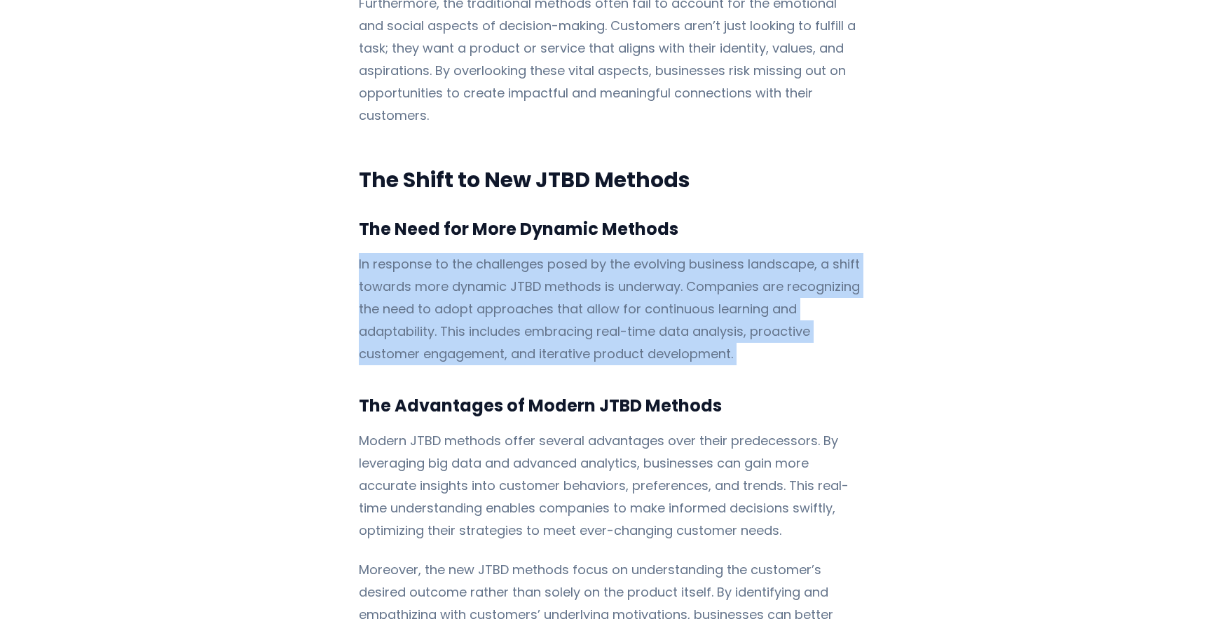
click at [510, 311] on p "In response to the challenges posed by the evolving business landscape, a shift…" at bounding box center [609, 309] width 501 height 112
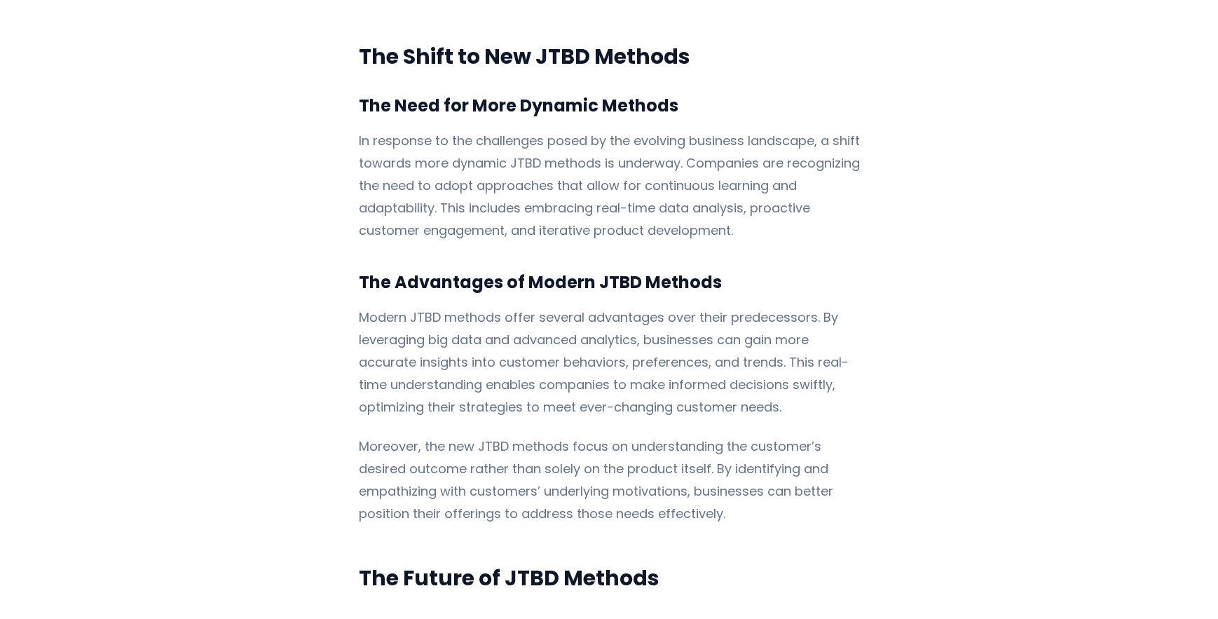
click at [434, 331] on p "Modern JTBD methods offer several advantages over their predecessors. By levera…" at bounding box center [609, 362] width 501 height 112
click at [435, 331] on p "Modern JTBD methods offer several advantages over their predecessors. By levera…" at bounding box center [609, 362] width 501 height 112
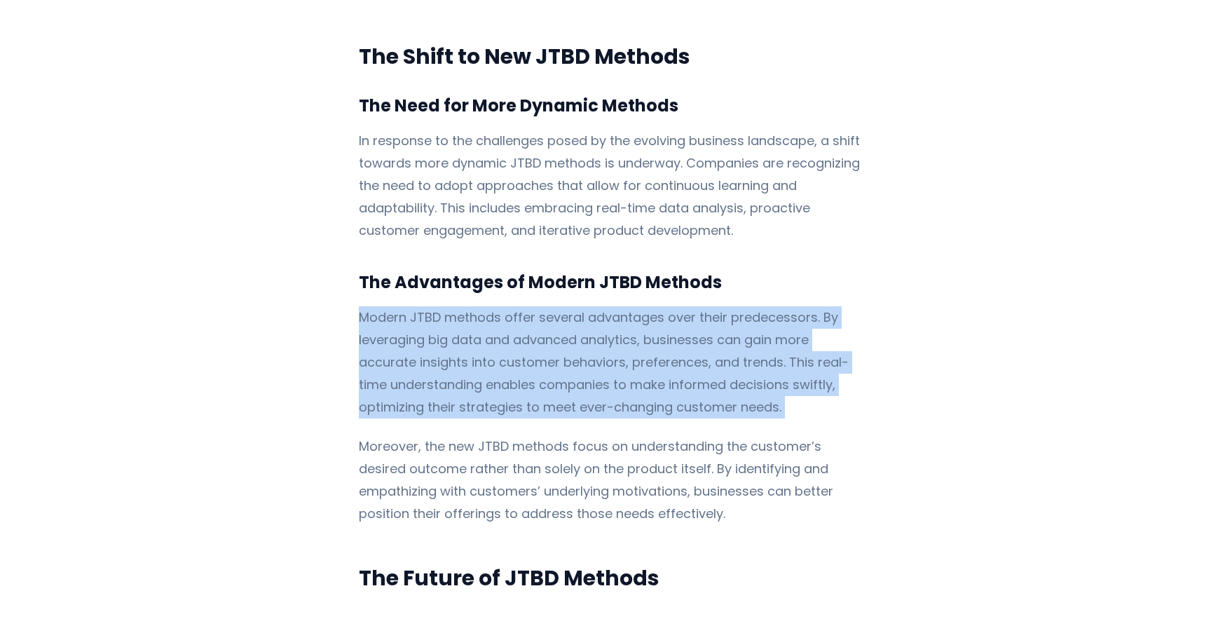
click at [435, 331] on p "Modern JTBD methods offer several advantages over their predecessors. By levera…" at bounding box center [609, 362] width 501 height 112
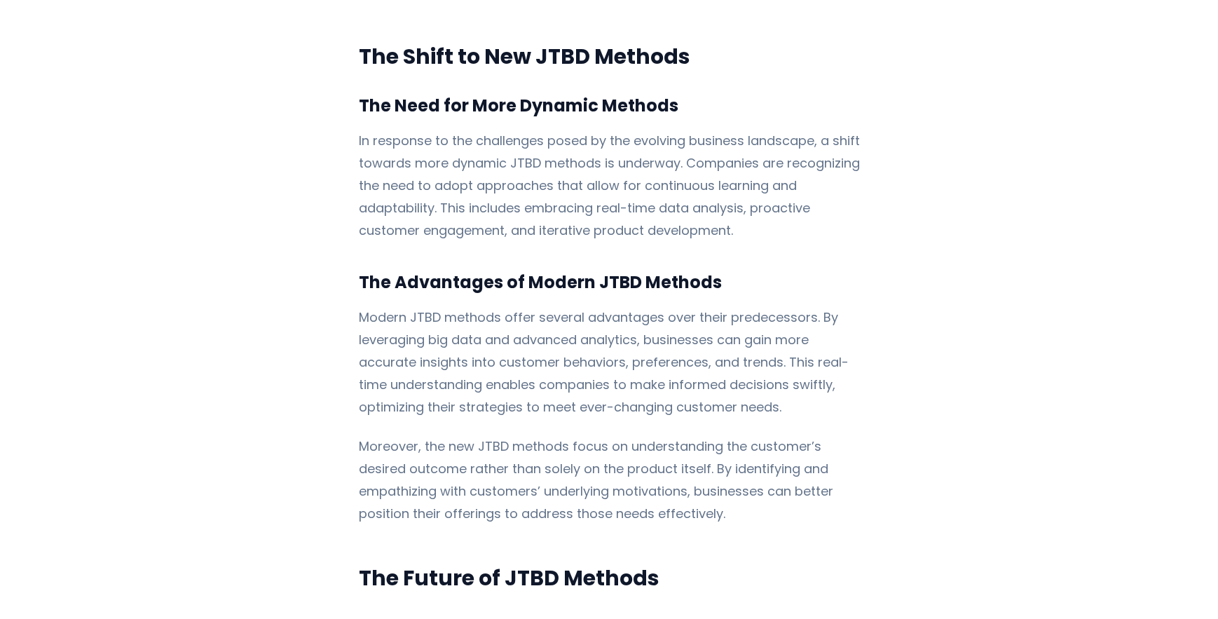
click at [427, 270] on h3 "The Advantages of Modern JTBD Methods" at bounding box center [609, 282] width 501 height 25
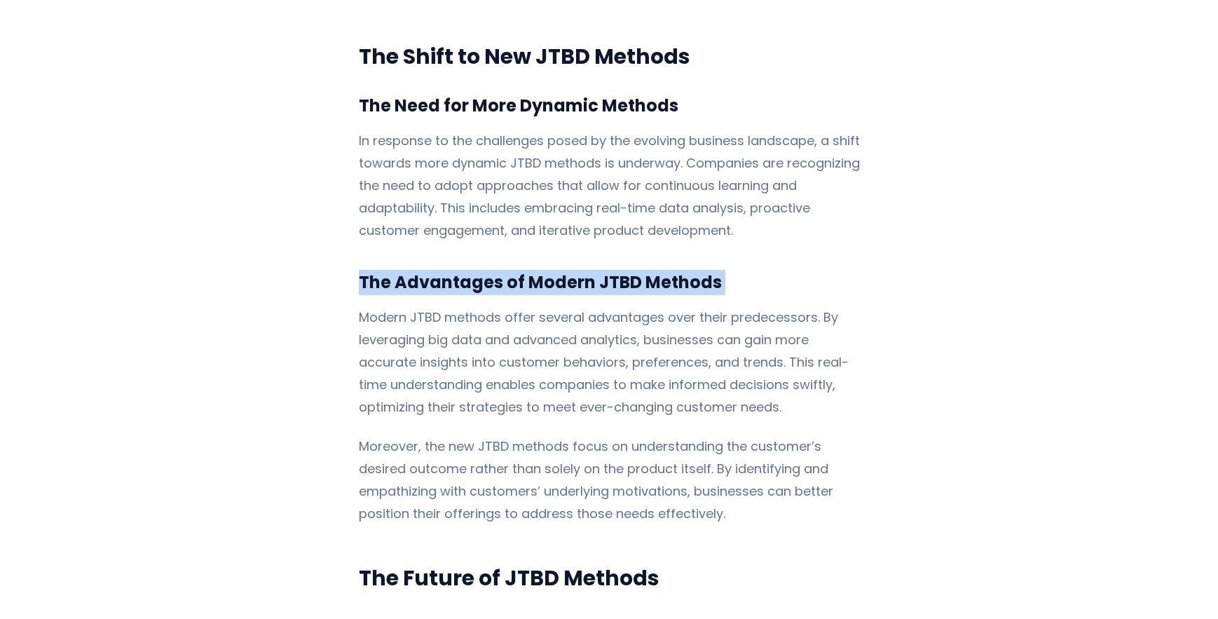
click at [427, 270] on h3 "The Advantages of Modern JTBD Methods" at bounding box center [609, 282] width 501 height 25
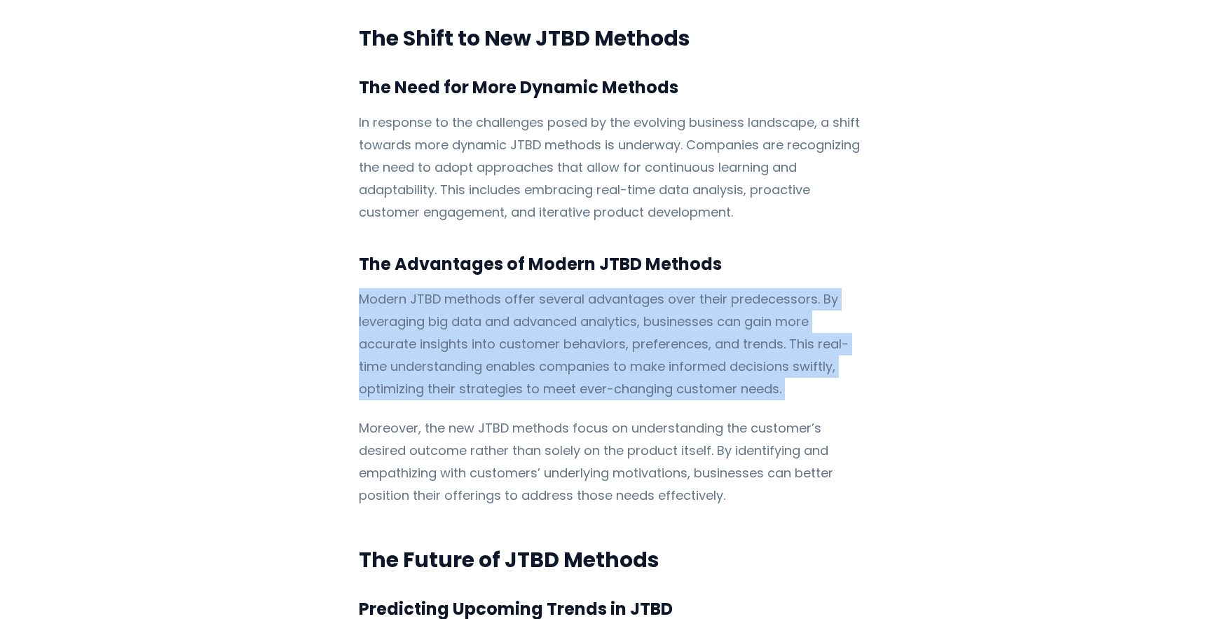
scroll to position [2295, 0]
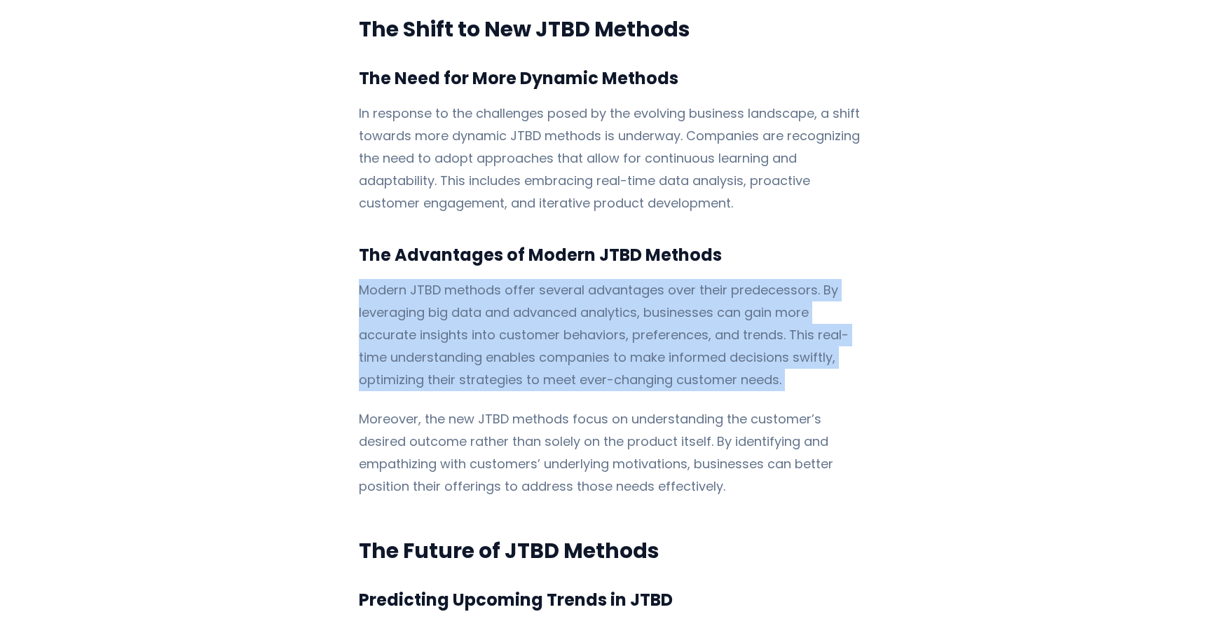
click at [384, 295] on p "Modern JTBD methods offer several advantages over their predecessors. By levera…" at bounding box center [609, 335] width 501 height 112
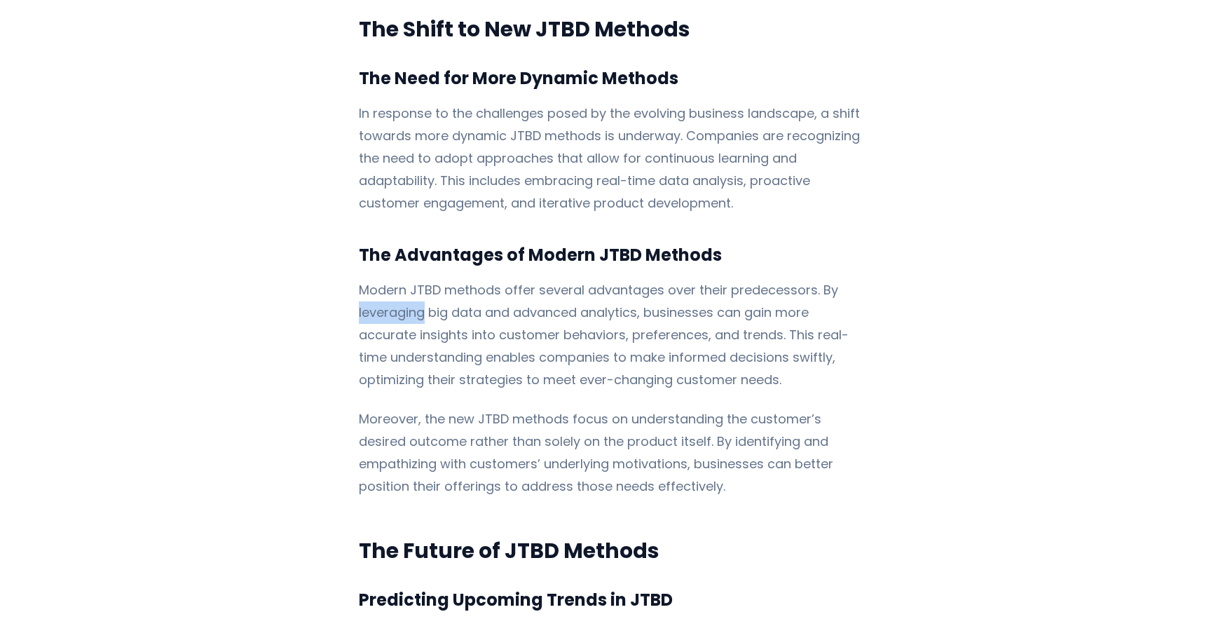
click at [384, 294] on p "Modern JTBD methods offer several advantages over their predecessors. By levera…" at bounding box center [609, 335] width 501 height 112
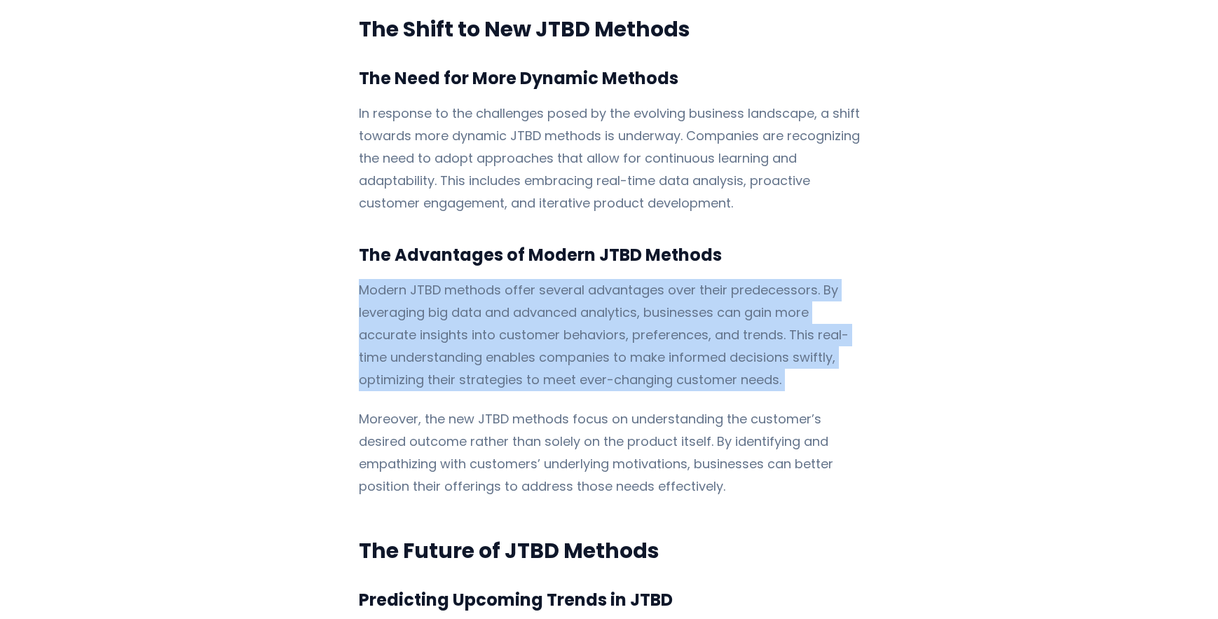
click at [384, 294] on p "Modern JTBD methods offer several advantages over their predecessors. By levera…" at bounding box center [609, 335] width 501 height 112
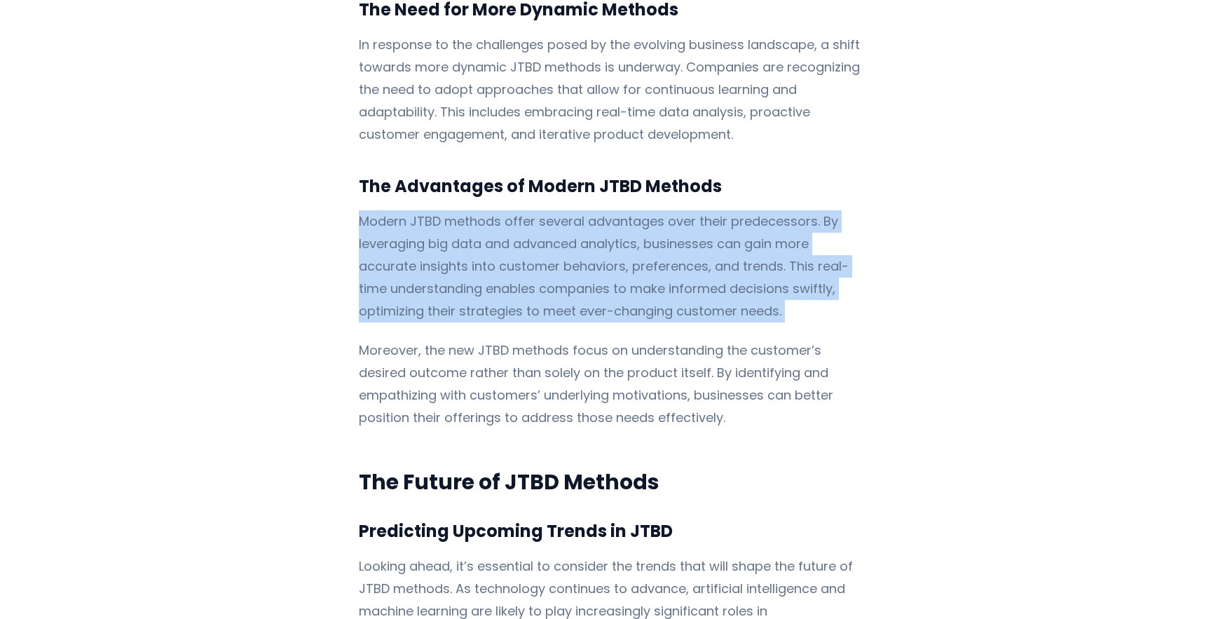
scroll to position [2430, 0]
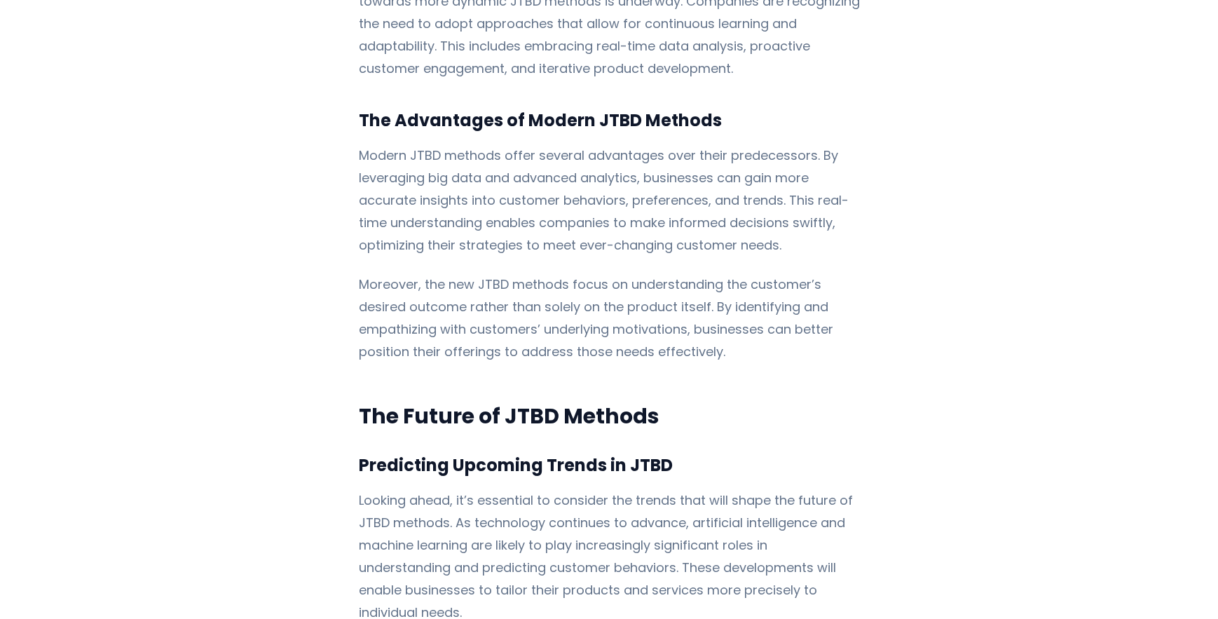
click at [393, 320] on p "Moreover, the new JTBD methods focus on understanding the customer’s desired ou…" at bounding box center [609, 318] width 501 height 90
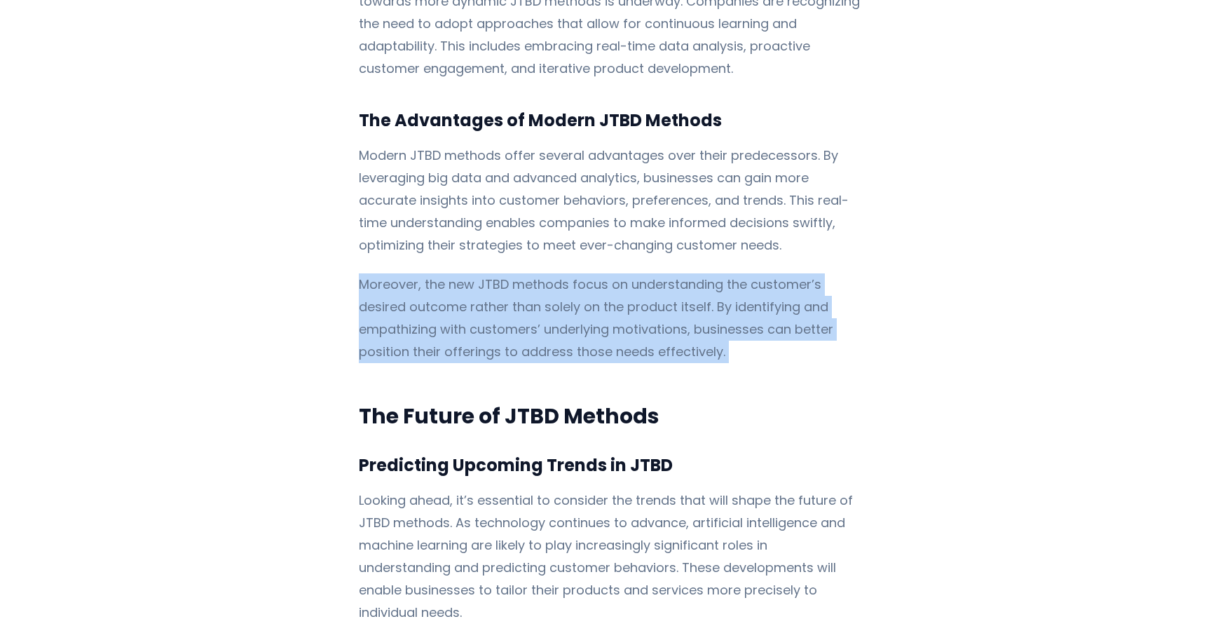
click at [393, 320] on p "Moreover, the new JTBD methods focus on understanding the customer’s desired ou…" at bounding box center [609, 318] width 501 height 90
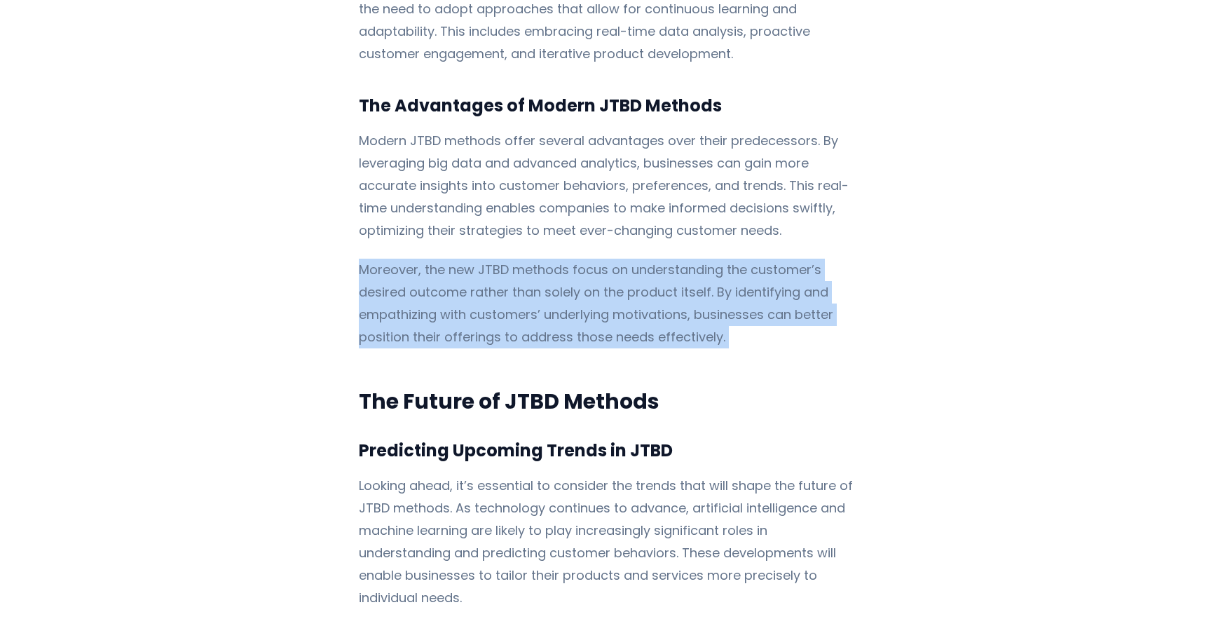
scroll to position [2446, 0]
click at [403, 297] on p "Moreover, the new JTBD methods focus on understanding the customer’s desired ou…" at bounding box center [609, 302] width 501 height 90
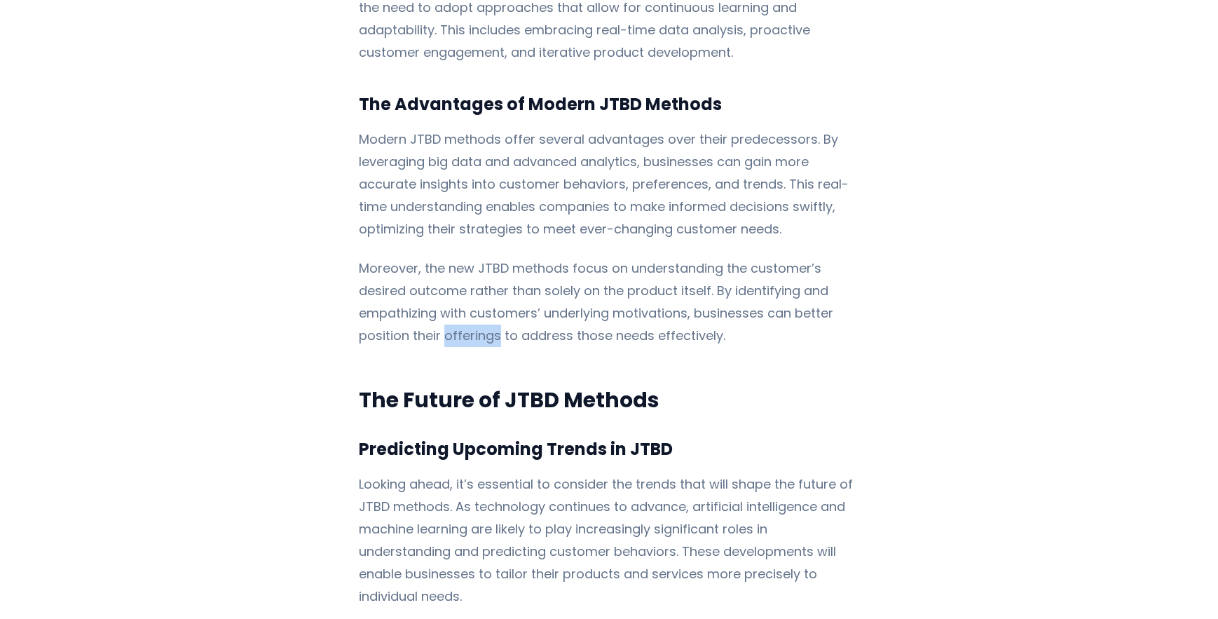
click at [403, 297] on p "Moreover, the new JTBD methods focus on understanding the customer’s desired ou…" at bounding box center [609, 302] width 501 height 90
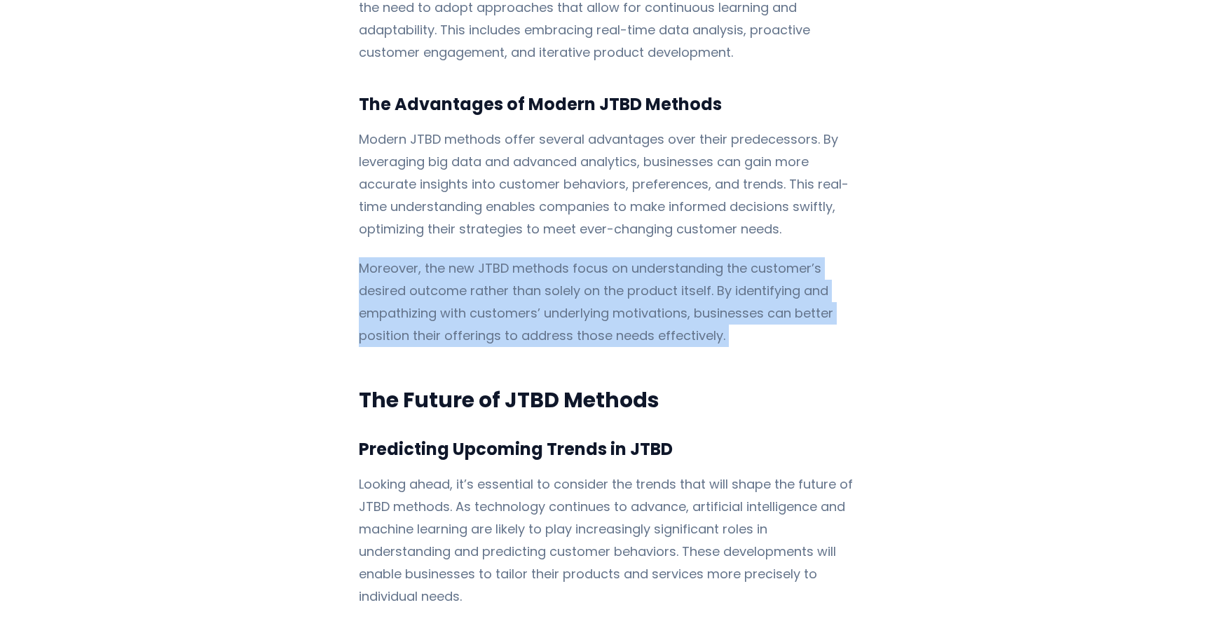
click at [403, 297] on p "Moreover, the new JTBD methods focus on understanding the customer’s desired ou…" at bounding box center [609, 302] width 501 height 90
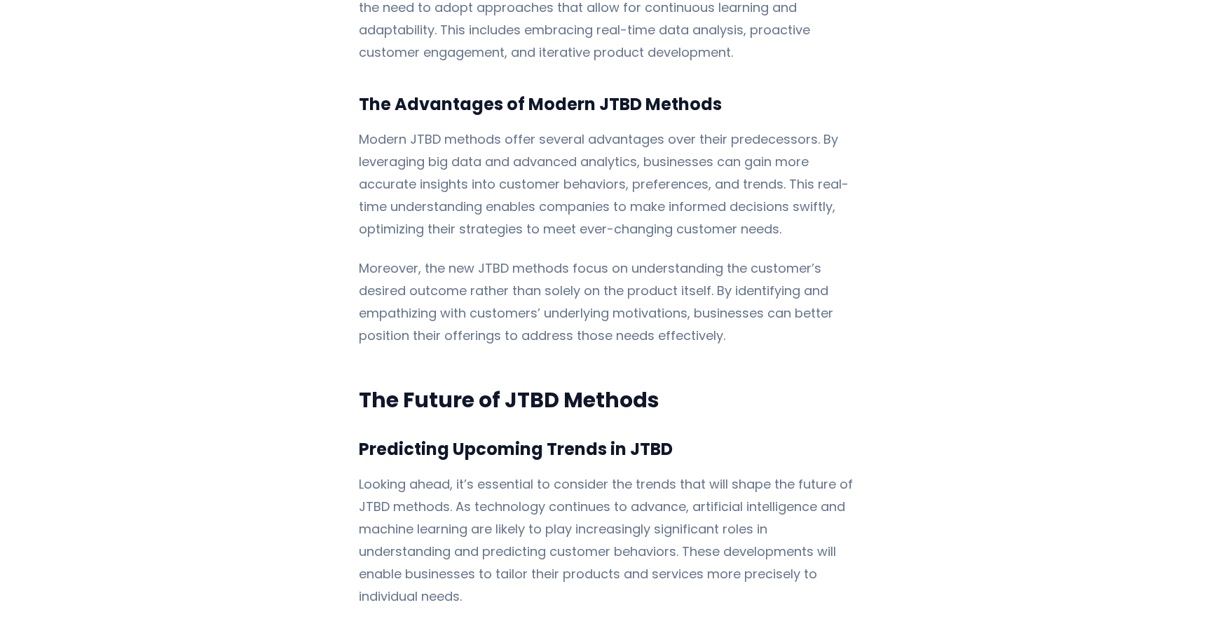
click at [404, 386] on h2 "The Future of JTBD Methods" at bounding box center [609, 400] width 501 height 28
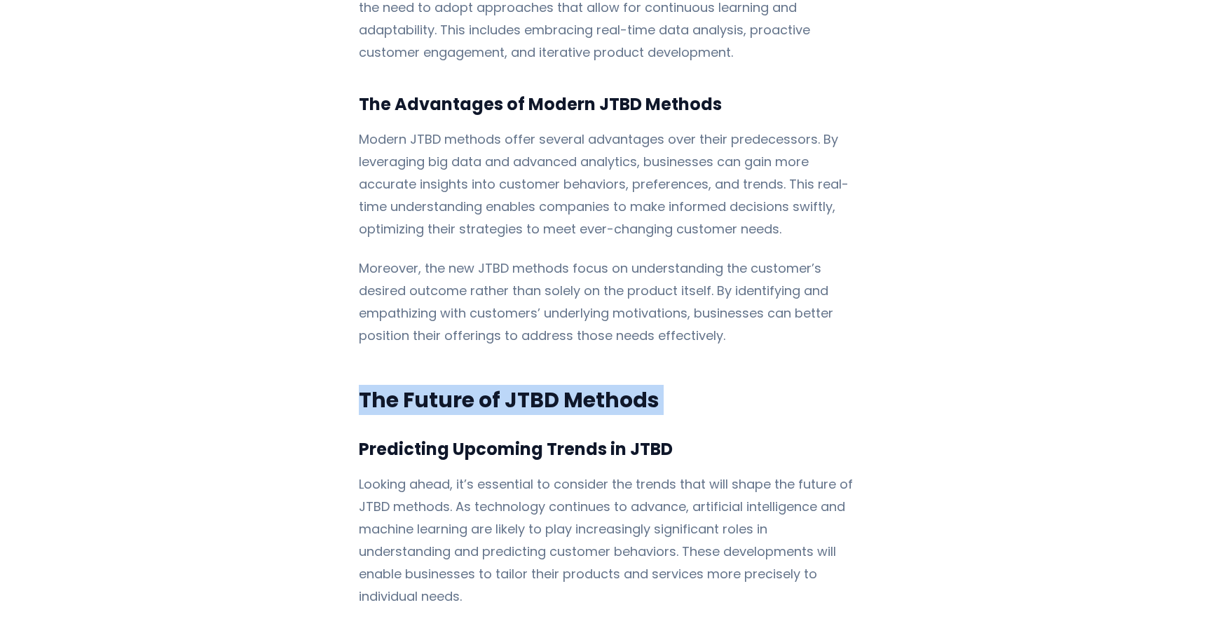
click at [404, 386] on h2 "The Future of JTBD Methods" at bounding box center [609, 400] width 501 height 28
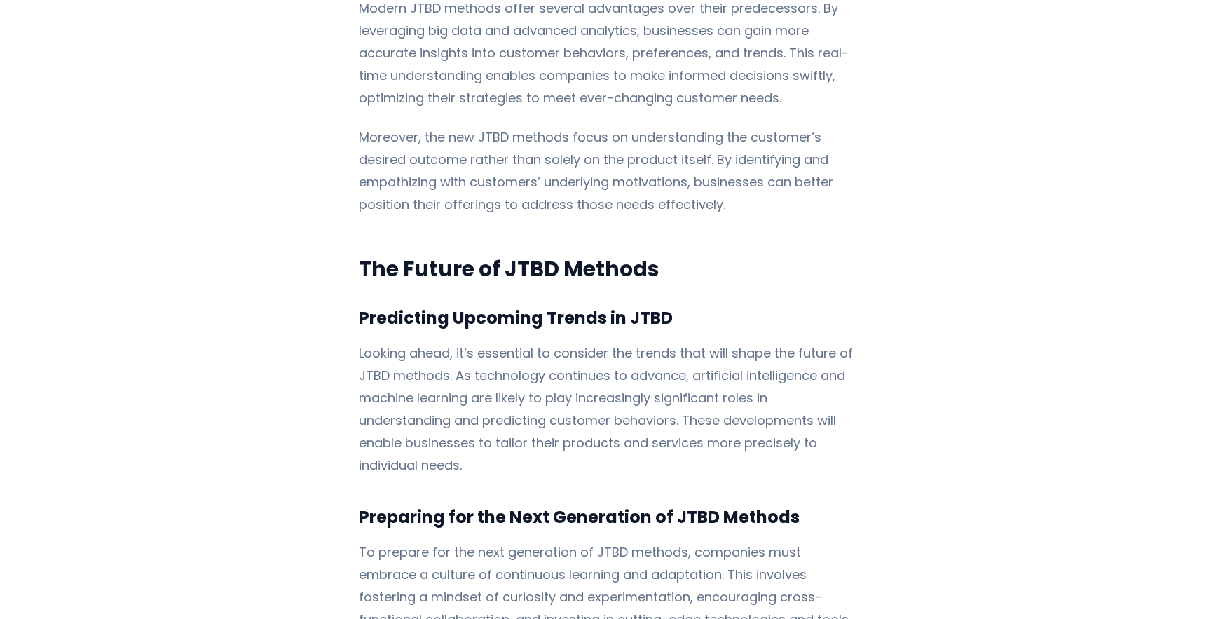
click at [422, 342] on p "Looking ahead, it’s essential to consider the trends that will shape the future…" at bounding box center [609, 409] width 501 height 135
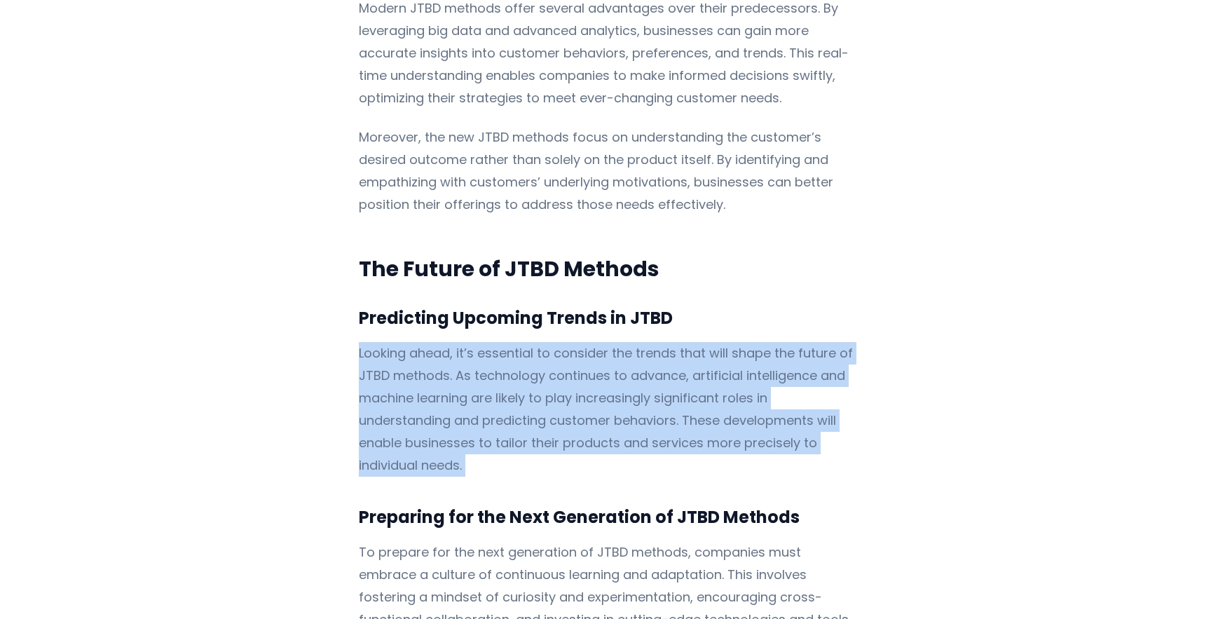
click at [422, 342] on p "Looking ahead, it’s essential to consider the trends that will shape the future…" at bounding box center [609, 409] width 501 height 135
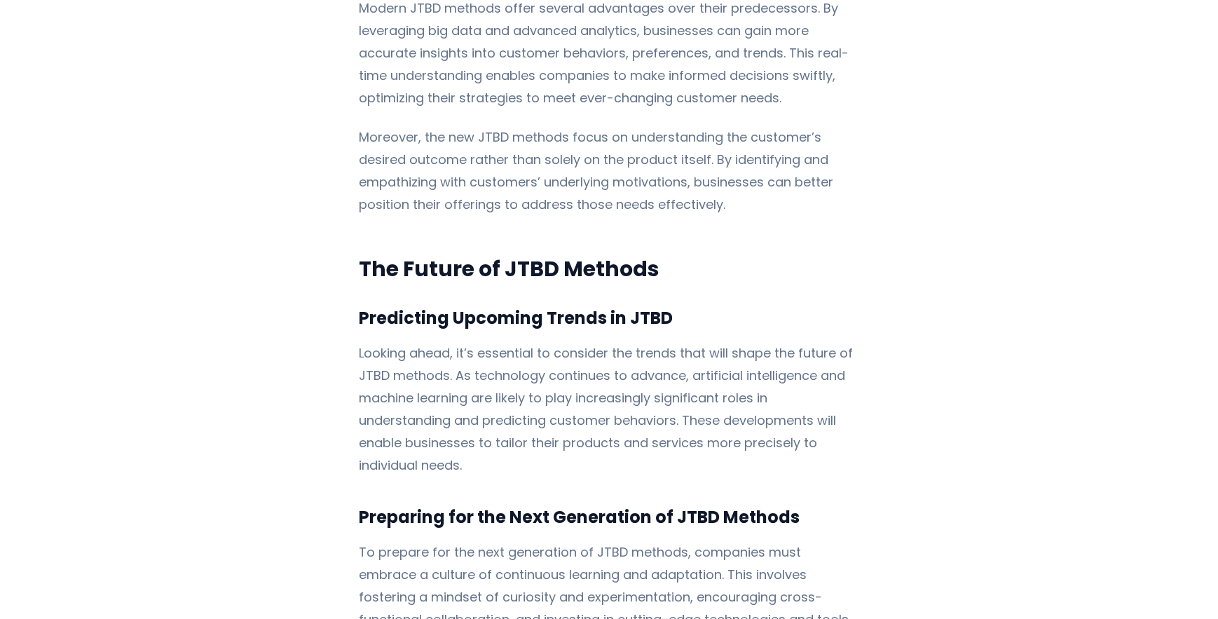
click at [430, 306] on h3 "Predicting Upcoming Trends in JTBD" at bounding box center [609, 318] width 501 height 25
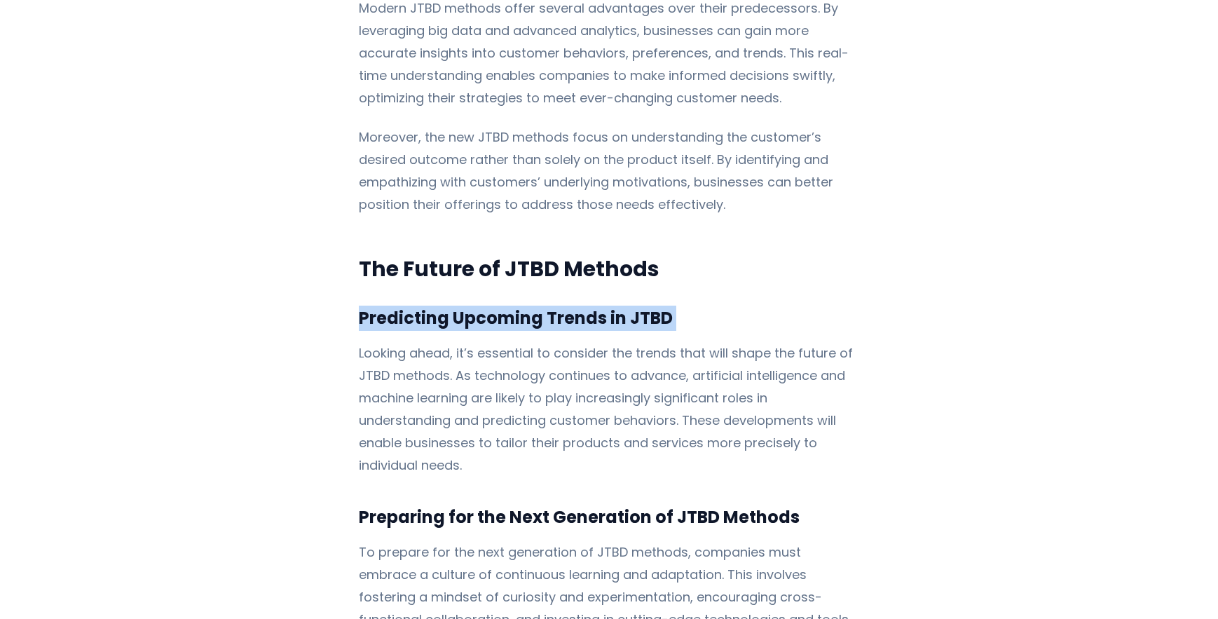
click at [430, 306] on h3 "Predicting Upcoming Trends in JTBD" at bounding box center [609, 318] width 501 height 25
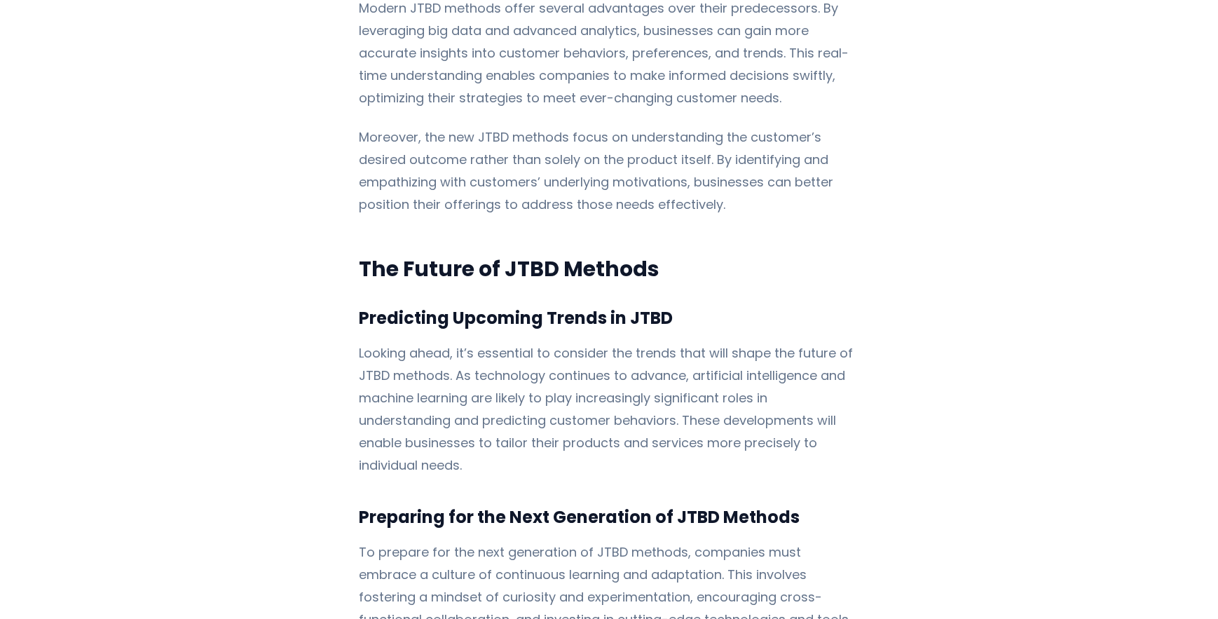
click at [437, 342] on p "Looking ahead, it’s essential to consider the trends that will shape the future…" at bounding box center [609, 409] width 501 height 135
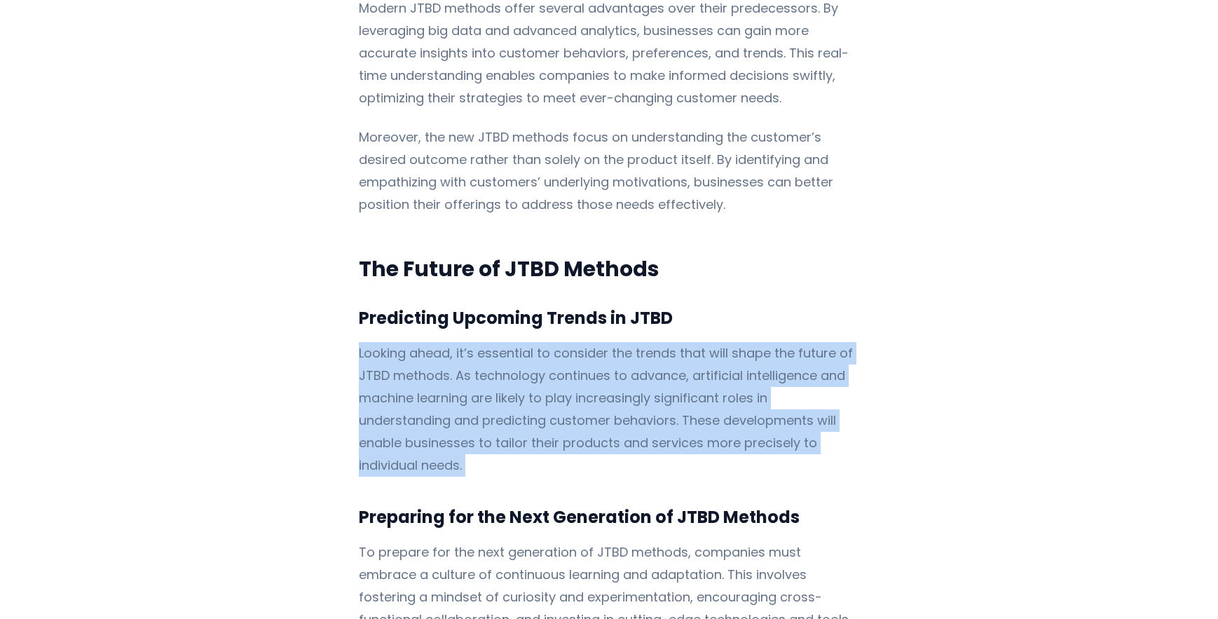
click at [437, 342] on p "Looking ahead, it’s essential to consider the trends that will shape the future…" at bounding box center [609, 409] width 501 height 135
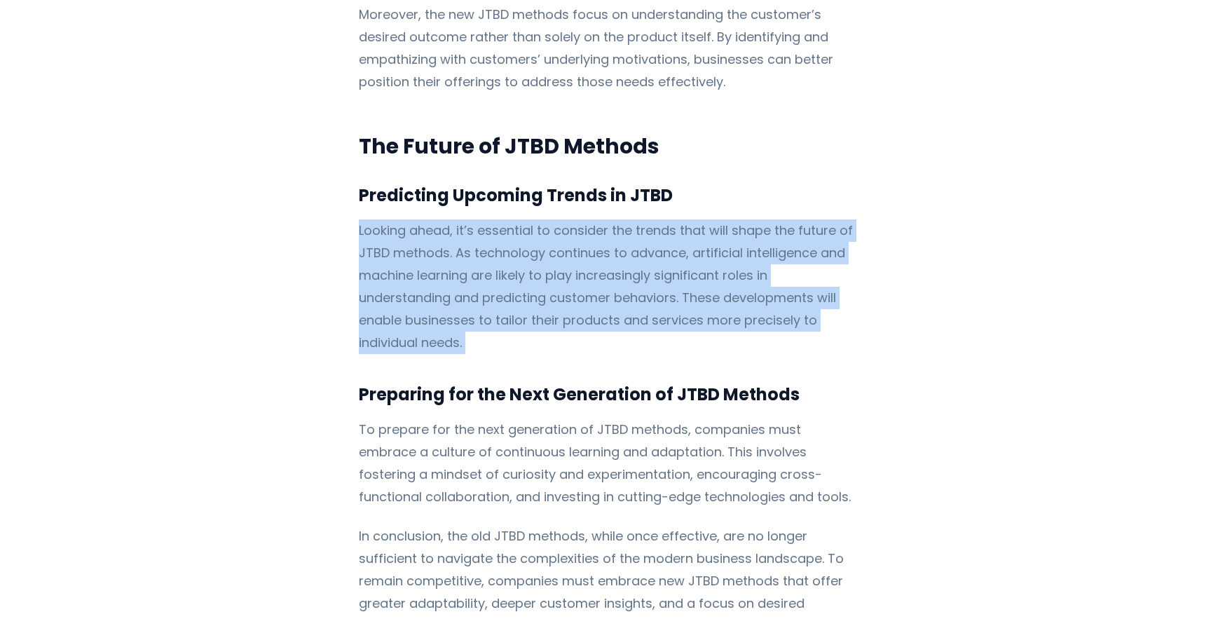
scroll to position [2786, 0]
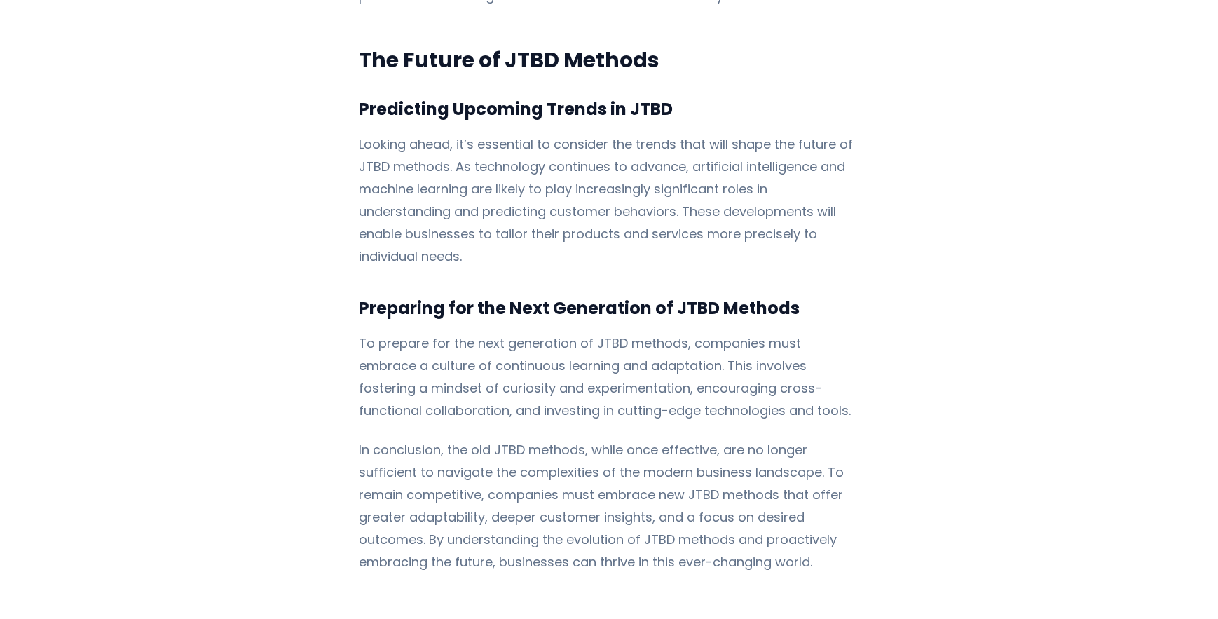
click at [389, 332] on p "To prepare for the next generation of JTBD methods, companies must embrace a cu…" at bounding box center [609, 377] width 501 height 90
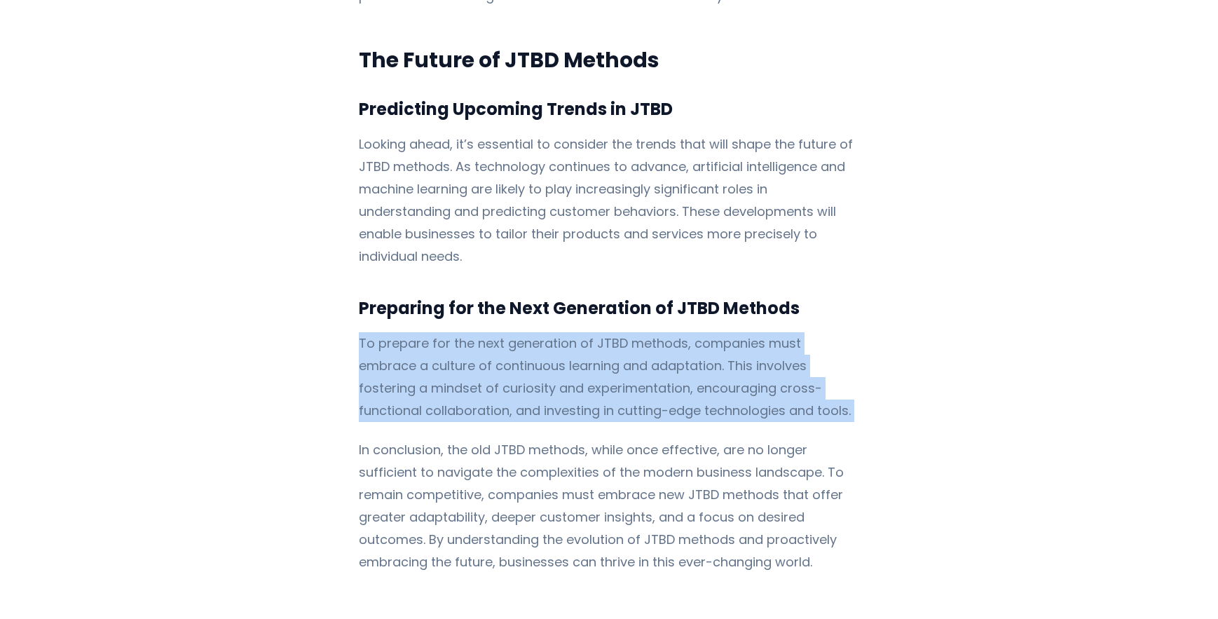
click at [389, 332] on p "To prepare for the next generation of JTBD methods, companies must embrace a cu…" at bounding box center [609, 377] width 501 height 90
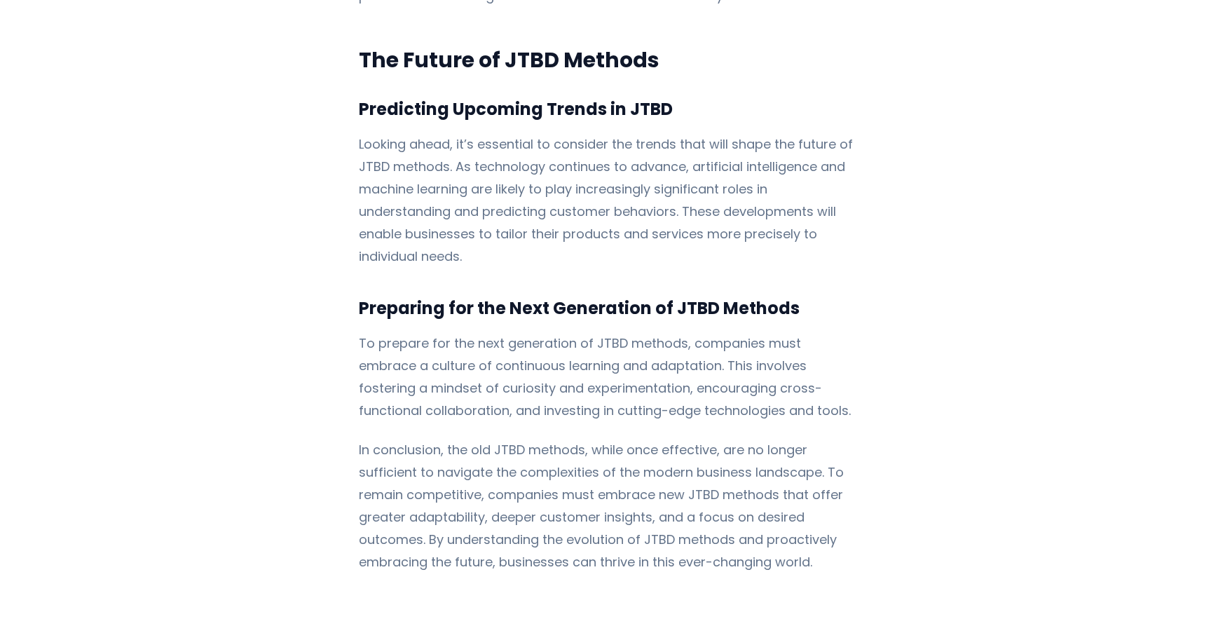
click at [400, 296] on h3 "Preparing for the Next Generation of JTBD Methods" at bounding box center [609, 308] width 501 height 25
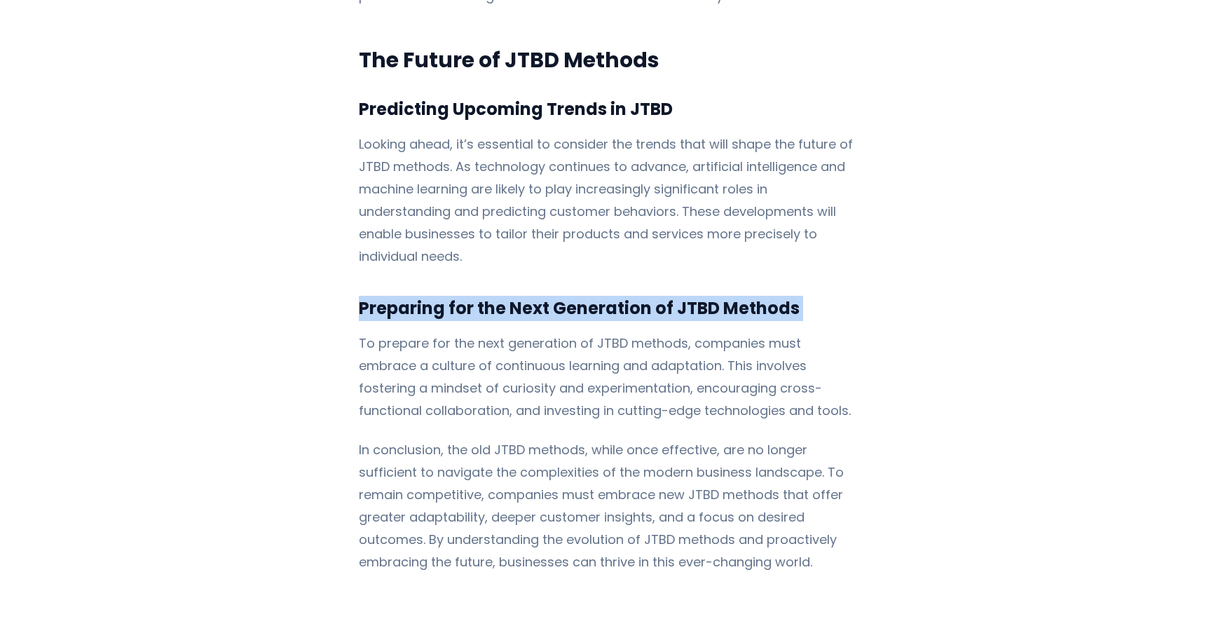
click at [400, 296] on h3 "Preparing for the Next Generation of JTBD Methods" at bounding box center [609, 308] width 501 height 25
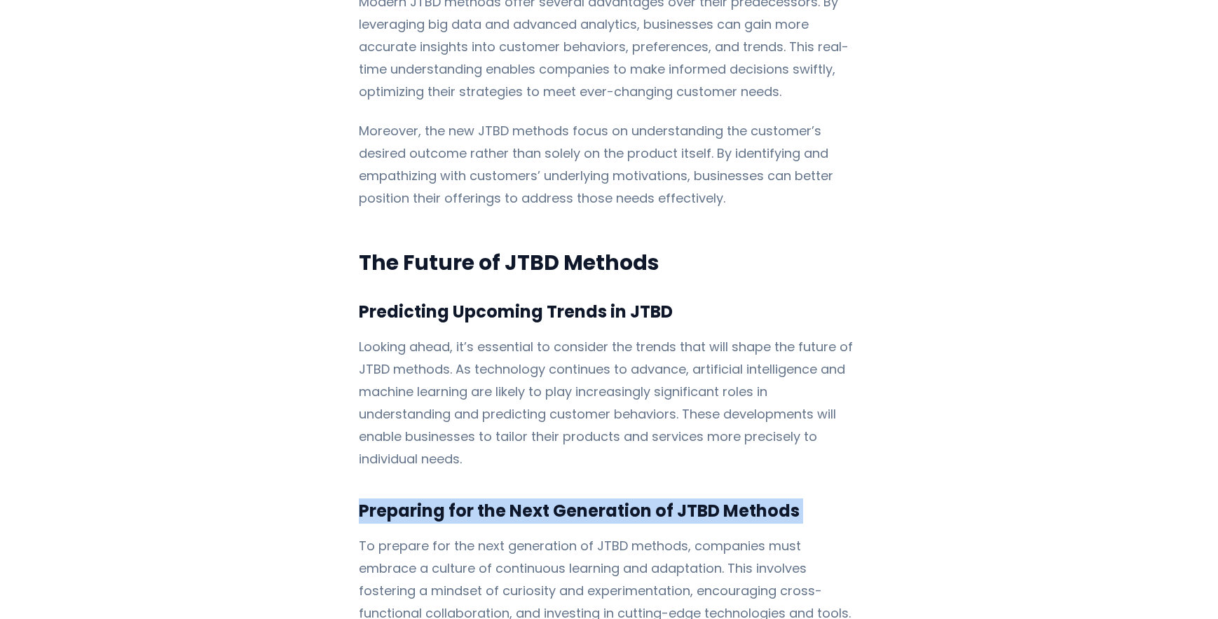
scroll to position [0, 0]
